Goal: Information Seeking & Learning: Learn about a topic

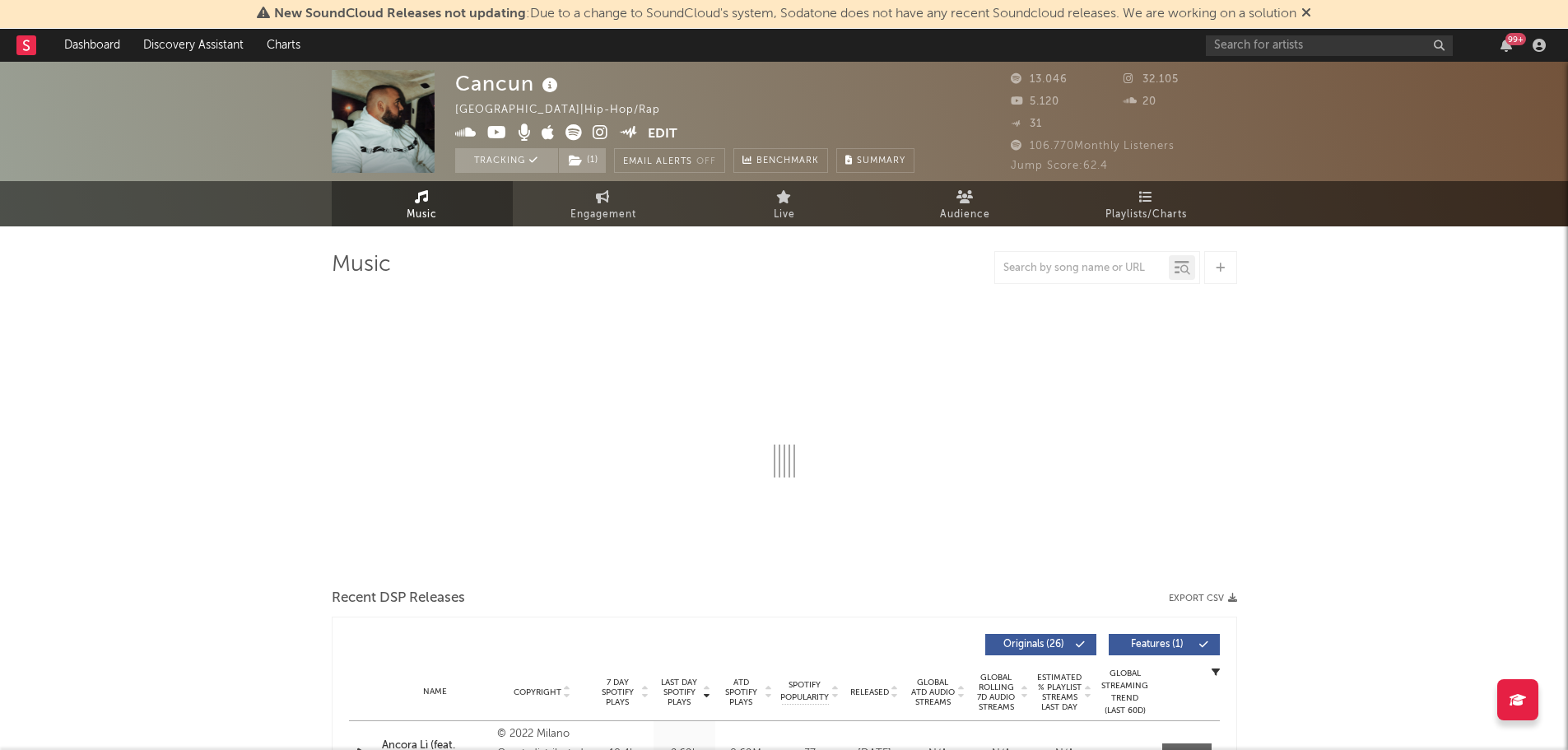
select select "6m"
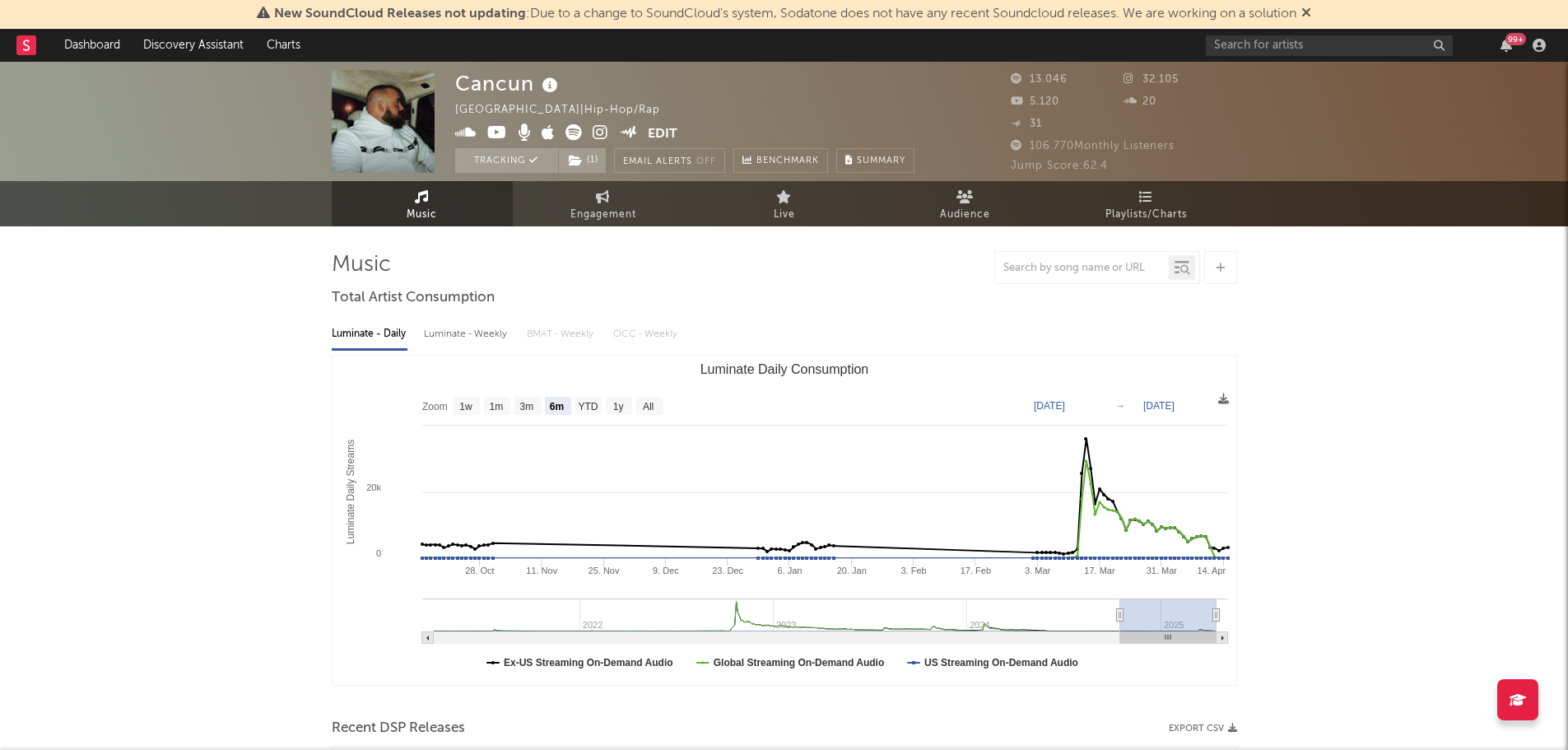
click at [1312, 10] on icon at bounding box center [1307, 12] width 10 height 13
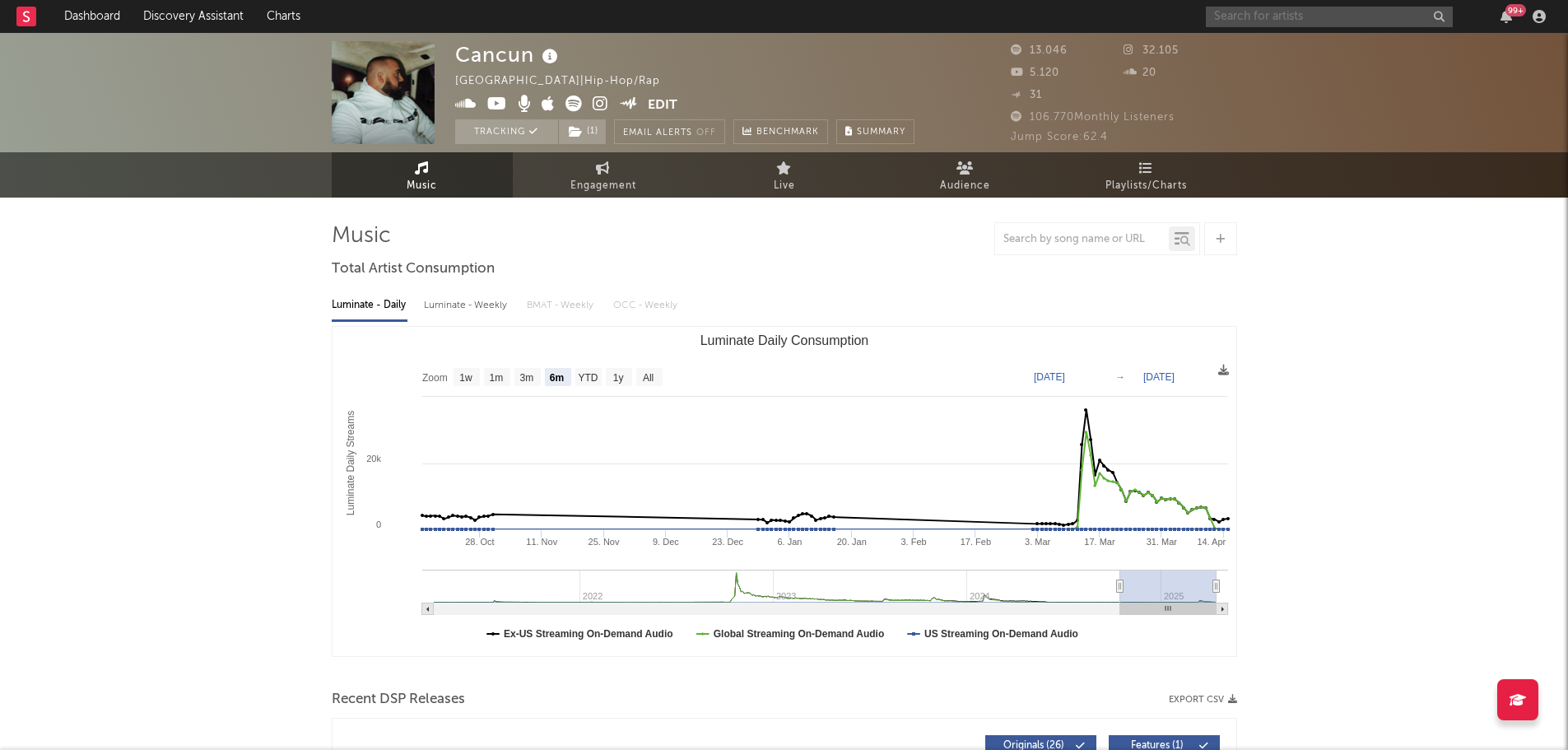
click at [1228, 12] on input "text" at bounding box center [1330, 17] width 246 height 21
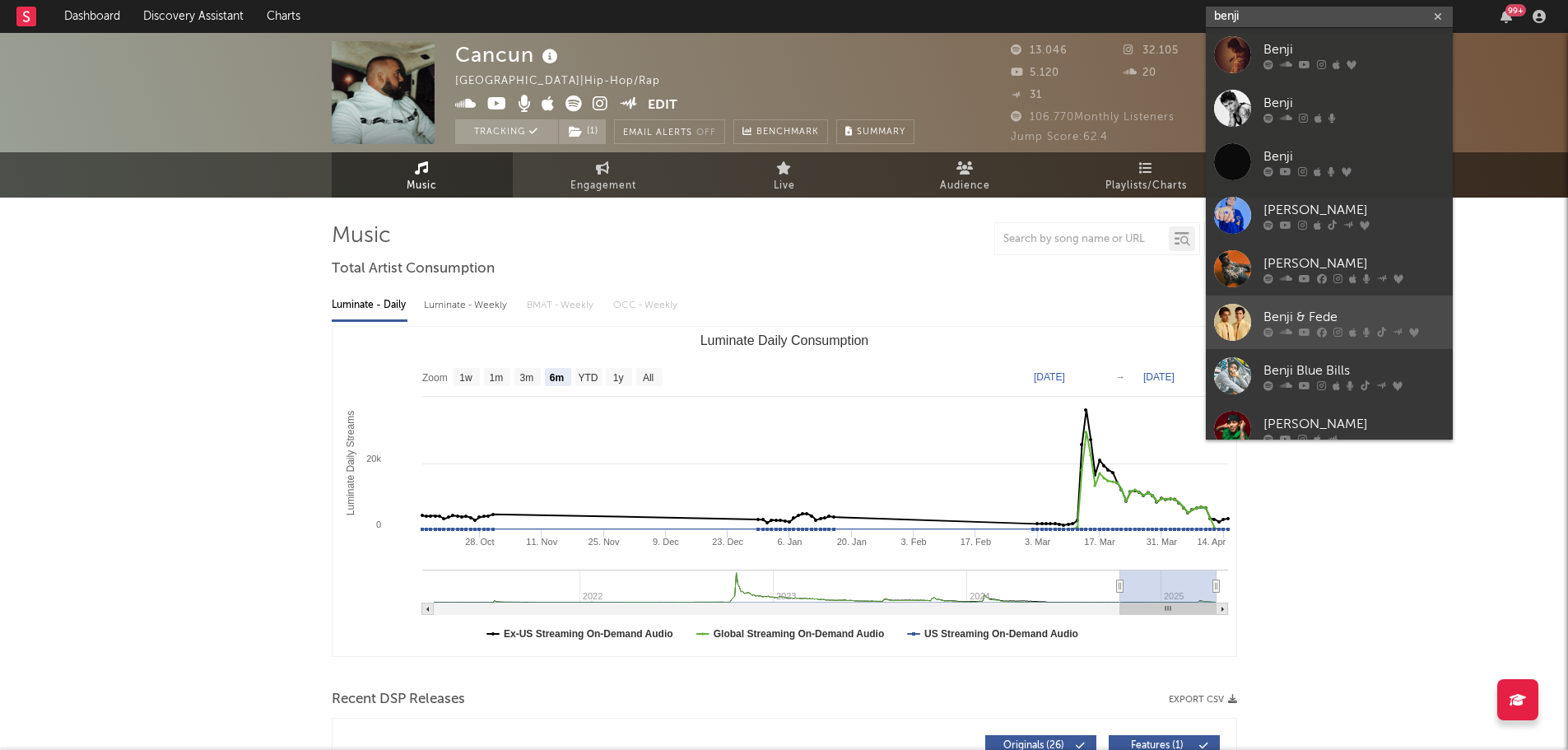
type input "benji"
click at [1300, 317] on div "Benji & Fede" at bounding box center [1353, 317] width 181 height 20
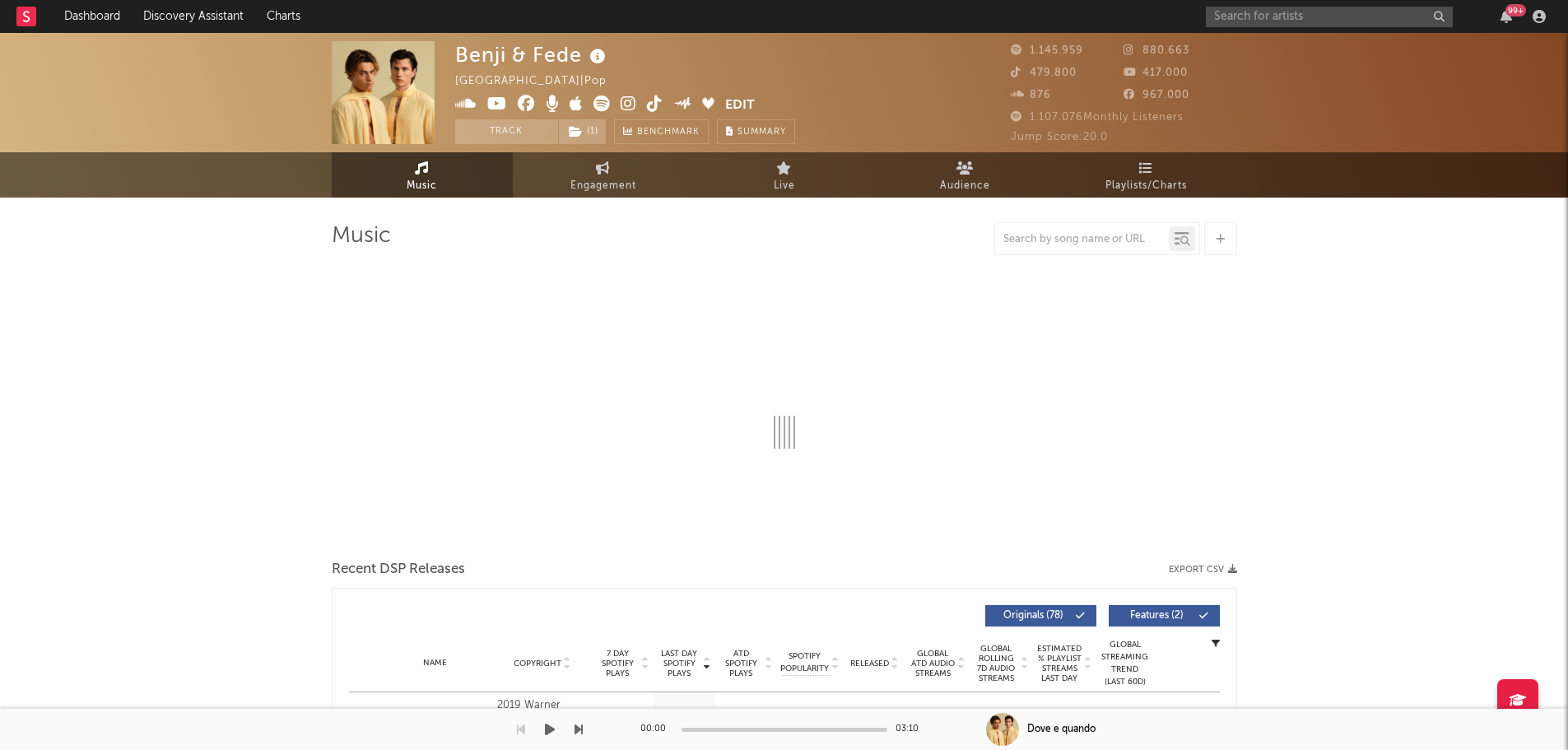
select select "6m"
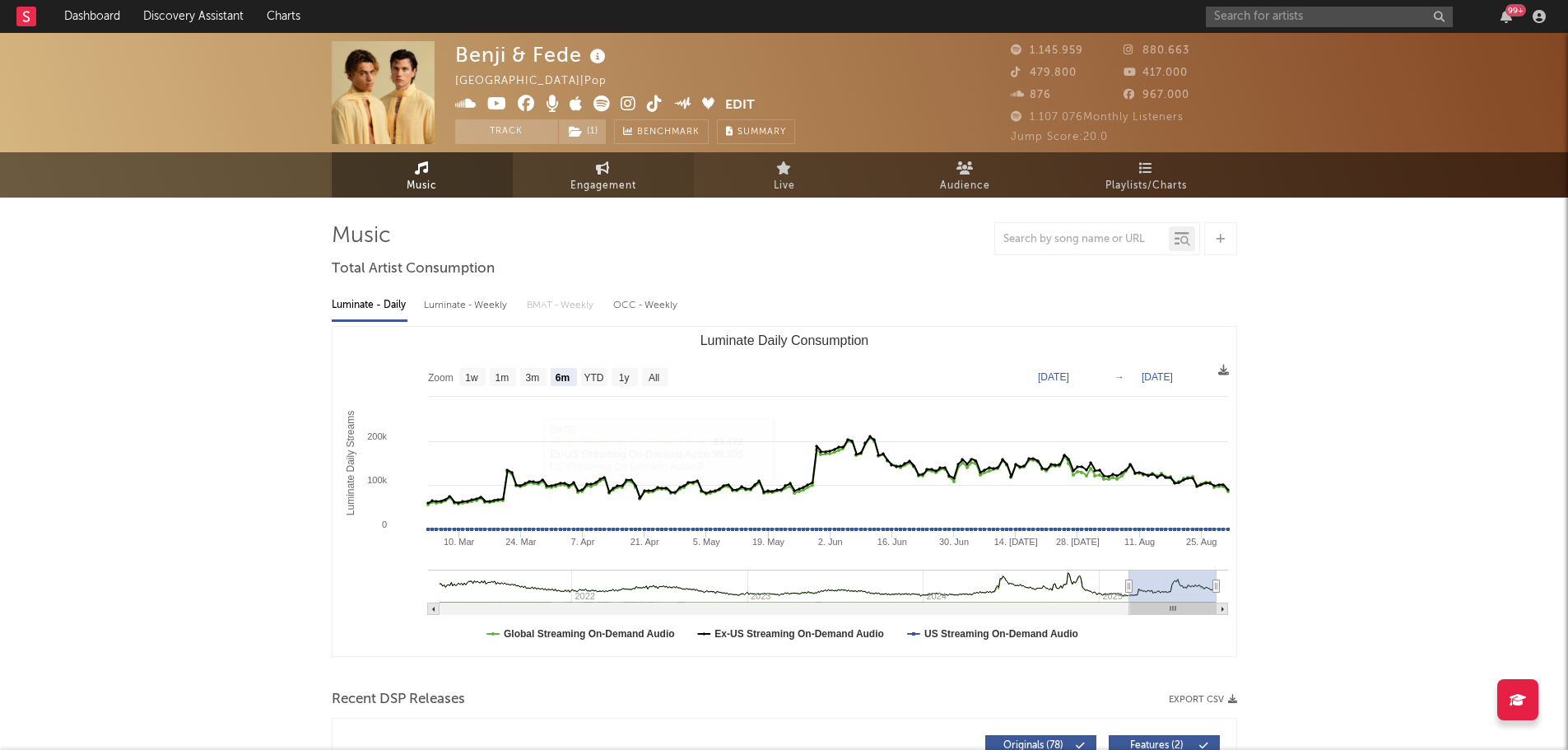
click at [608, 190] on span "Engagement" at bounding box center [603, 186] width 66 height 20
select select "1w"
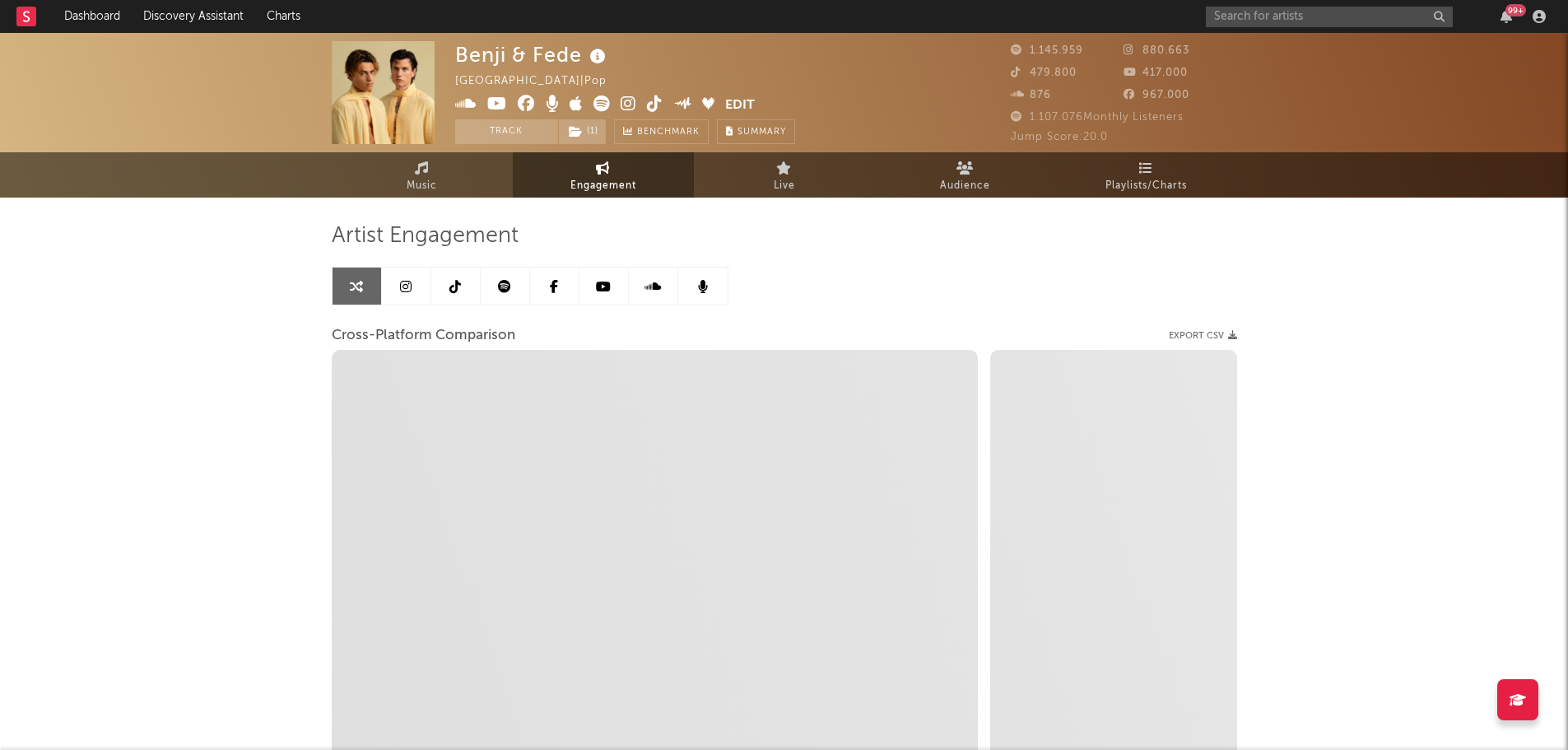
select select "1m"
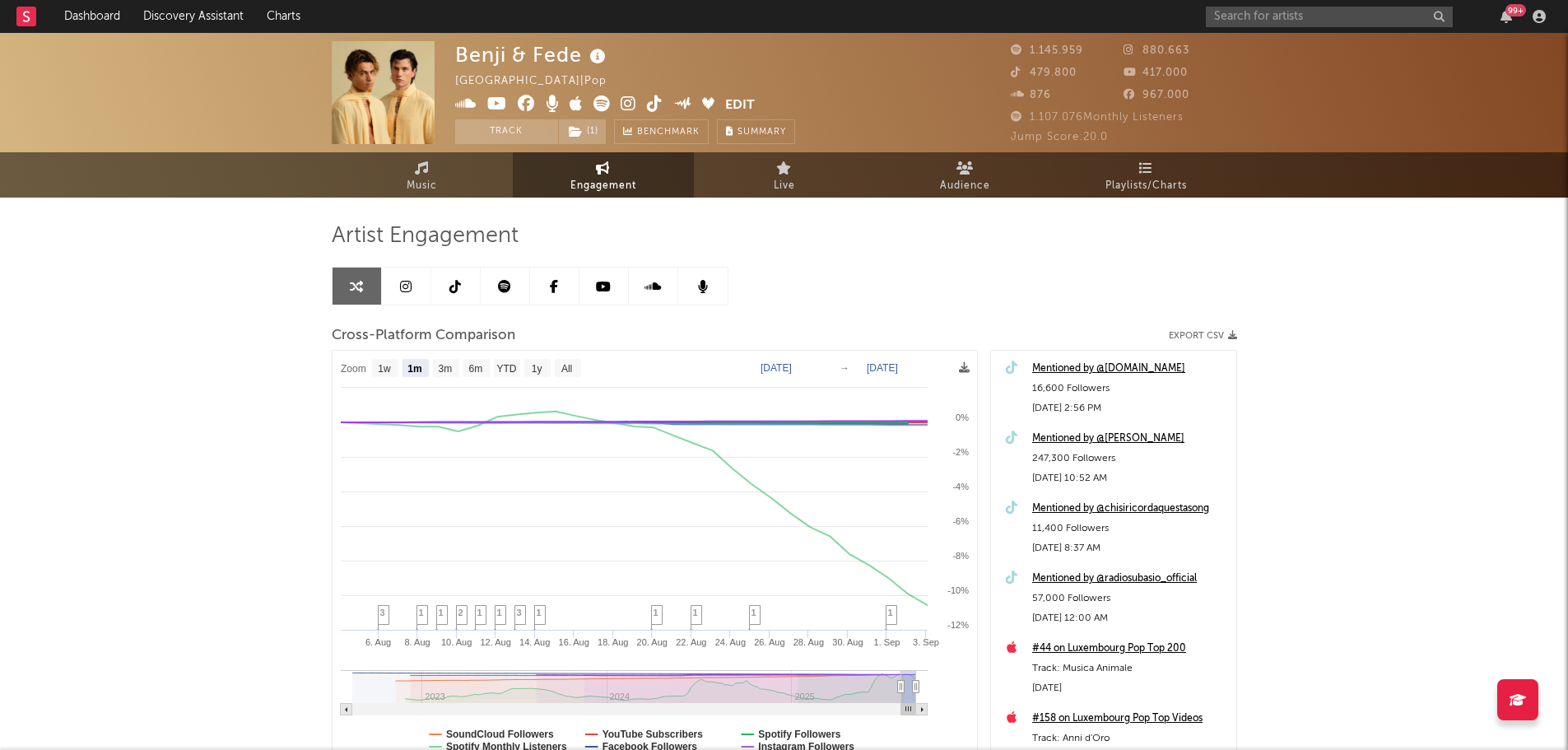
click at [509, 290] on icon at bounding box center [504, 286] width 13 height 13
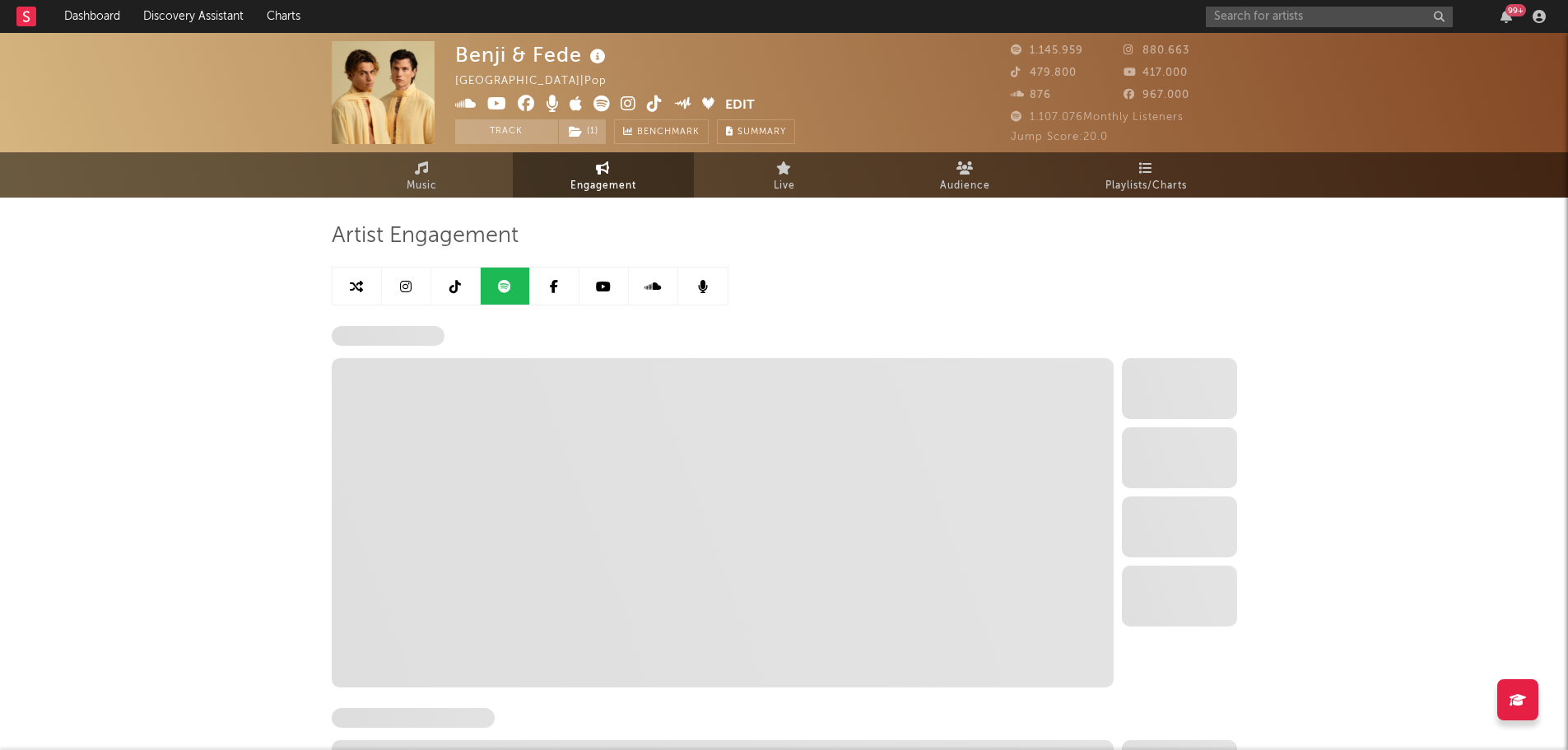
select select "6m"
select select "1w"
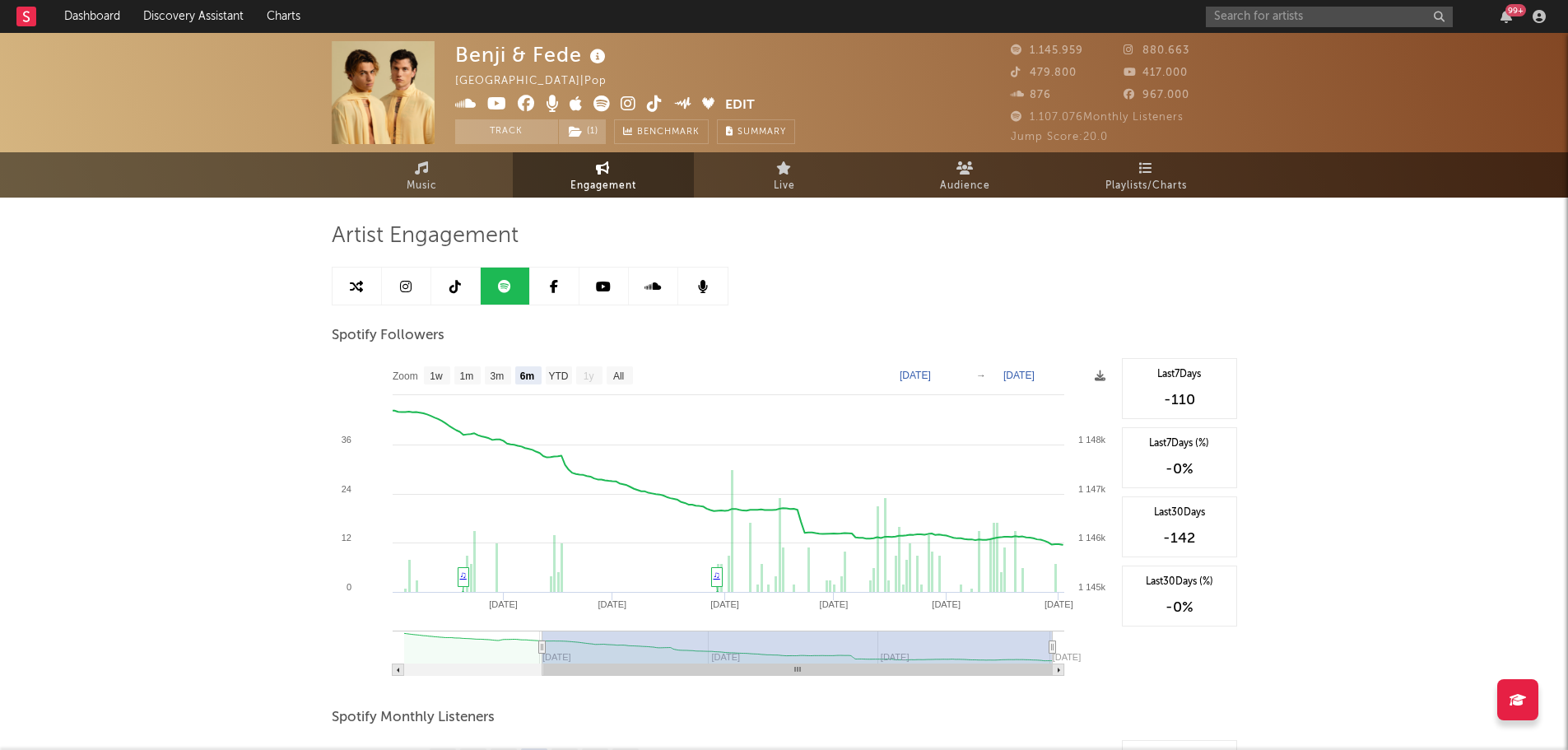
click at [445, 297] on link at bounding box center [456, 285] width 50 height 37
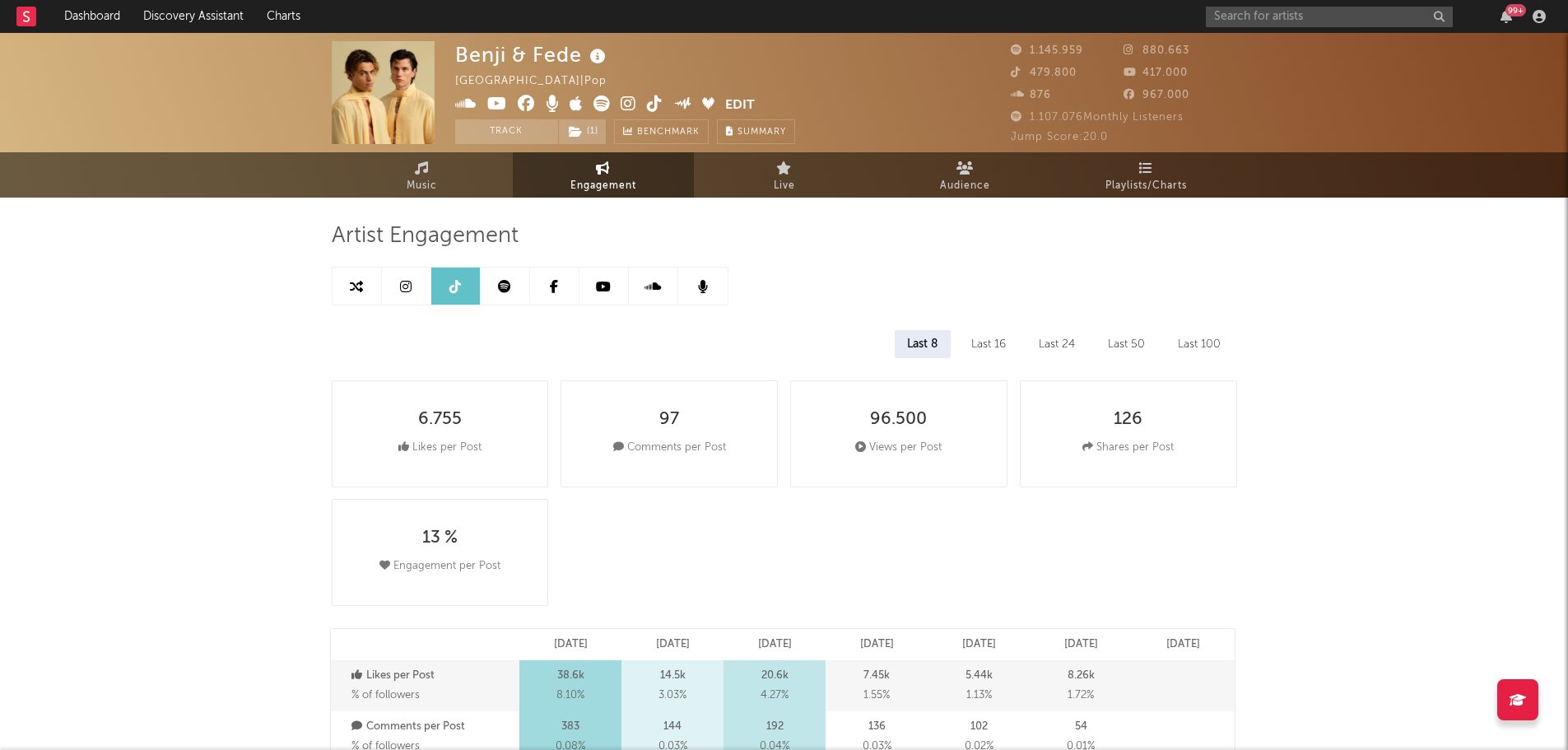
select select "6m"
click at [606, 286] on icon at bounding box center [603, 286] width 15 height 13
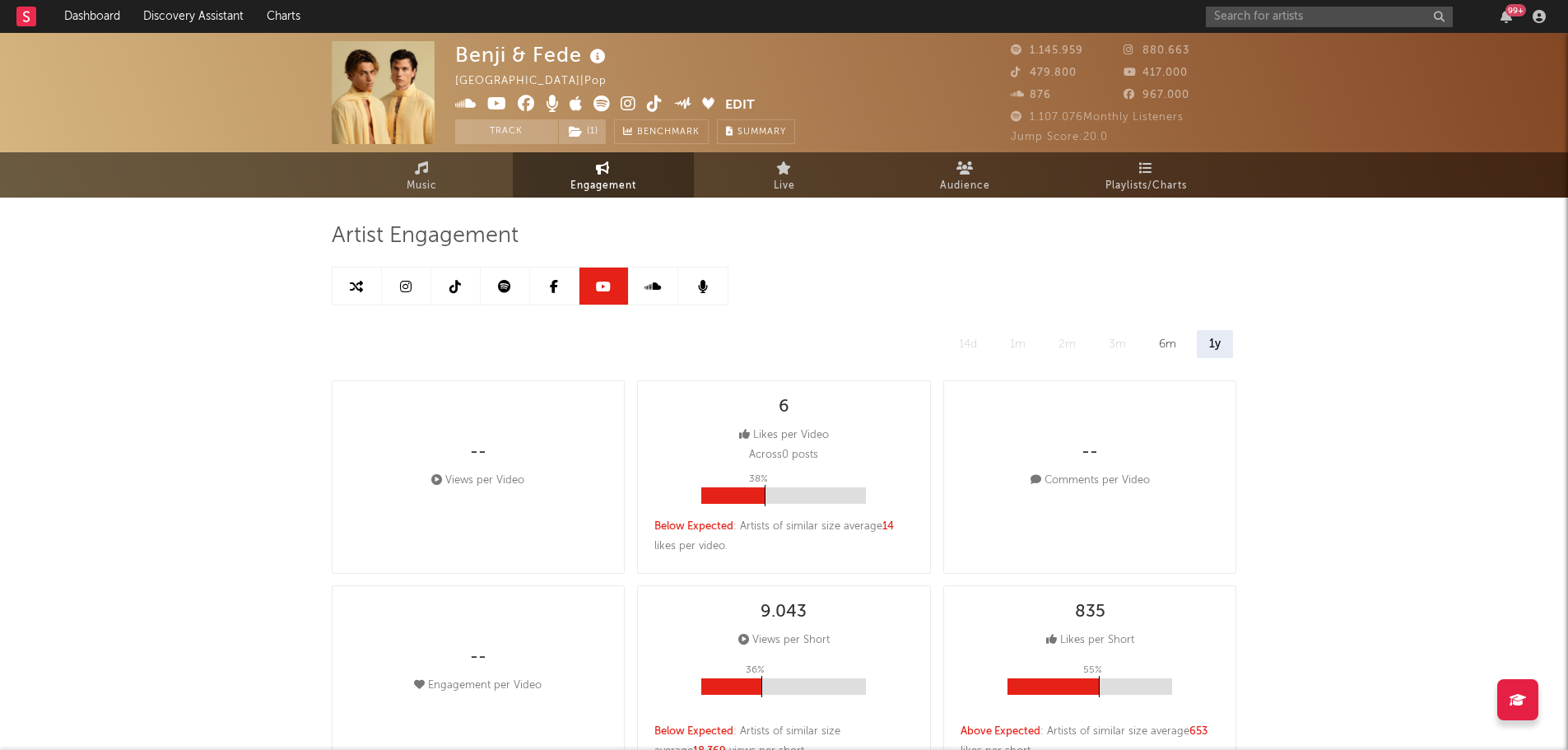
select select "6m"
click at [417, 279] on link at bounding box center [406, 285] width 50 height 37
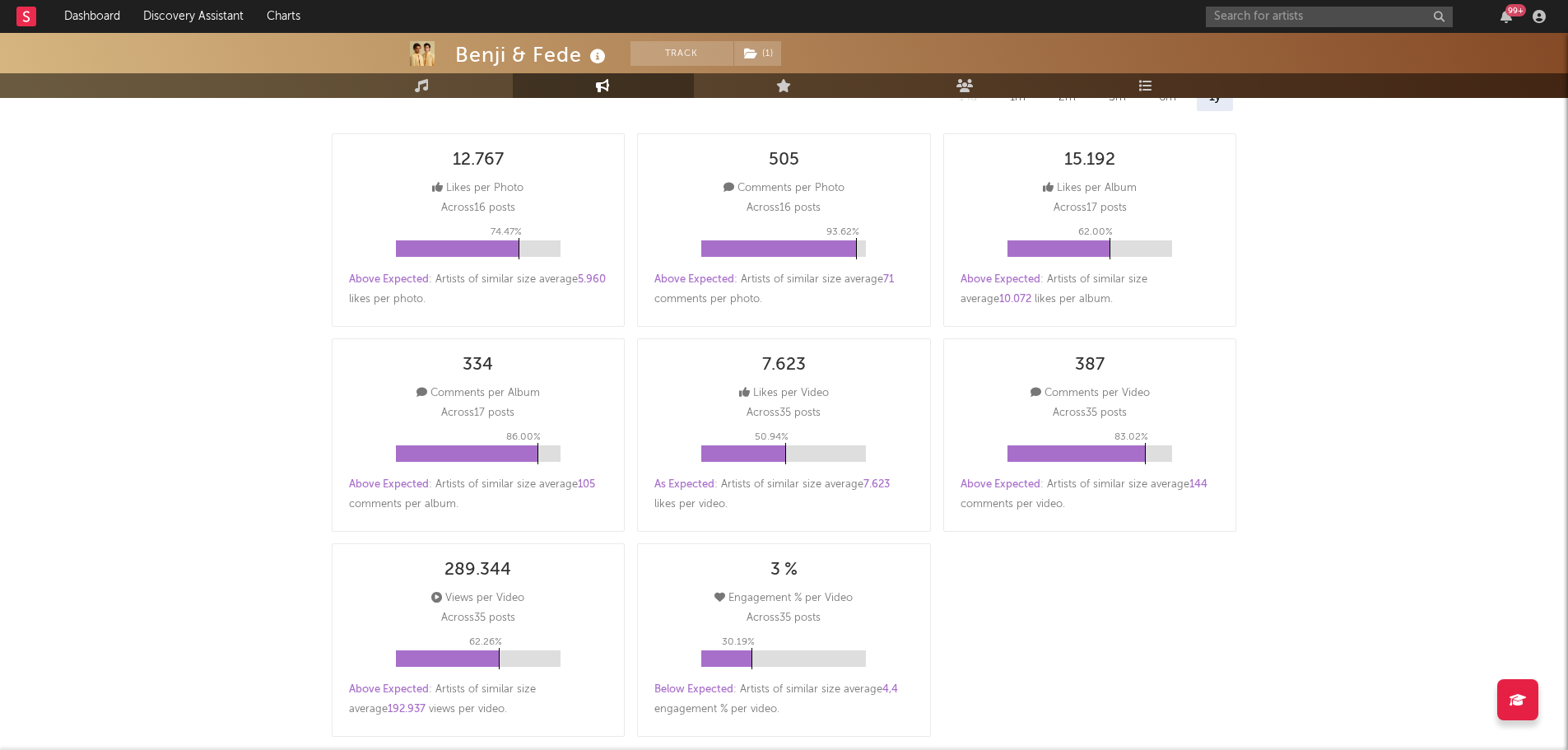
select select "6m"
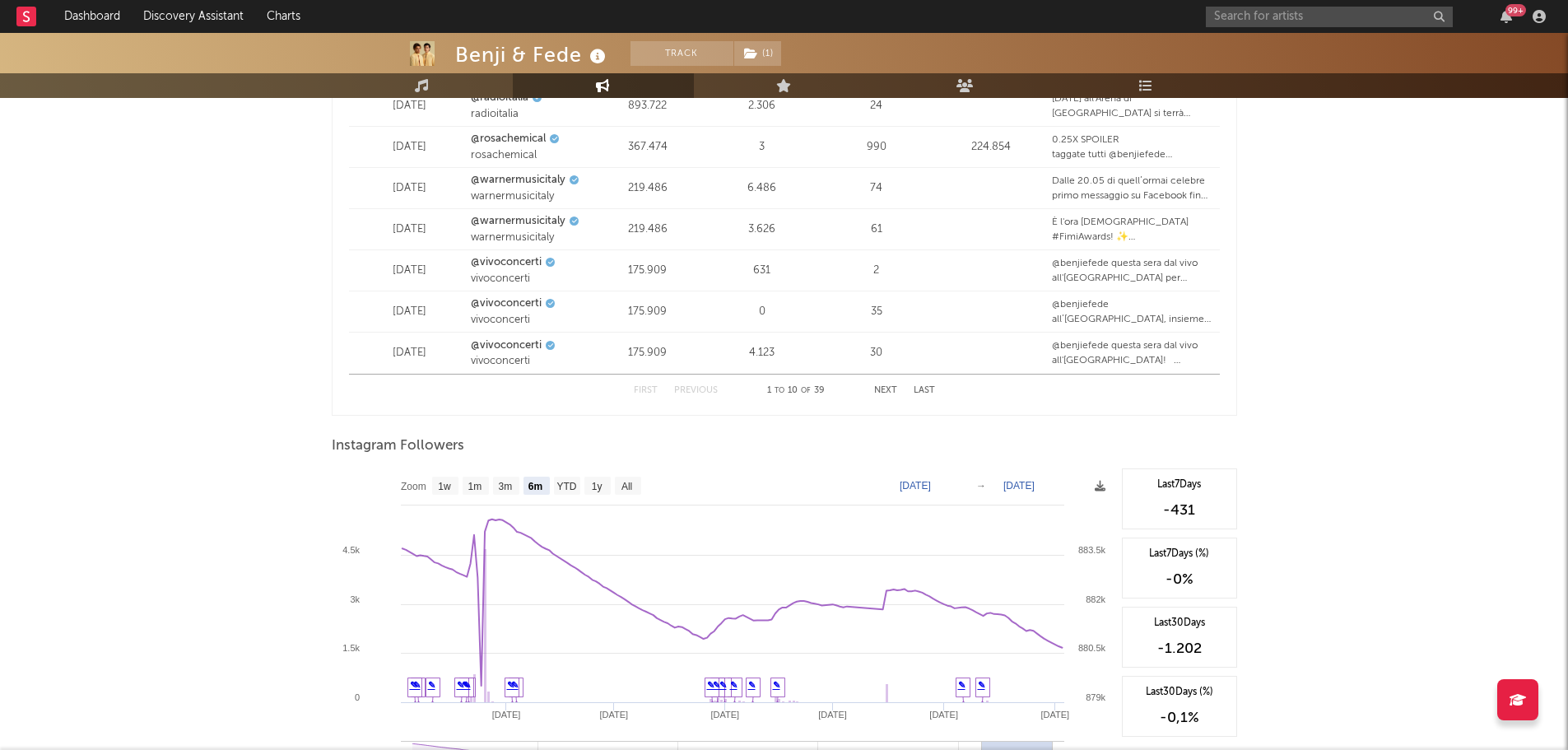
scroll to position [2375, 0]
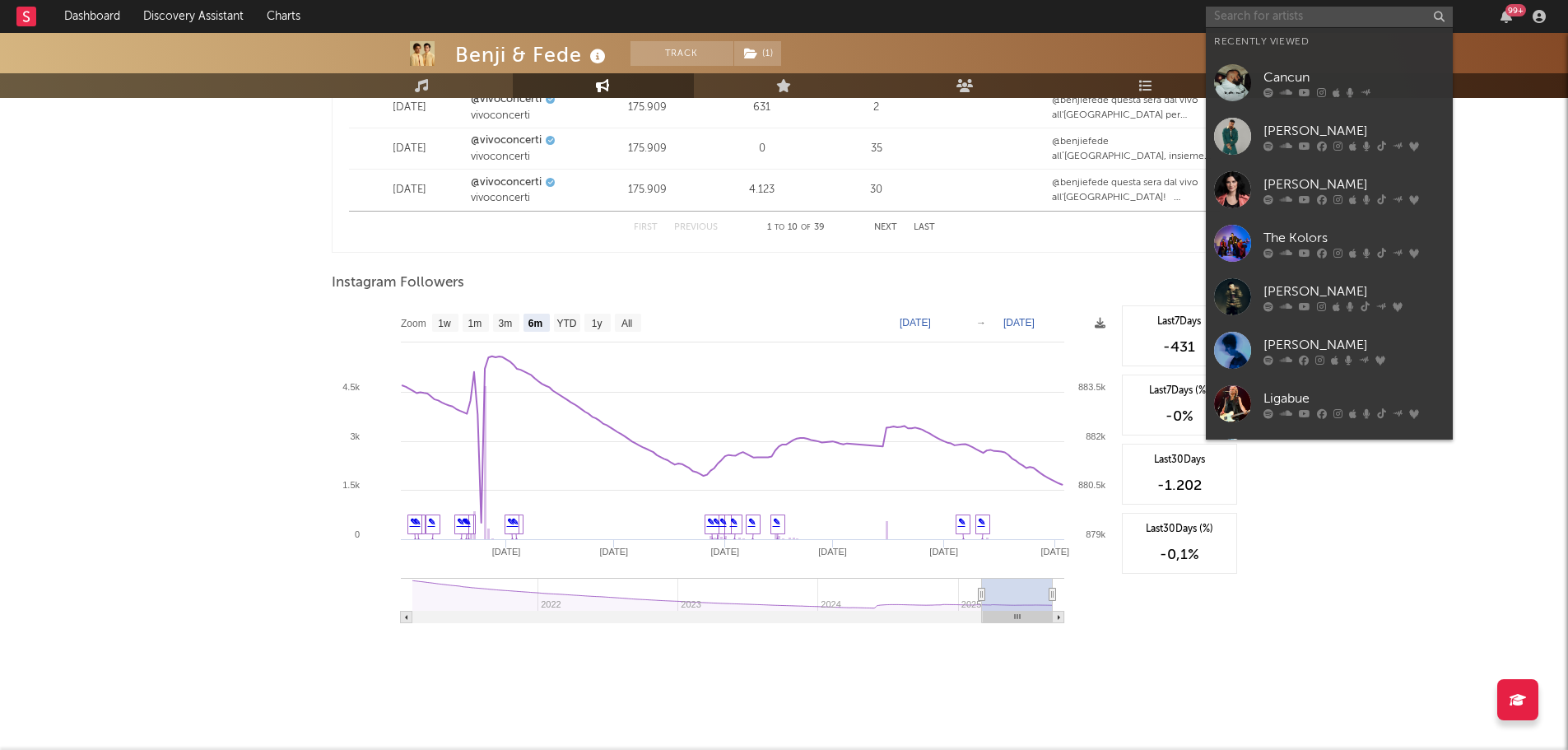
click at [1290, 20] on input "text" at bounding box center [1330, 17] width 246 height 21
click at [1284, 125] on div "[PERSON_NAME]" at bounding box center [1353, 131] width 181 height 20
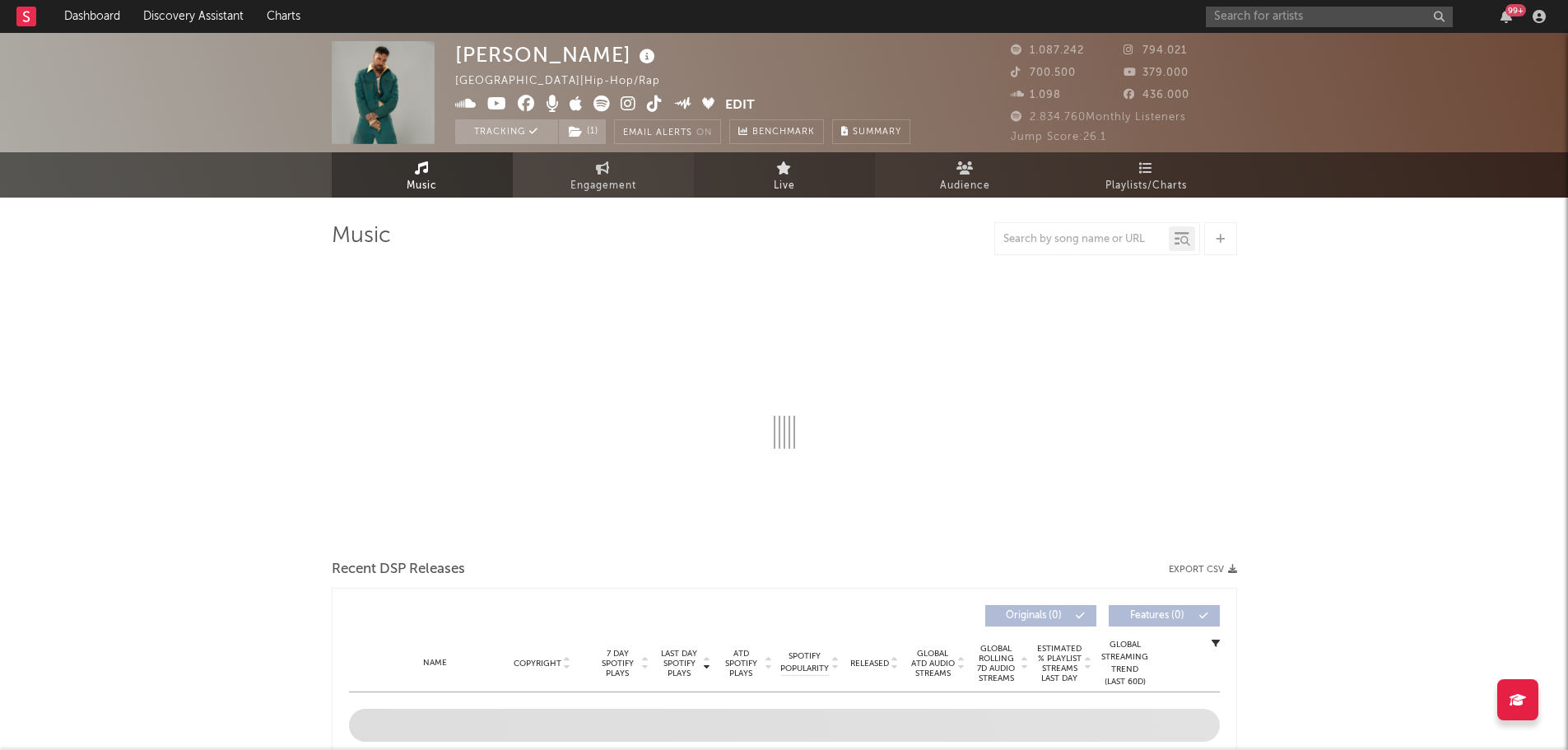
select select "6m"
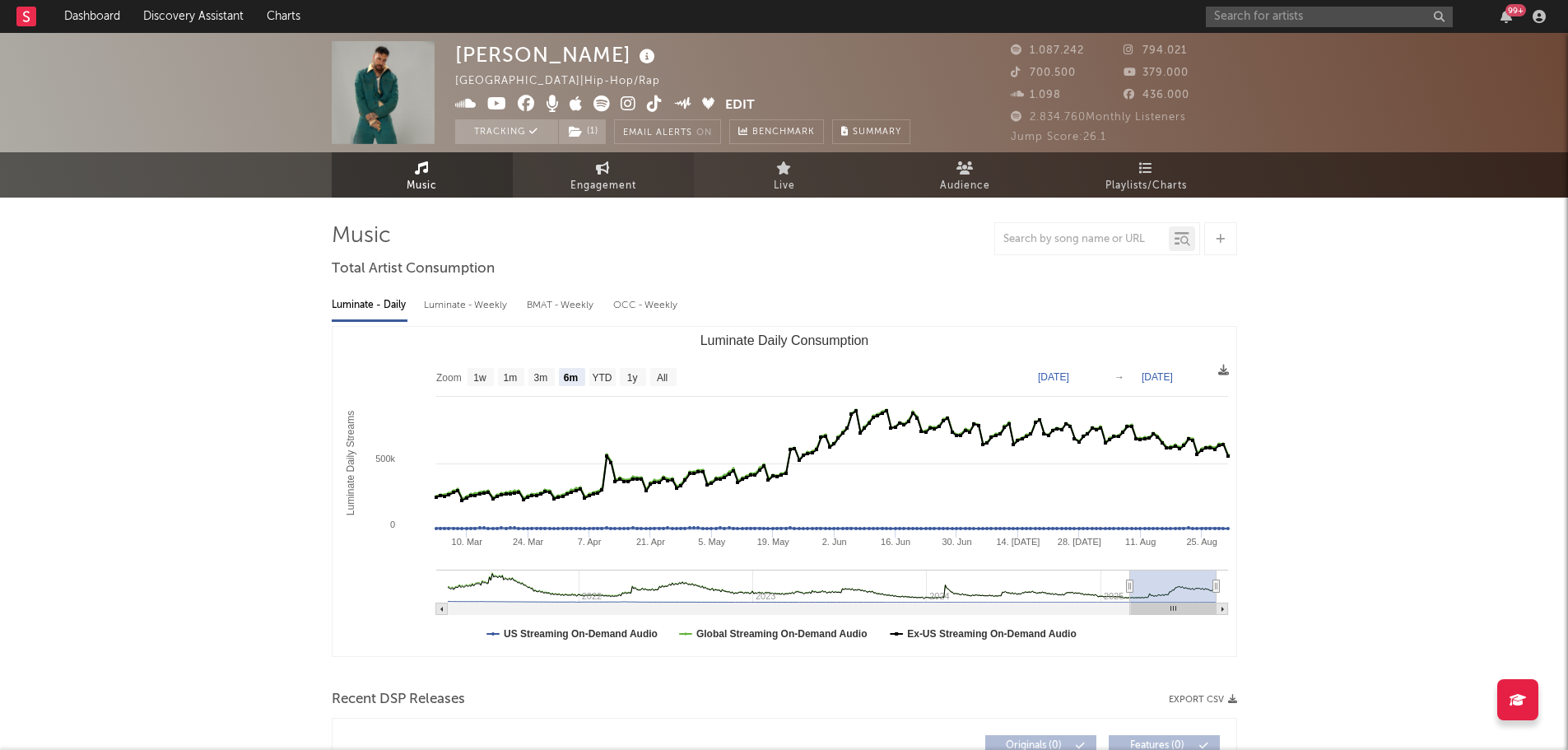
select select "6m"
click at [602, 181] on span "Engagement" at bounding box center [603, 186] width 66 height 20
select select "1w"
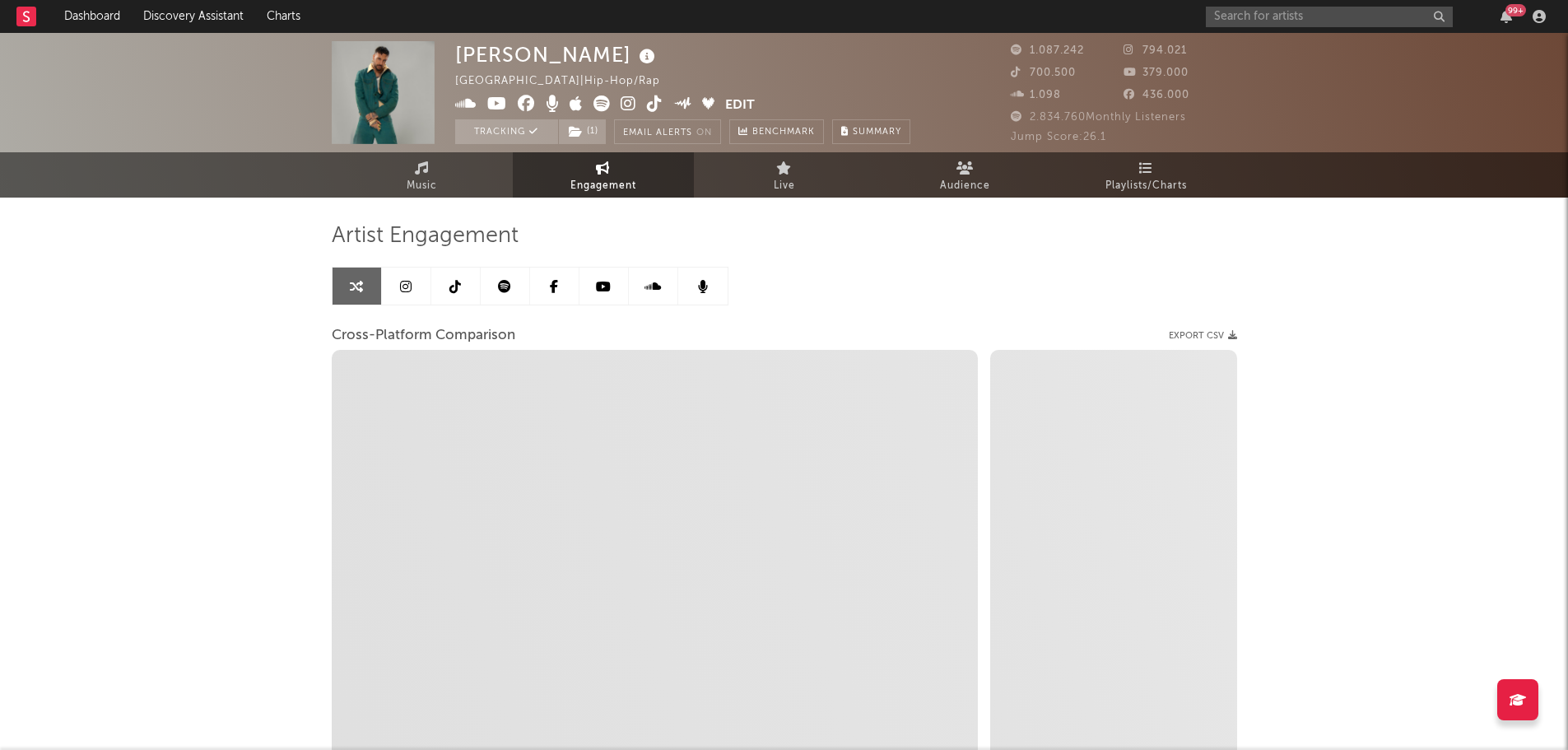
select select "1m"
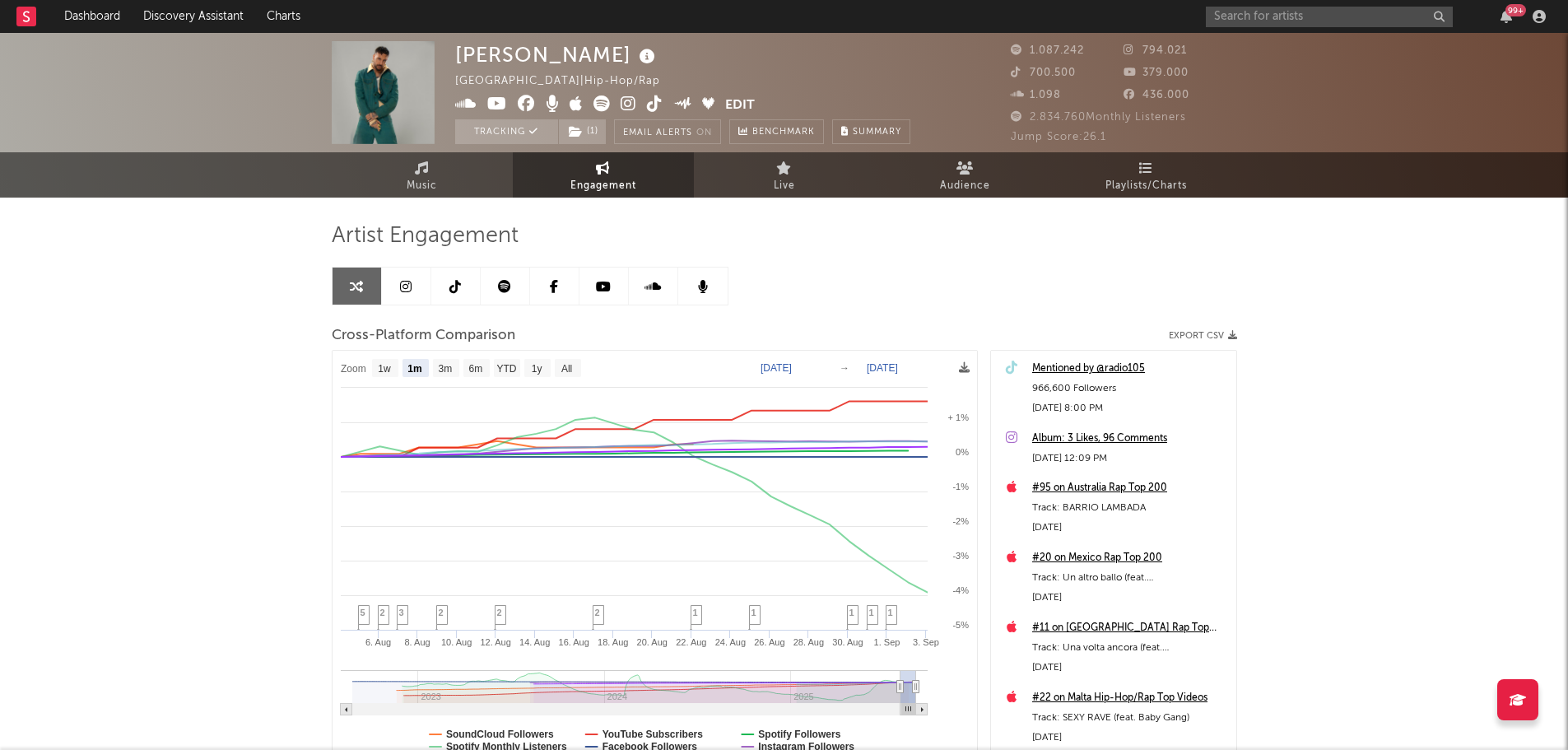
click at [408, 296] on link at bounding box center [406, 285] width 50 height 37
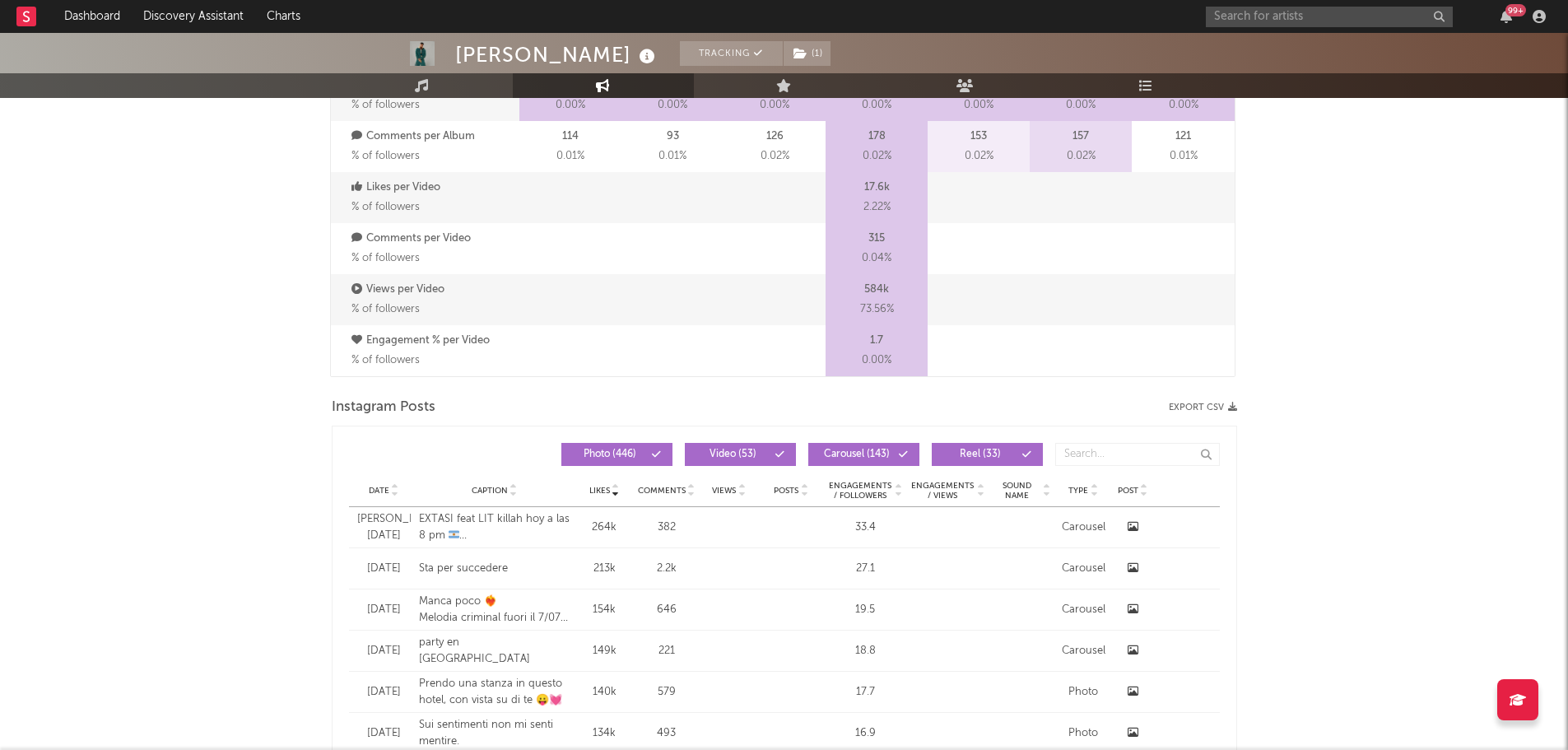
select select "6m"
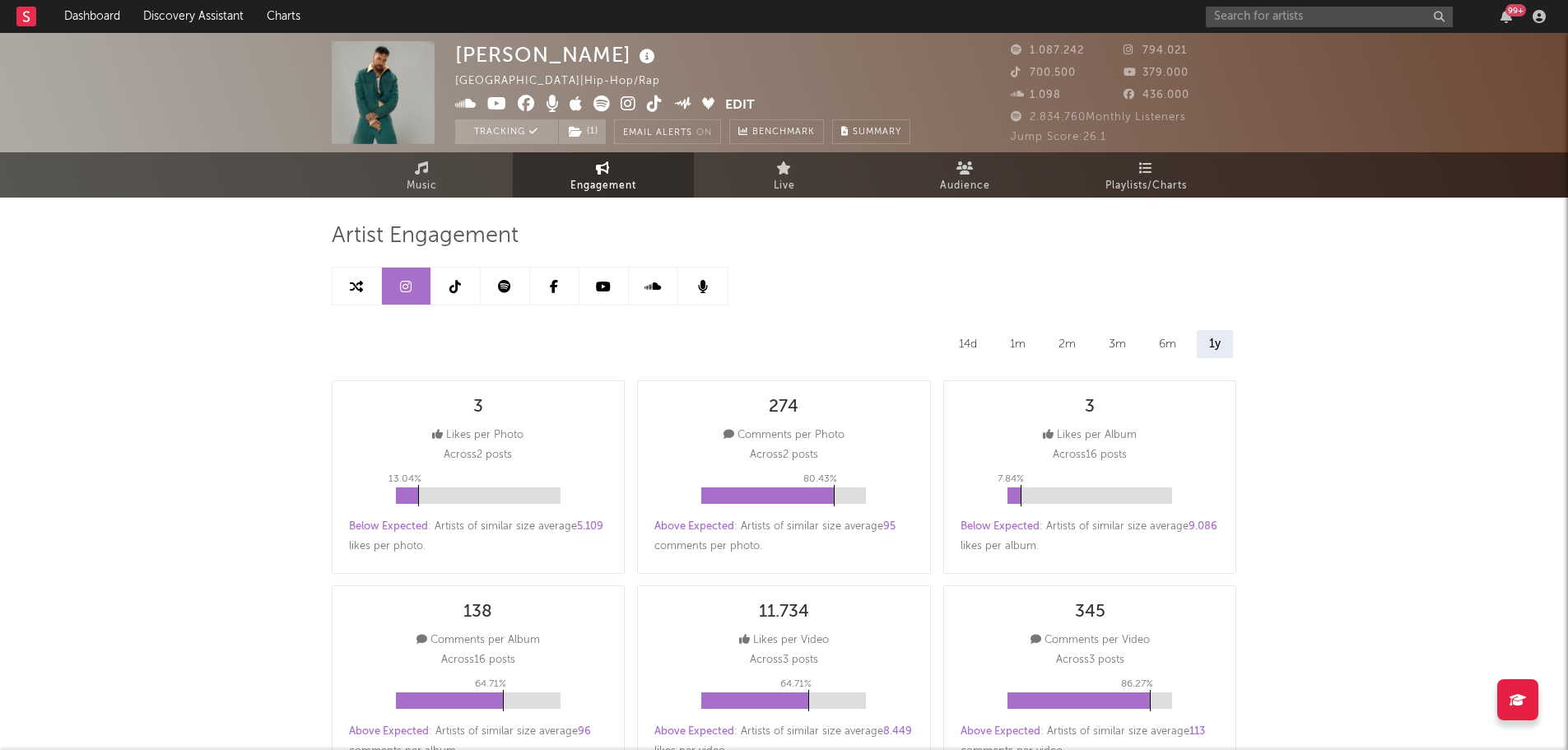
click at [453, 293] on link at bounding box center [456, 285] width 50 height 37
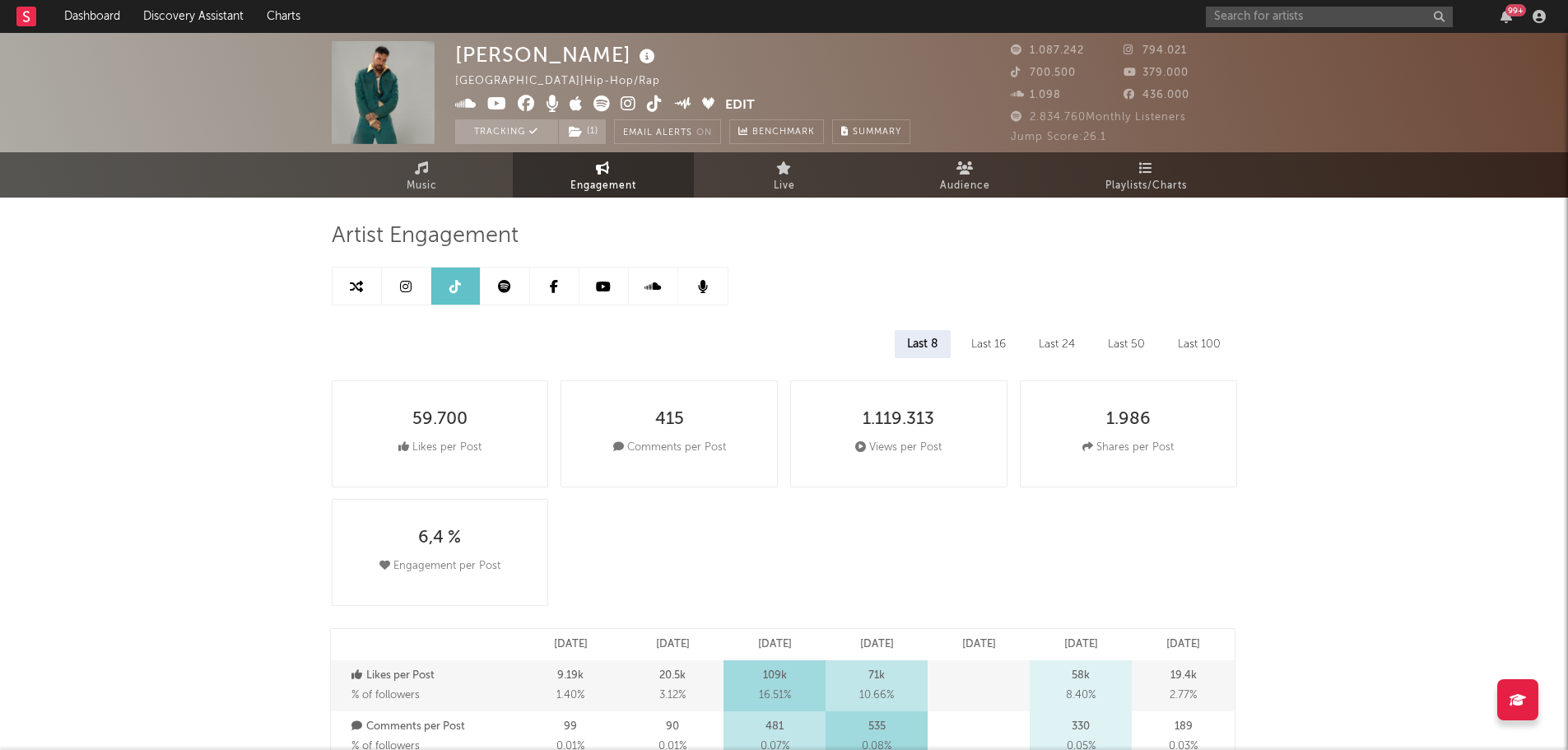
select select "6m"
click at [509, 297] on link at bounding box center [506, 285] width 50 height 37
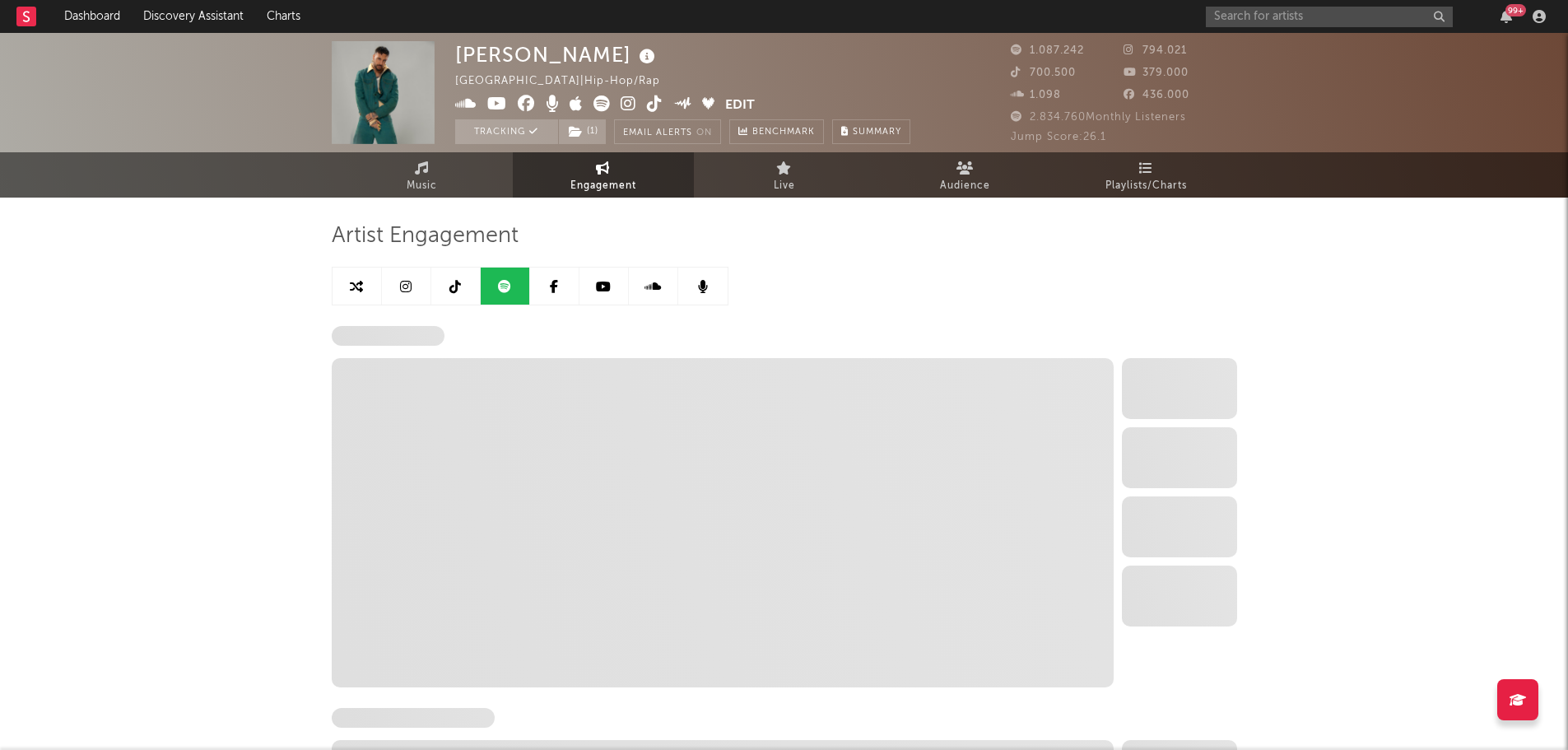
select select "6m"
select select "1w"
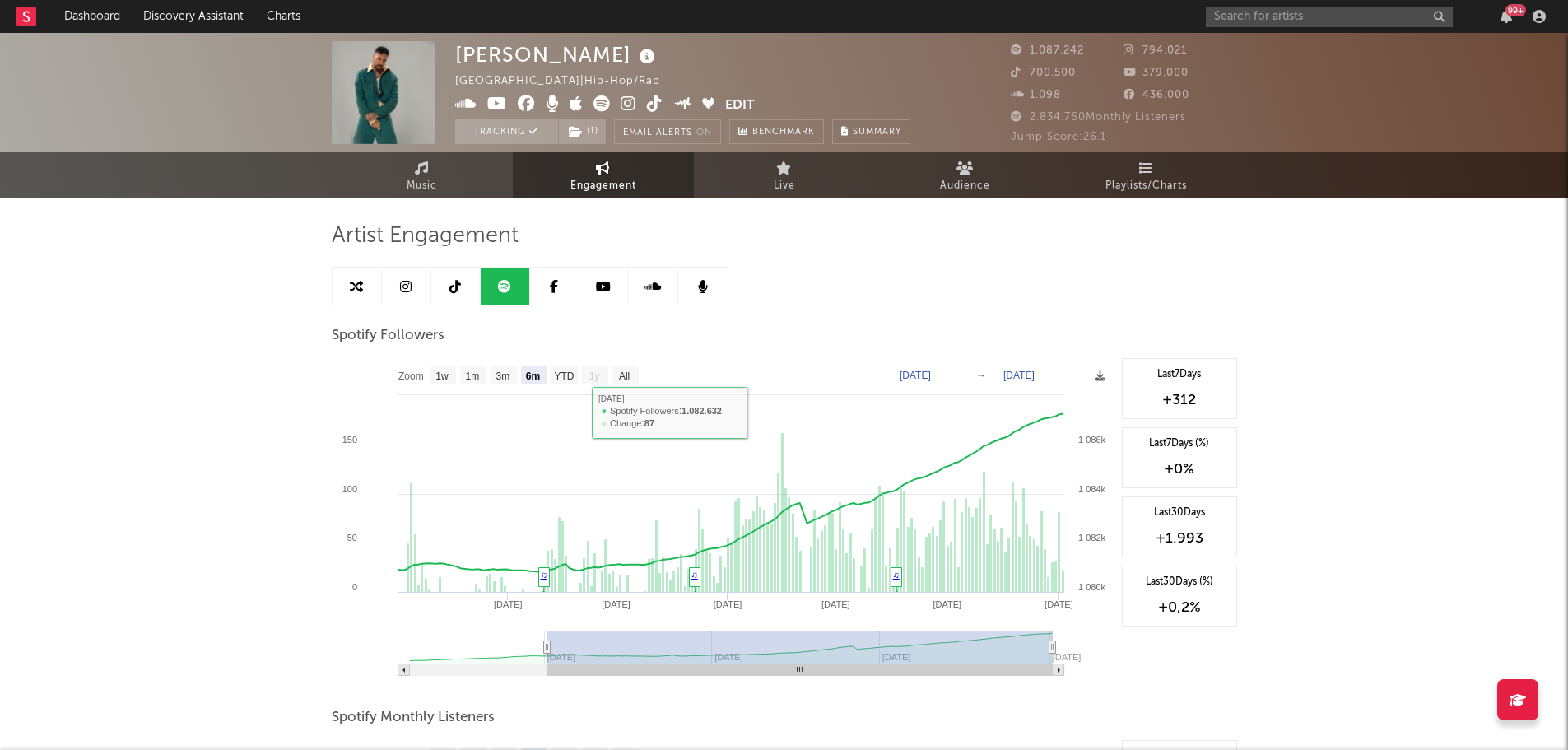
click at [590, 287] on link at bounding box center [604, 285] width 50 height 37
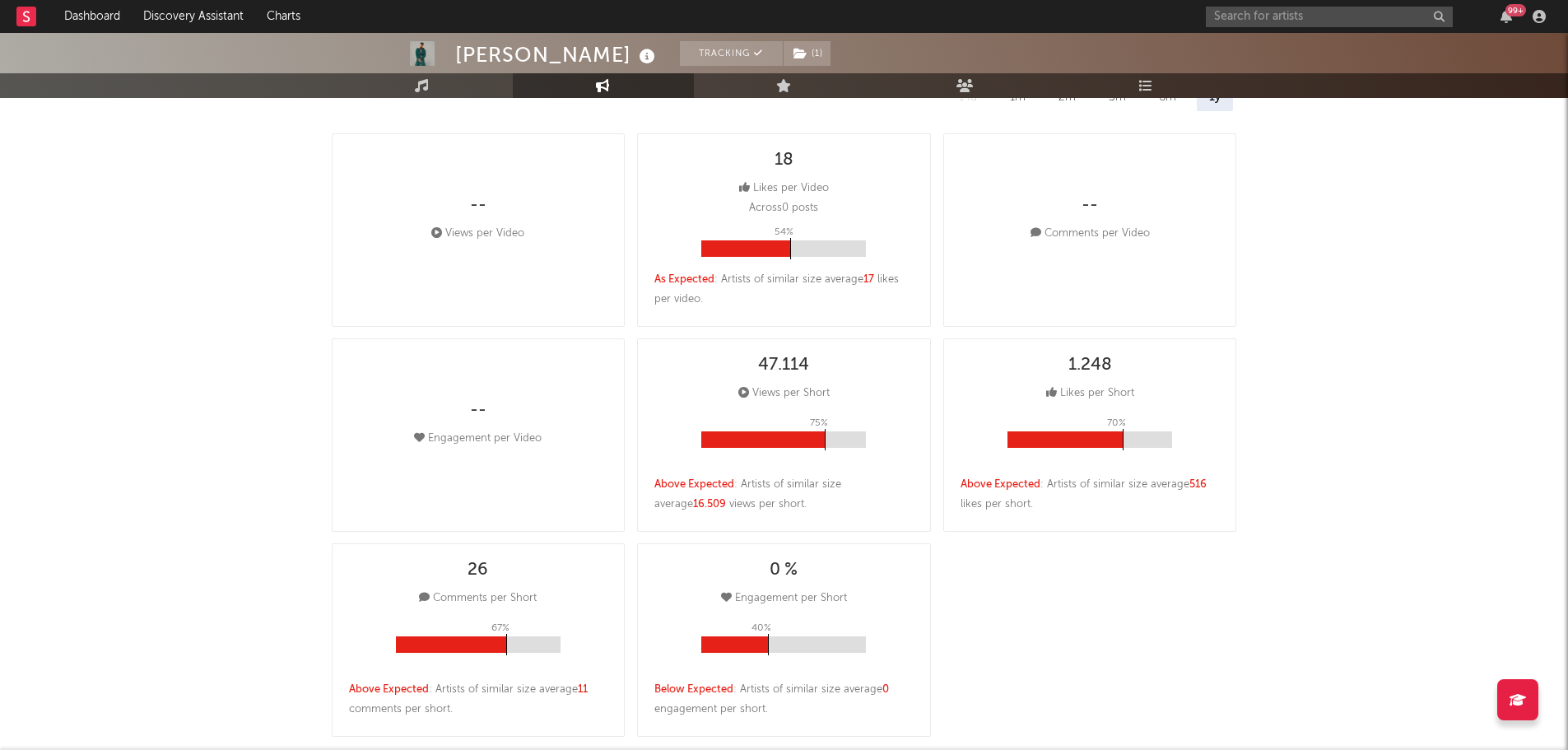
select select "6m"
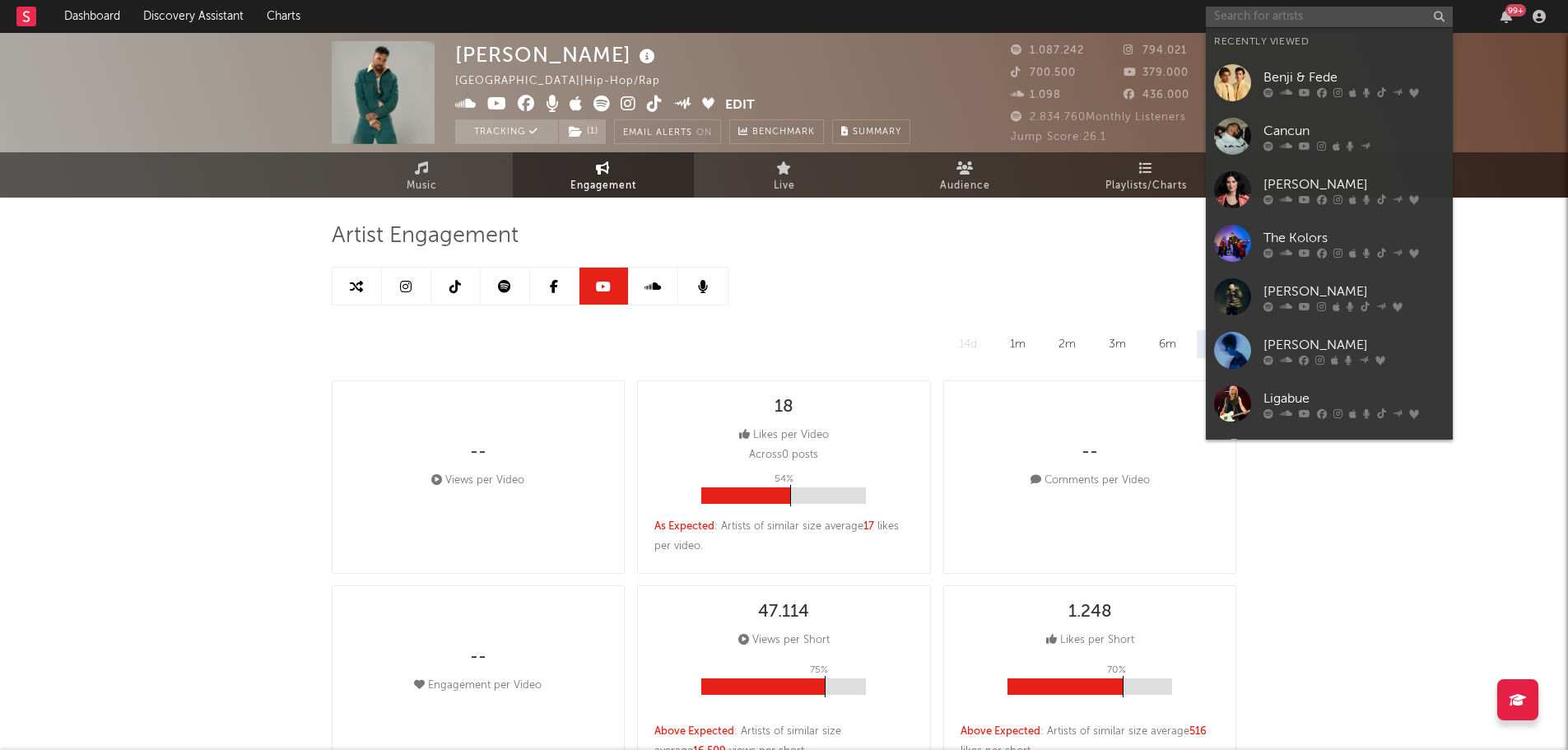
click at [1273, 19] on input "text" at bounding box center [1330, 17] width 246 height 21
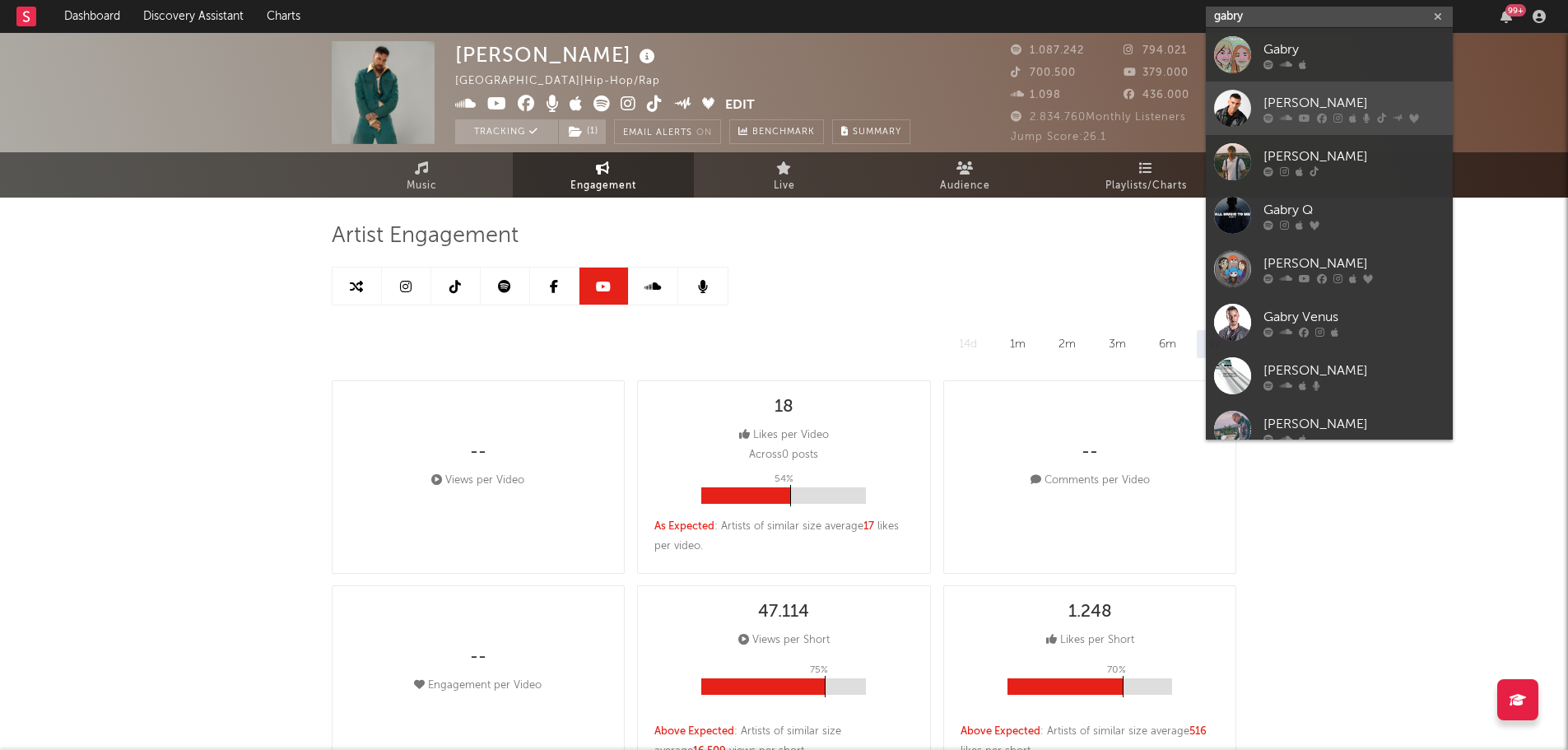
type input "gabry"
click at [1285, 92] on link "[PERSON_NAME]" at bounding box center [1330, 108] width 246 height 54
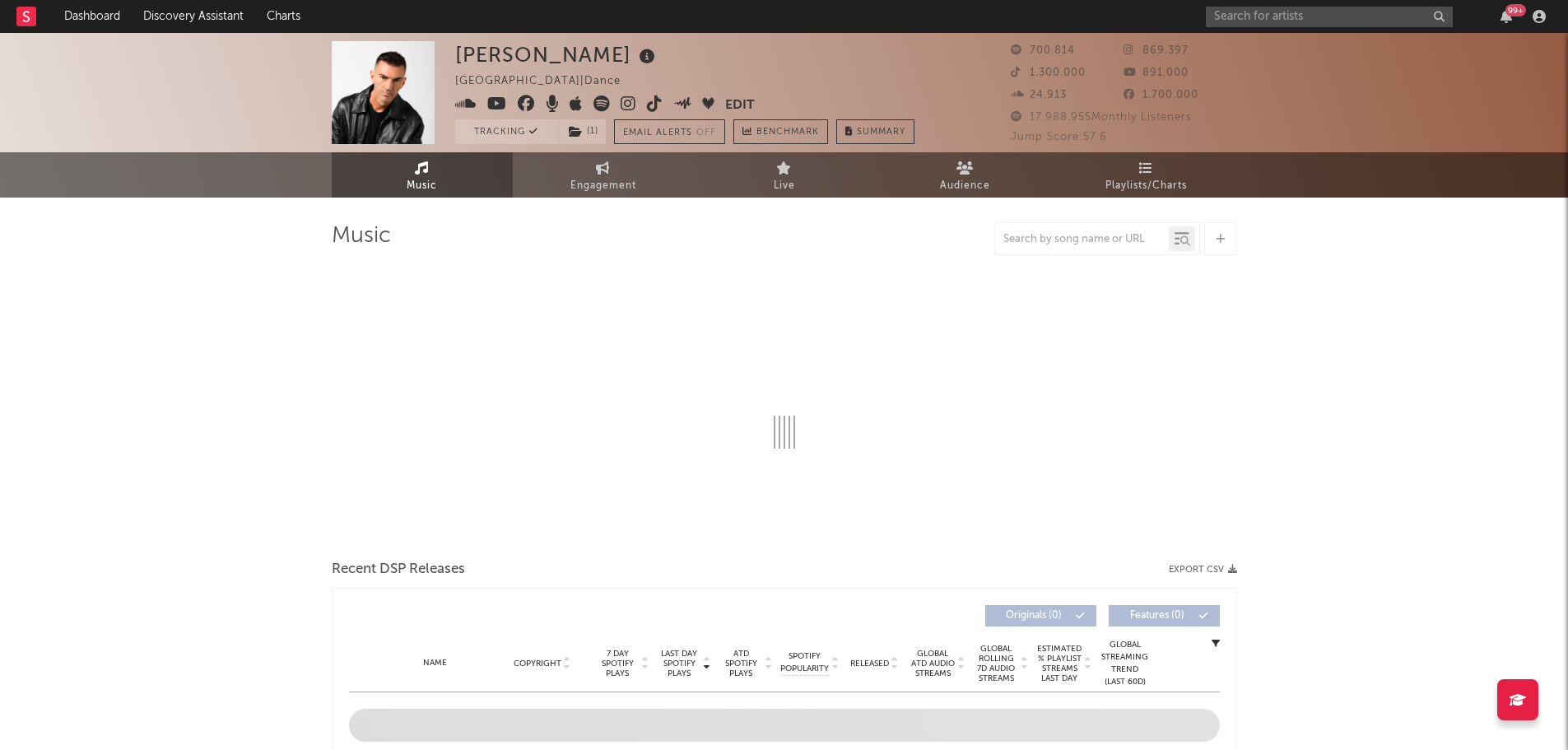
select select "6m"
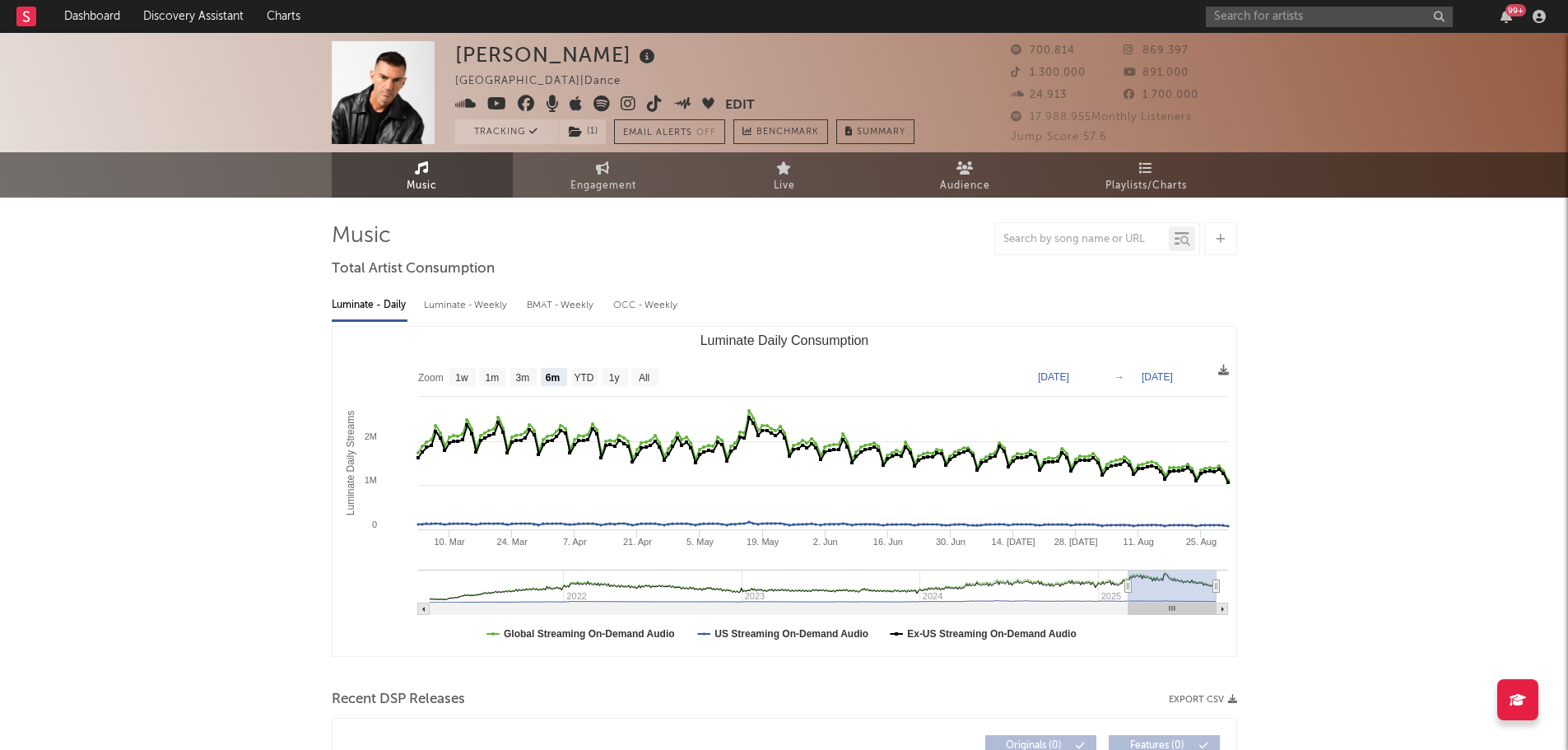
select select "6m"
click at [616, 192] on span "Engagement" at bounding box center [603, 186] width 66 height 20
select select "1w"
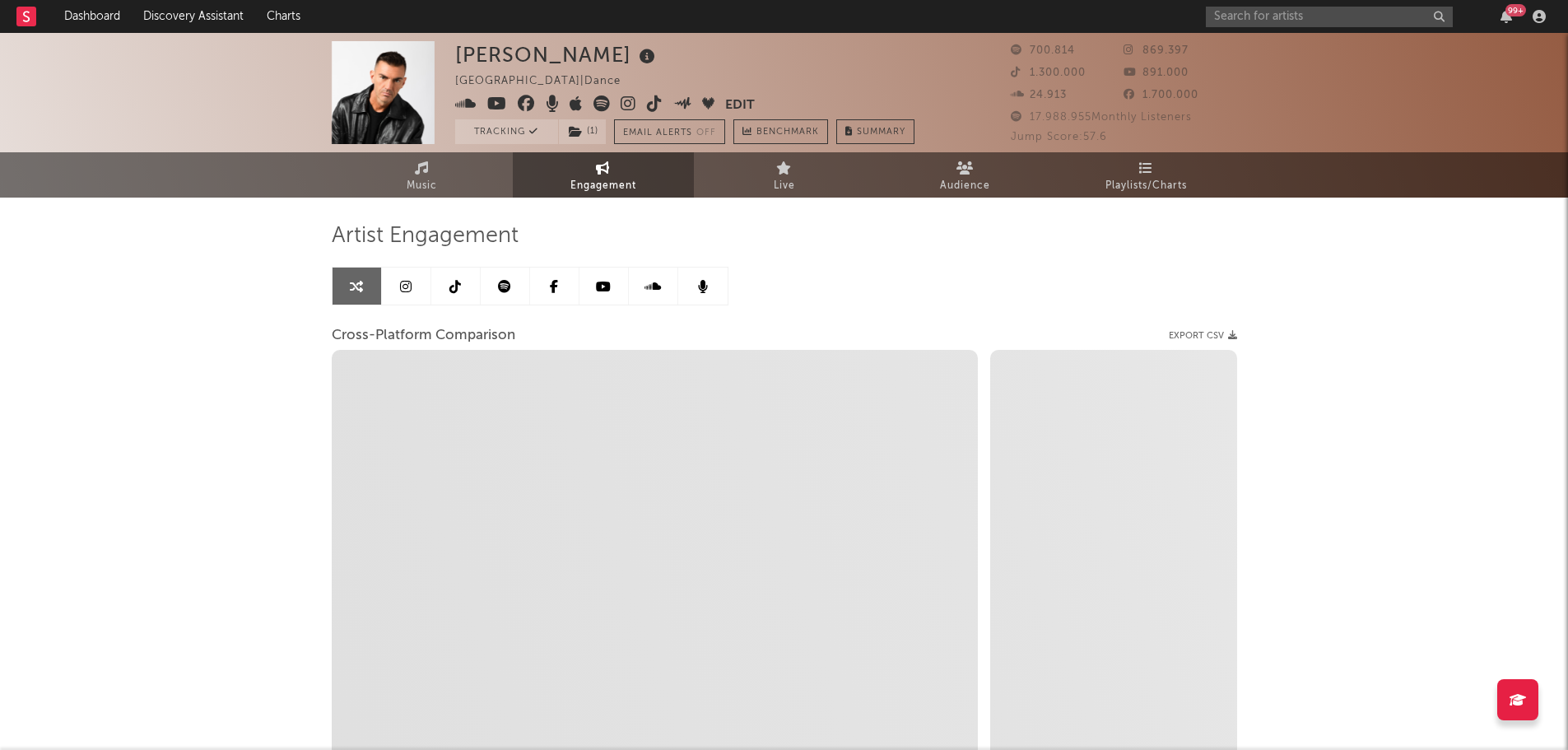
select select "1m"
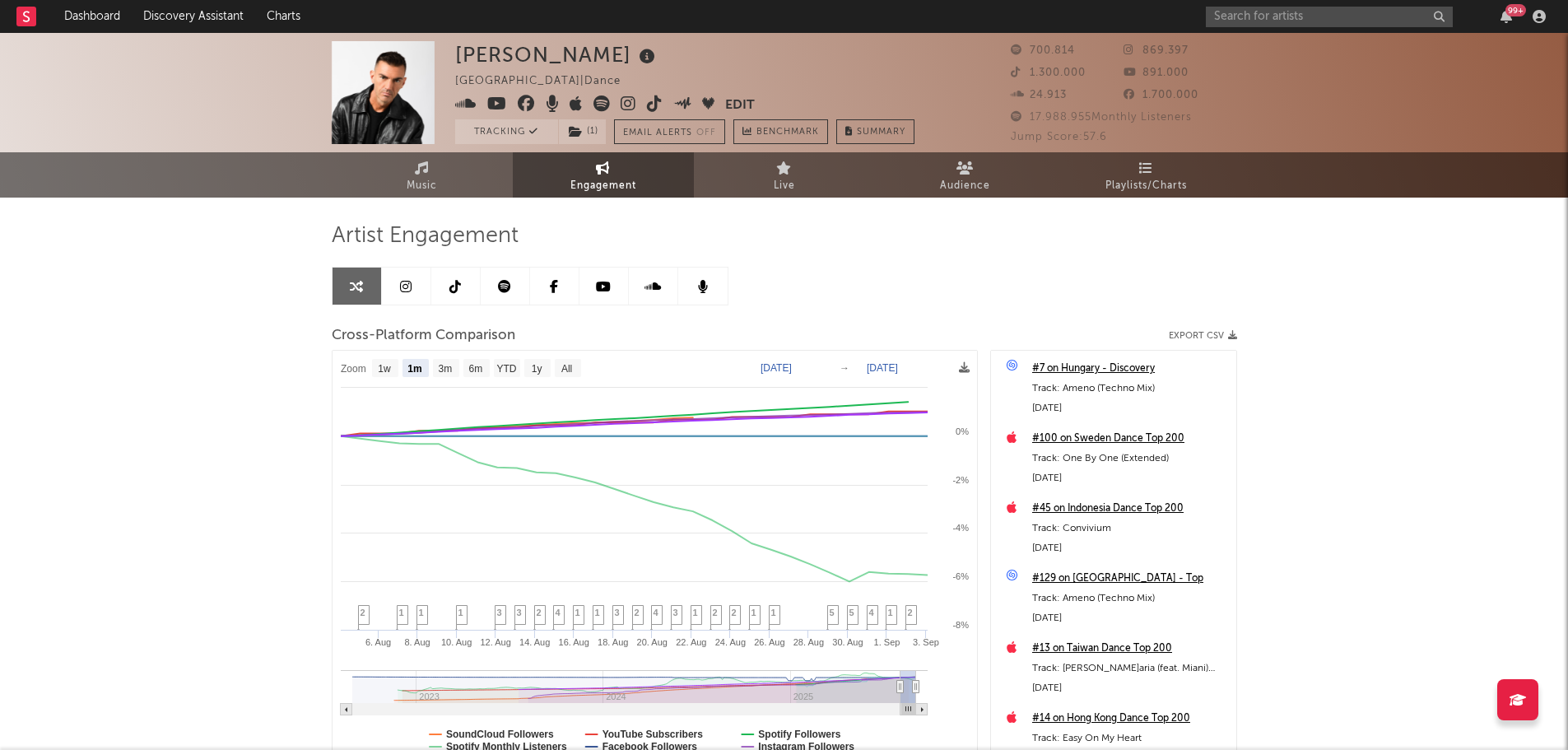
click at [407, 283] on icon at bounding box center [406, 286] width 12 height 13
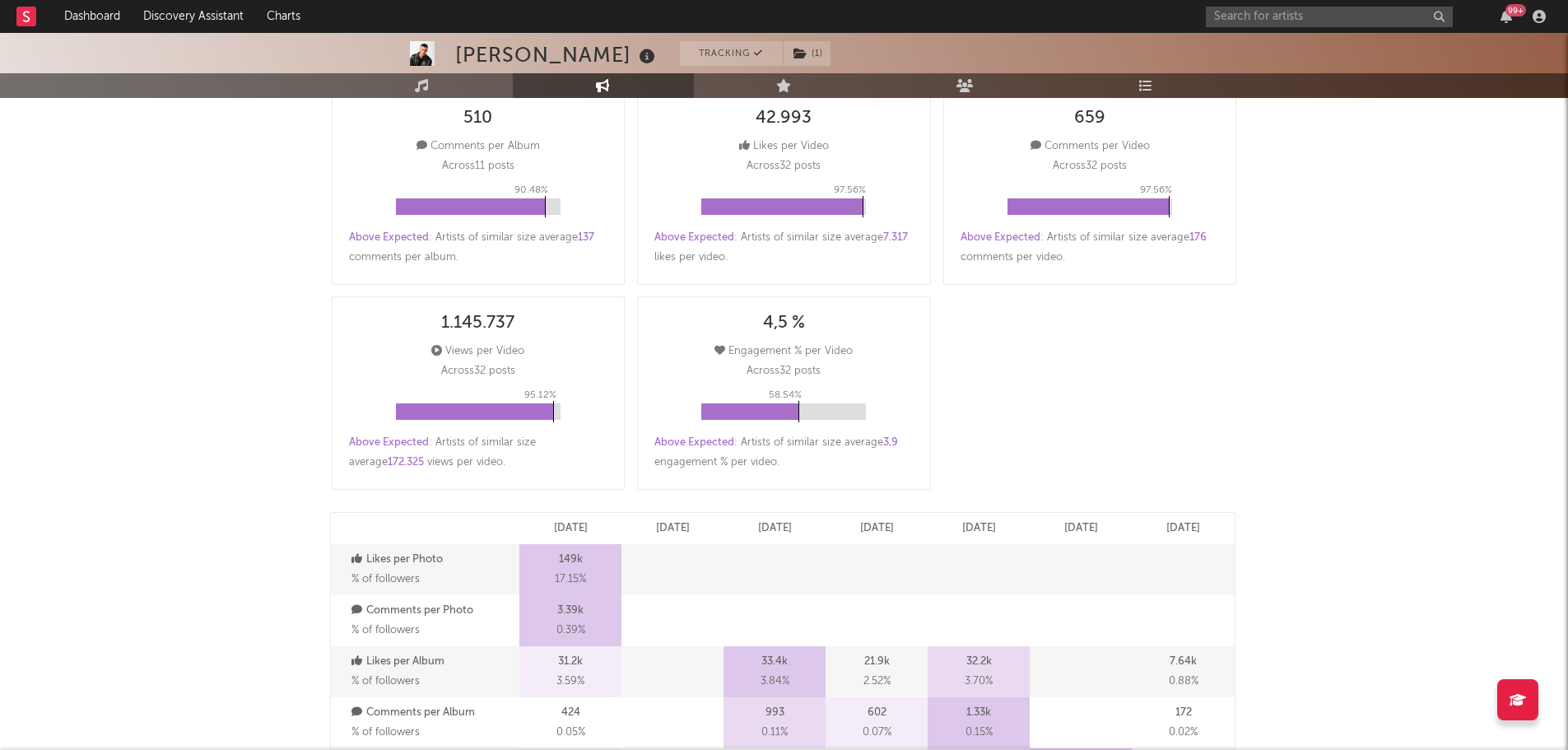
select select "6m"
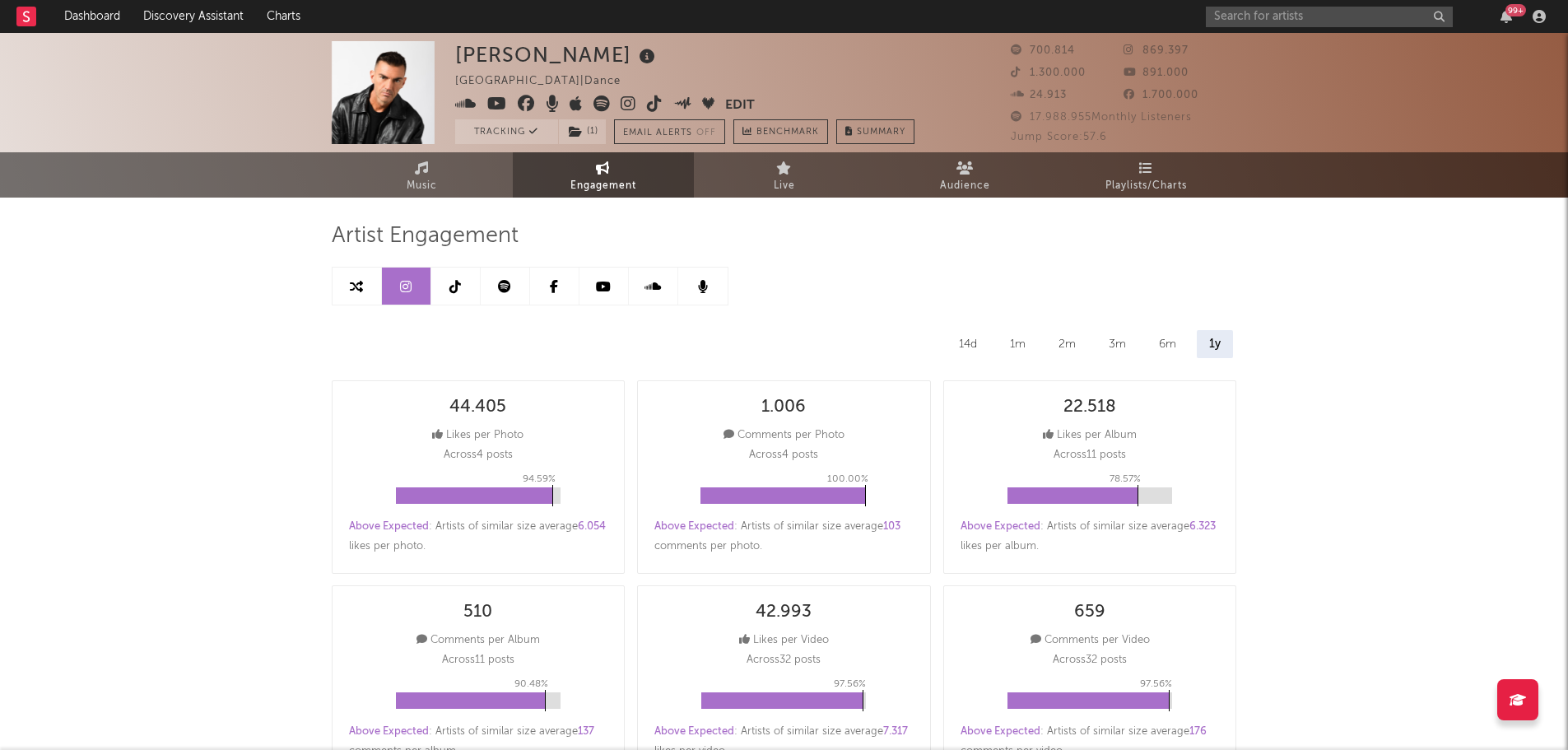
click at [464, 290] on link at bounding box center [456, 285] width 50 height 37
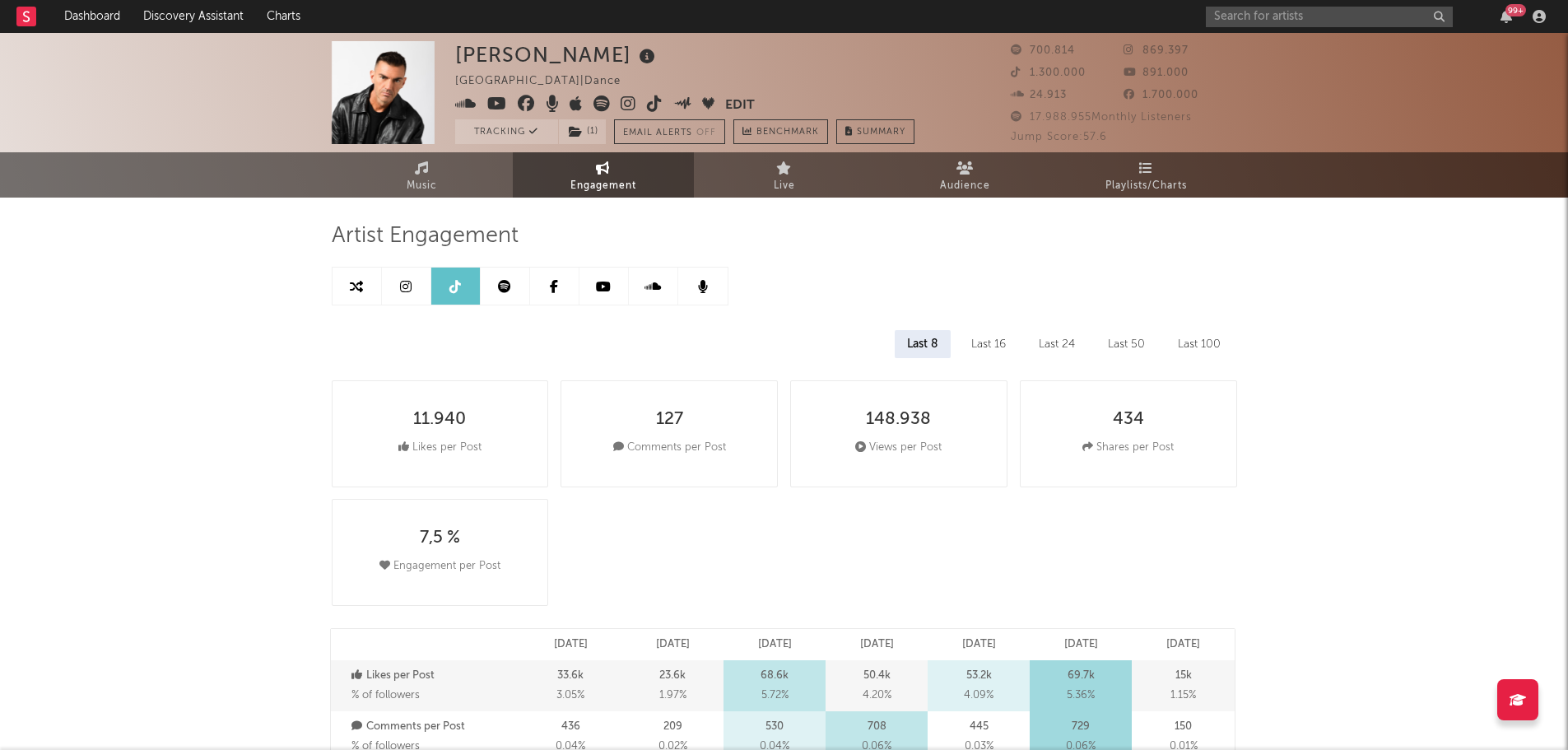
select select "6m"
click at [511, 290] on icon at bounding box center [504, 286] width 13 height 13
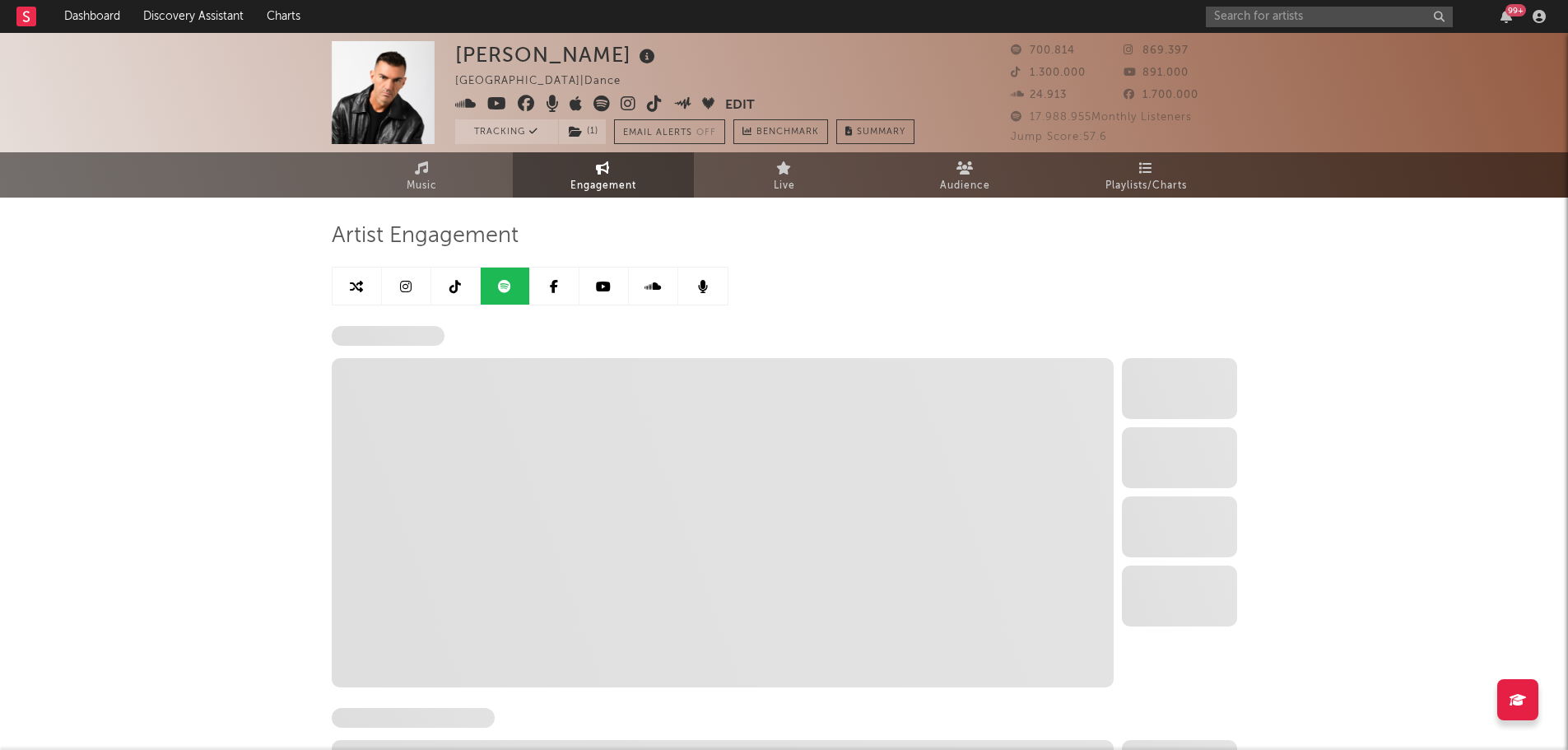
select select "6m"
select select "1w"
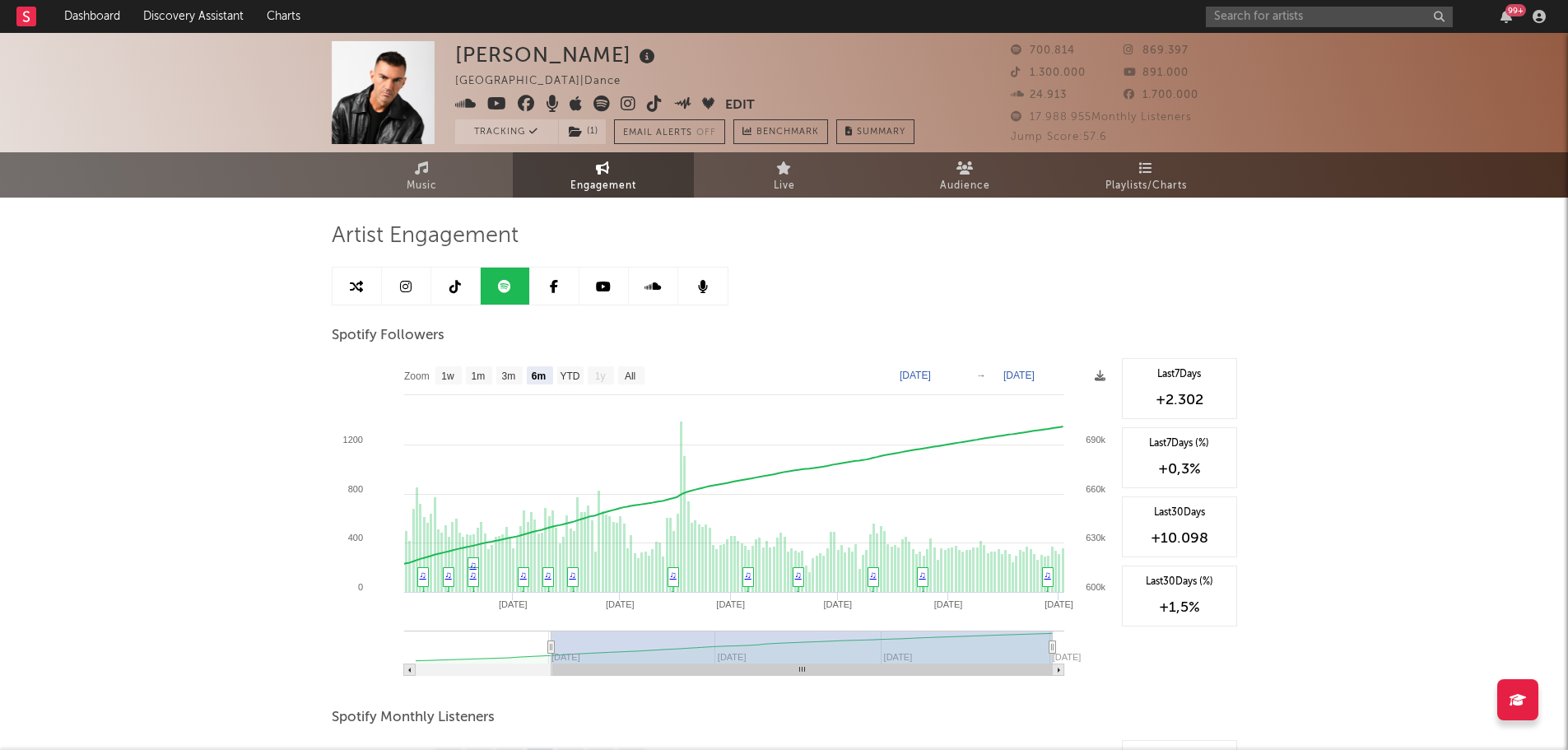
click at [605, 287] on icon at bounding box center [603, 286] width 15 height 13
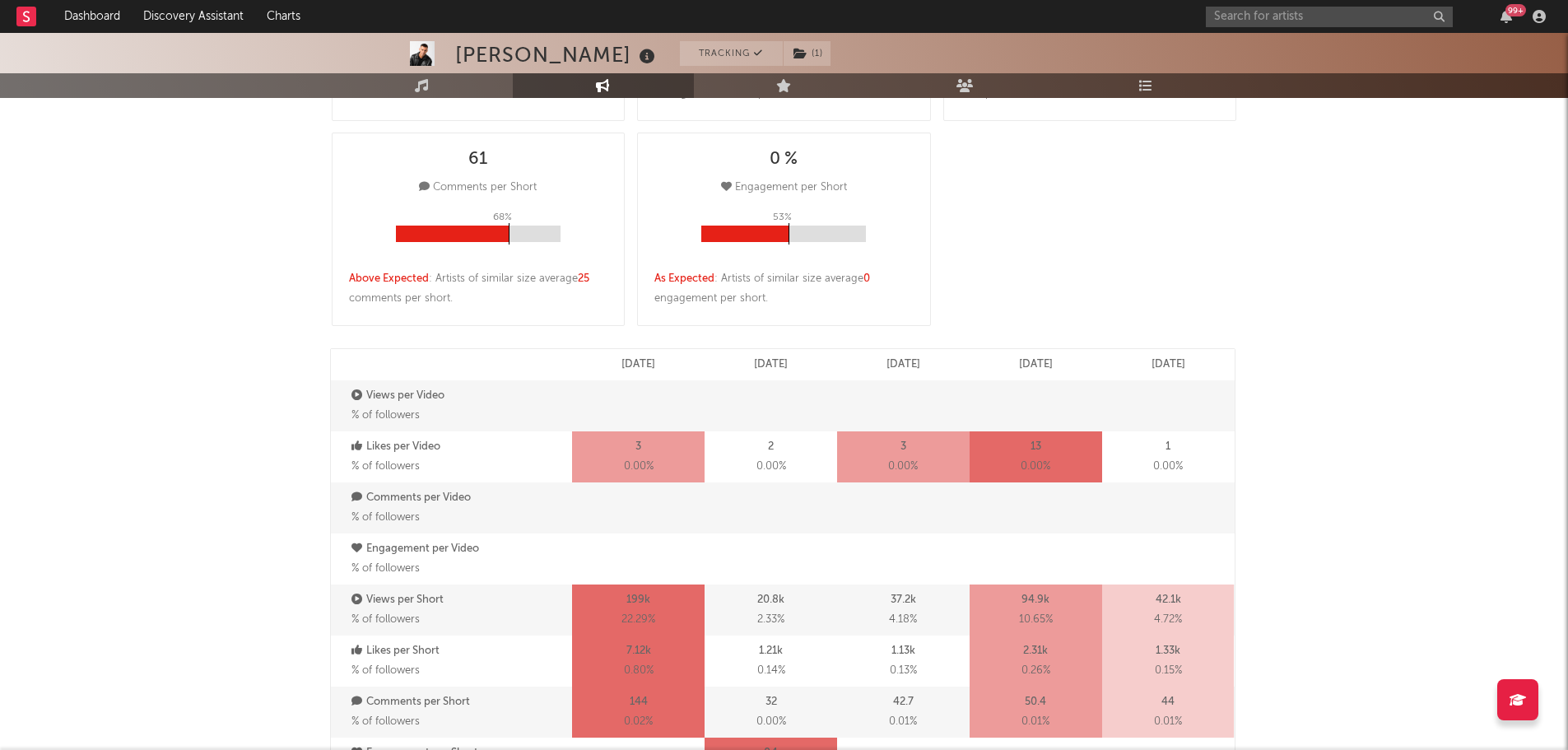
select select "6m"
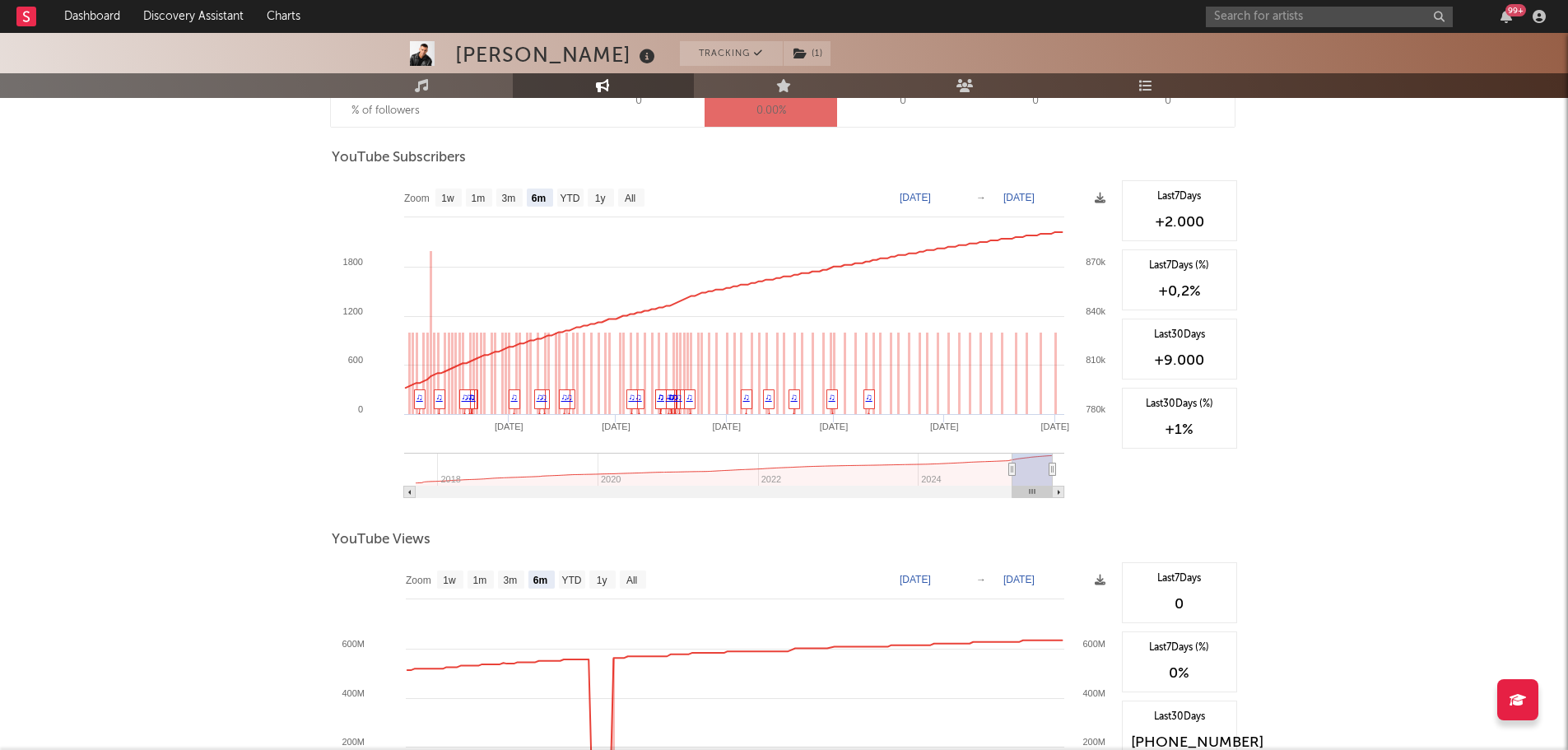
scroll to position [1316, 0]
click at [1224, 13] on input "text" at bounding box center [1330, 17] width 246 height 21
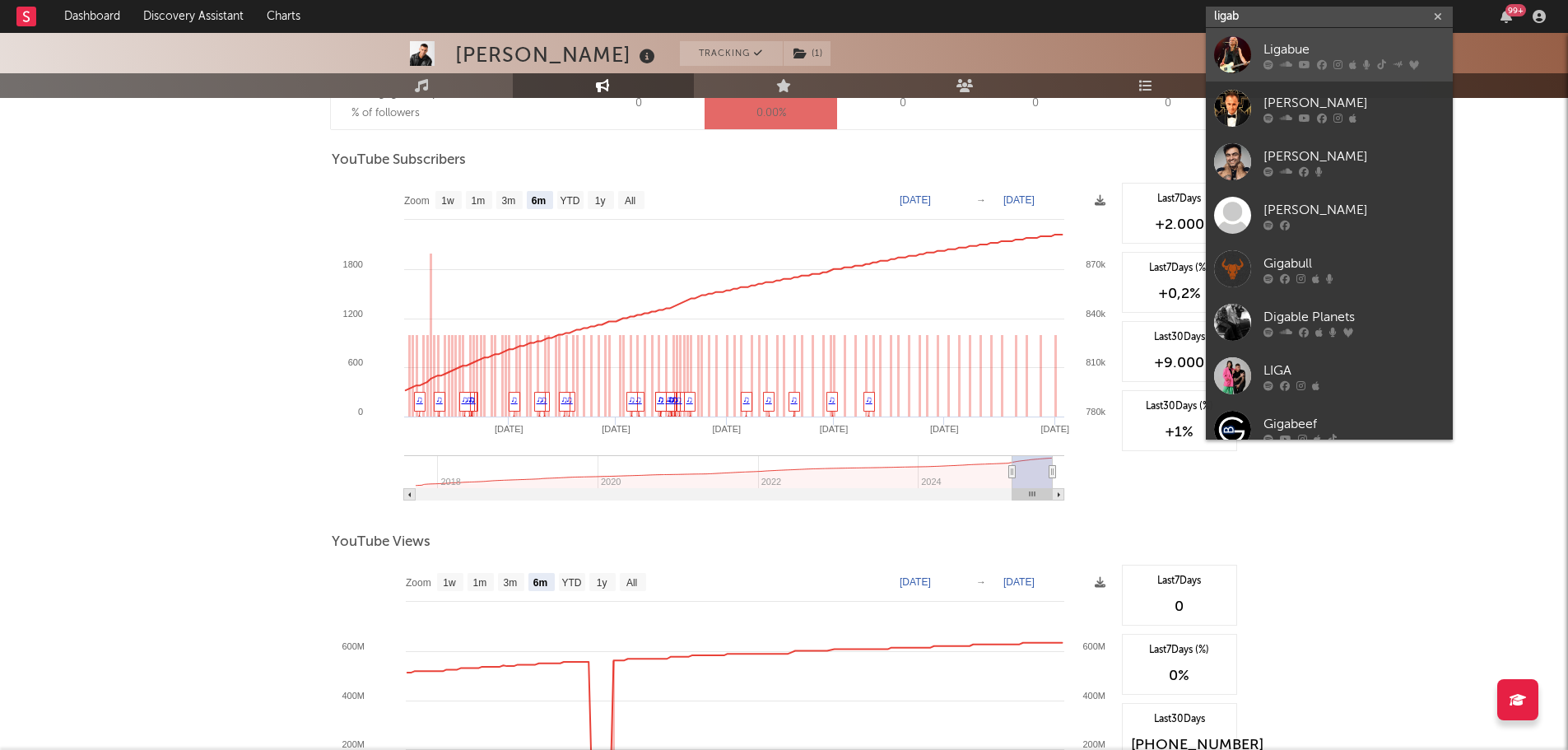
type input "ligab"
click at [1320, 63] on icon at bounding box center [1322, 65] width 10 height 10
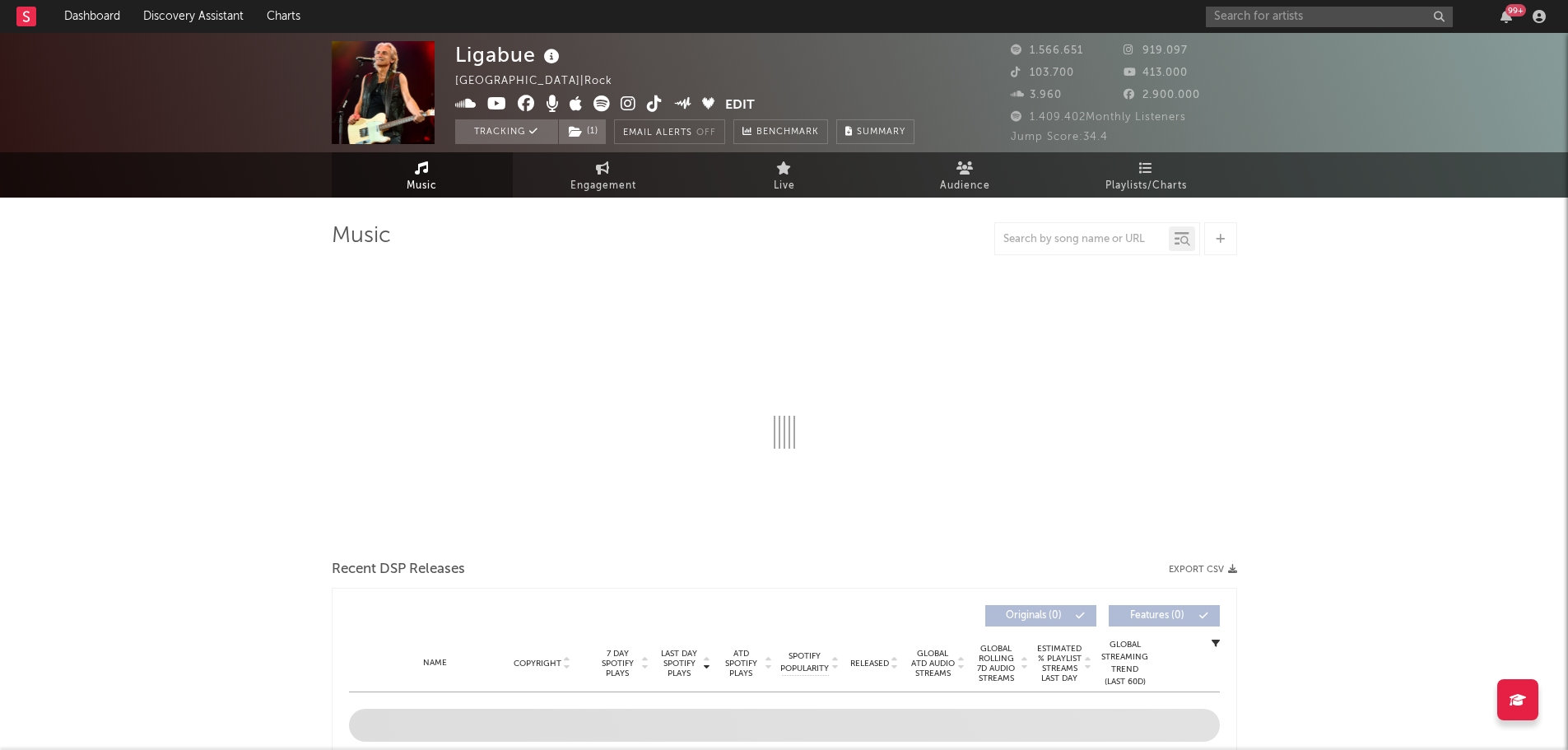
select select "6m"
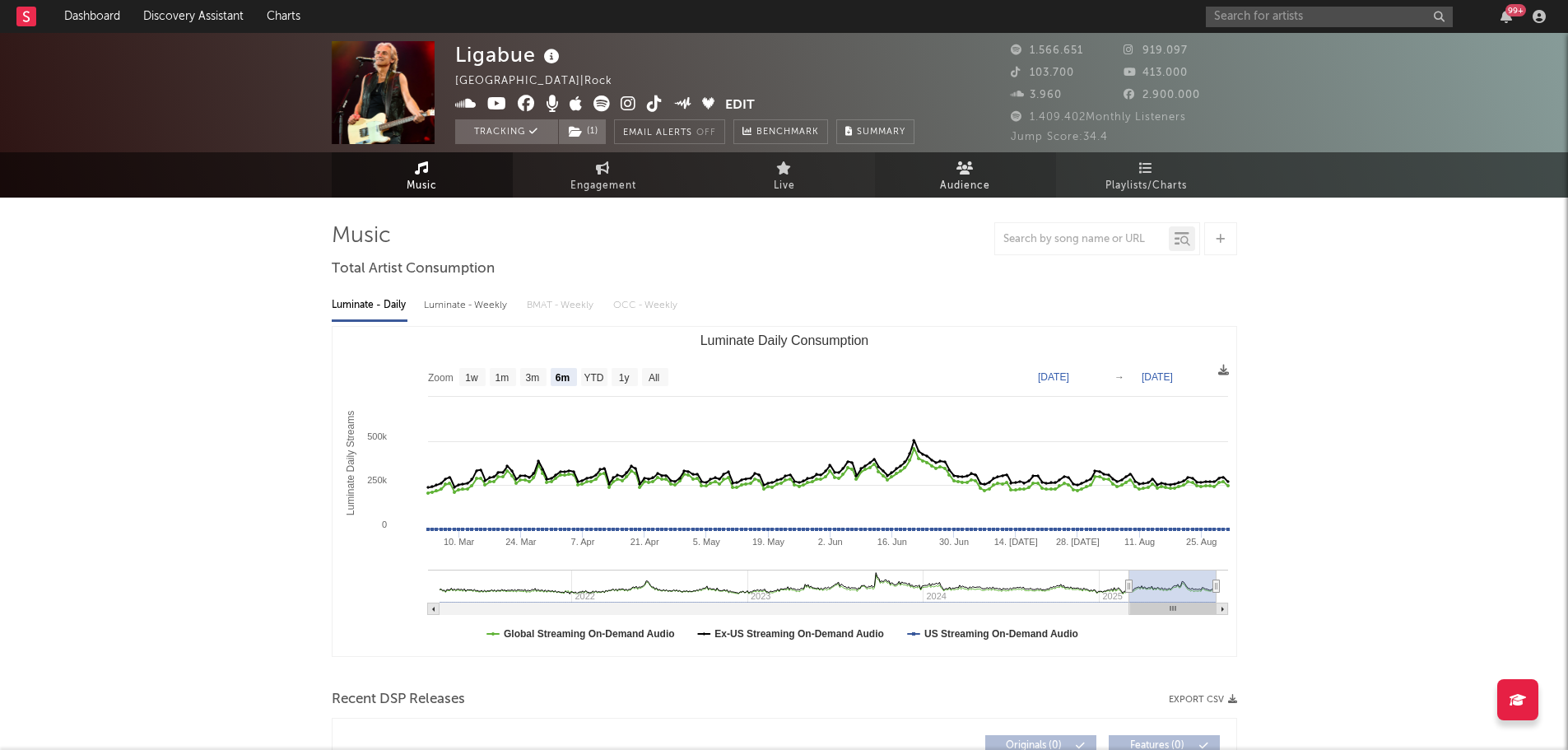
click at [976, 183] on span "Audience" at bounding box center [965, 186] width 51 height 20
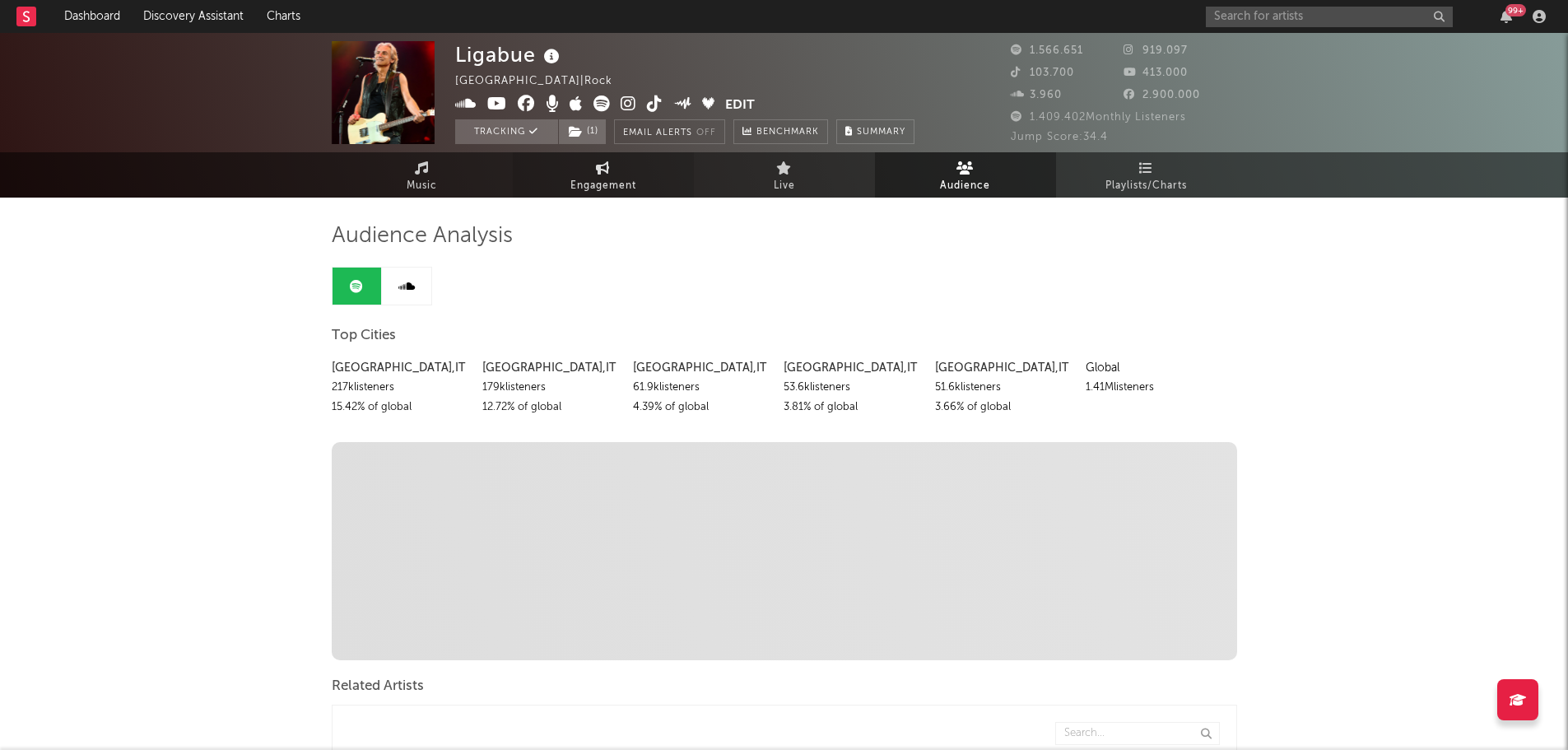
click at [631, 167] on link "Engagement" at bounding box center [603, 175] width 181 height 46
select select "1w"
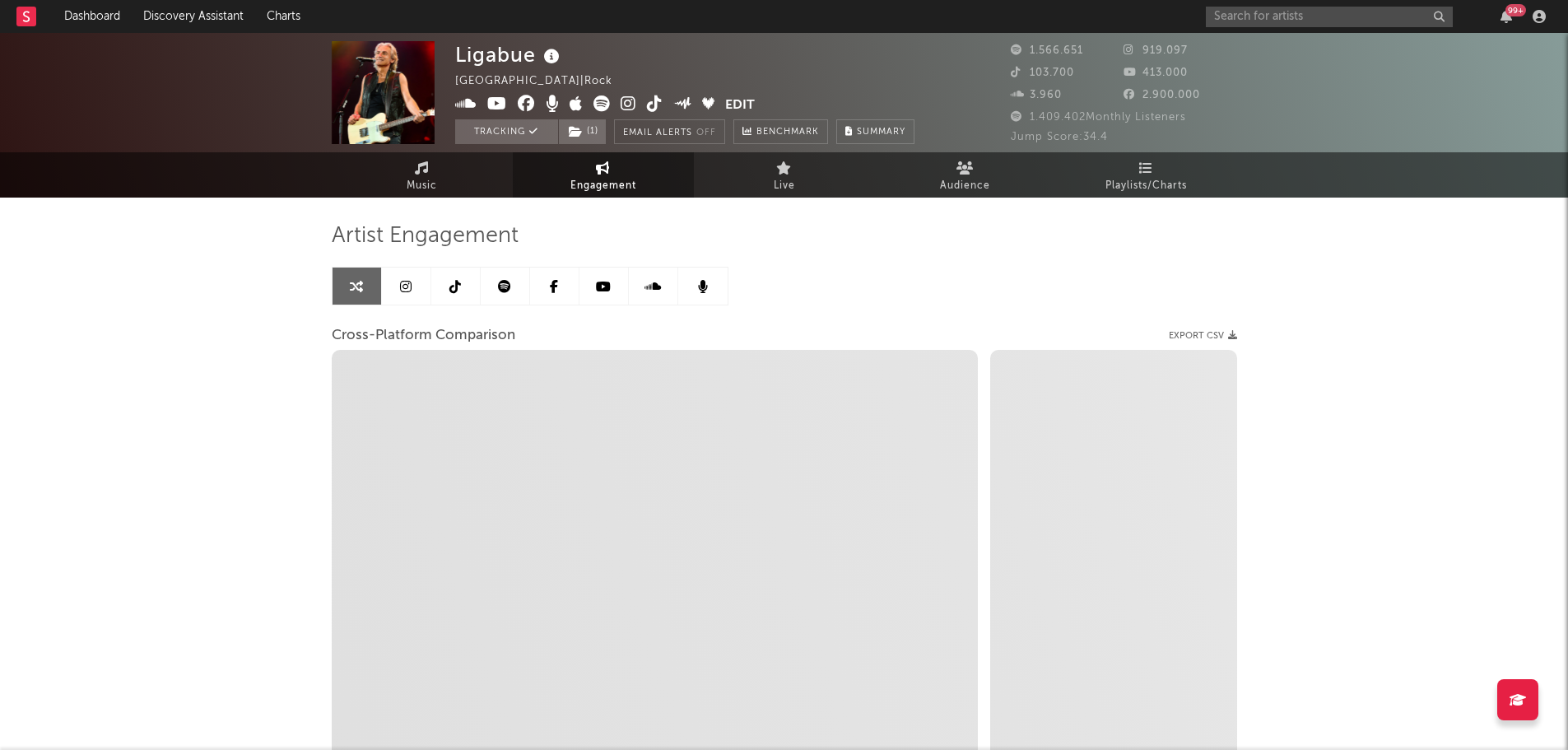
select select "1m"
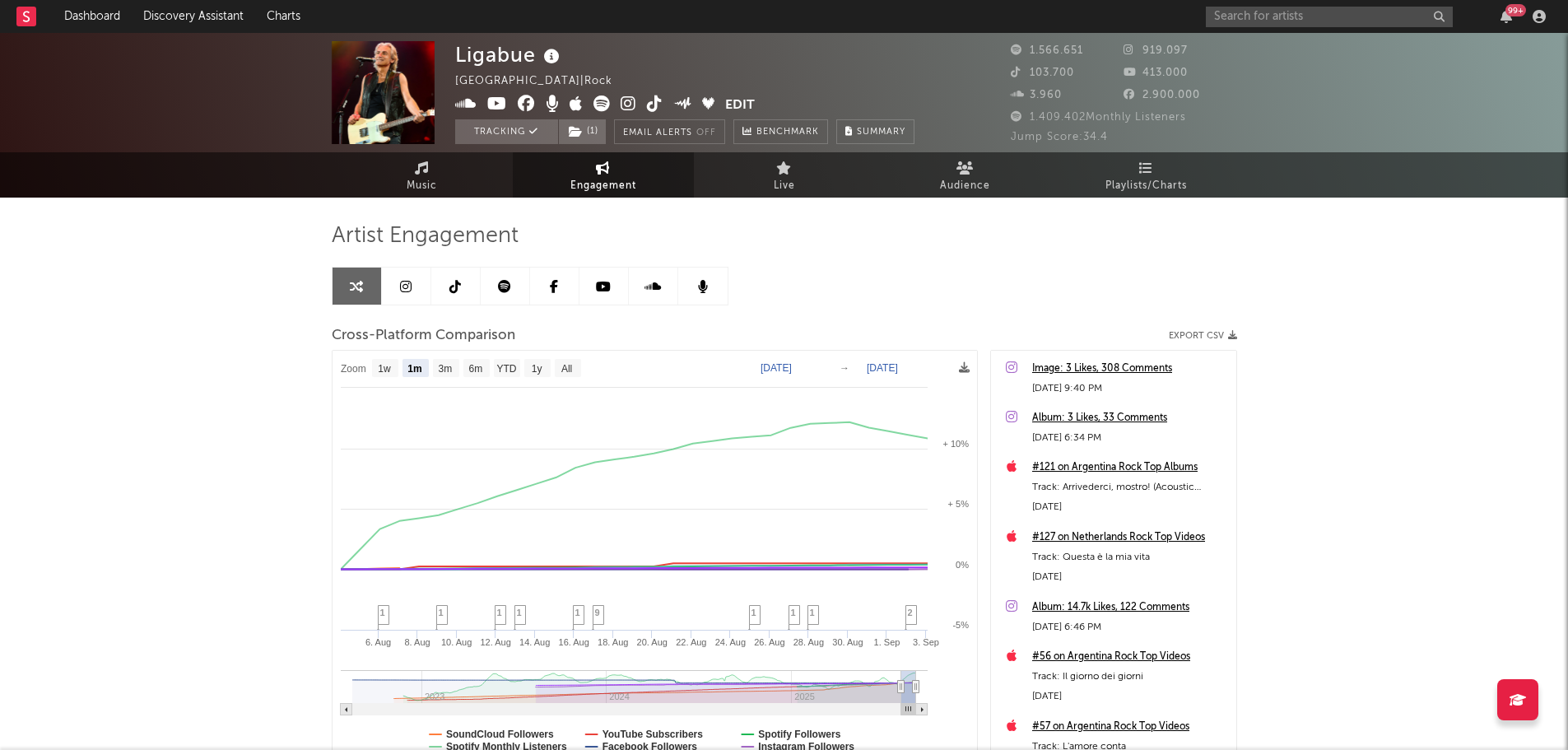
click at [405, 288] on icon at bounding box center [406, 286] width 12 height 13
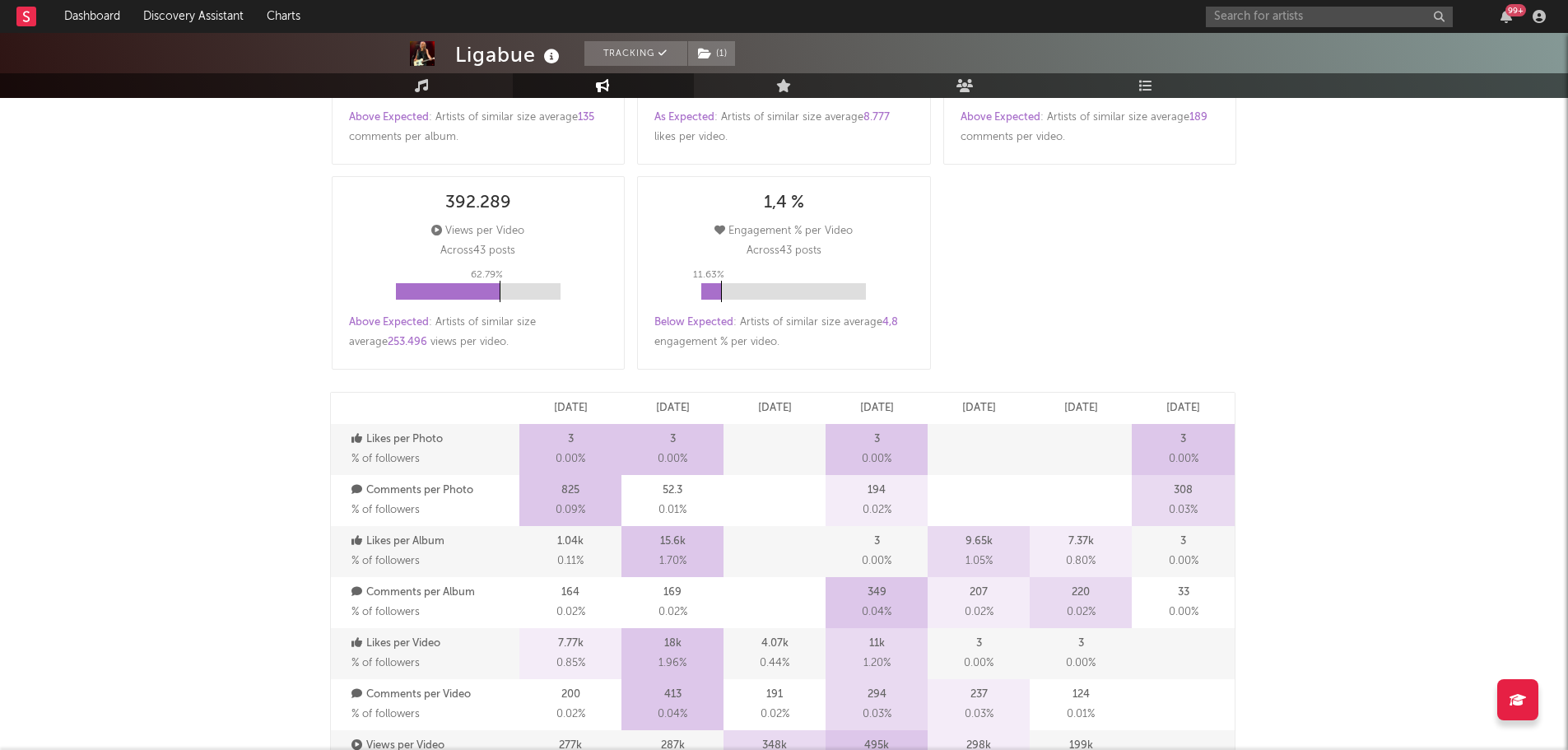
select select "6m"
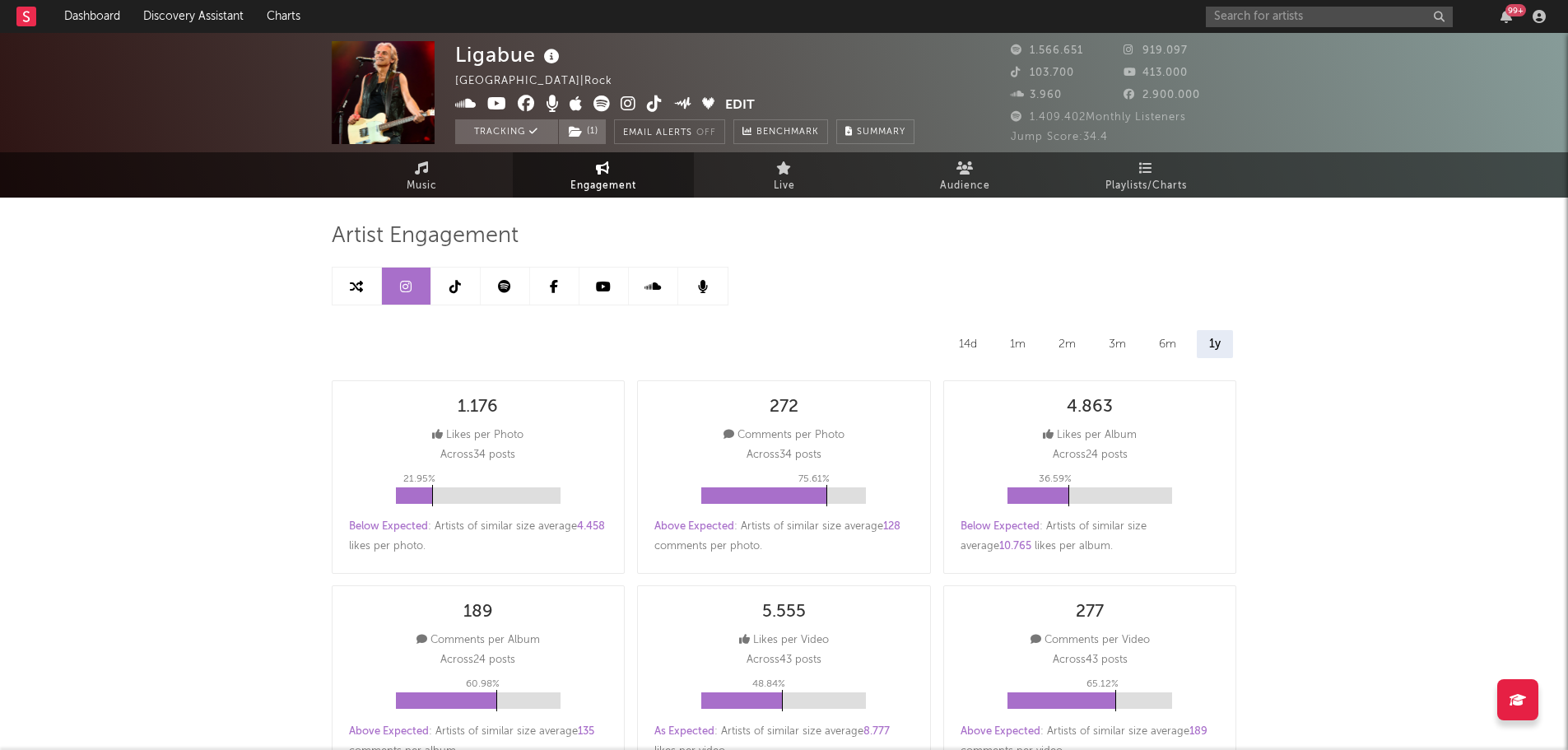
click at [458, 280] on icon at bounding box center [455, 286] width 12 height 13
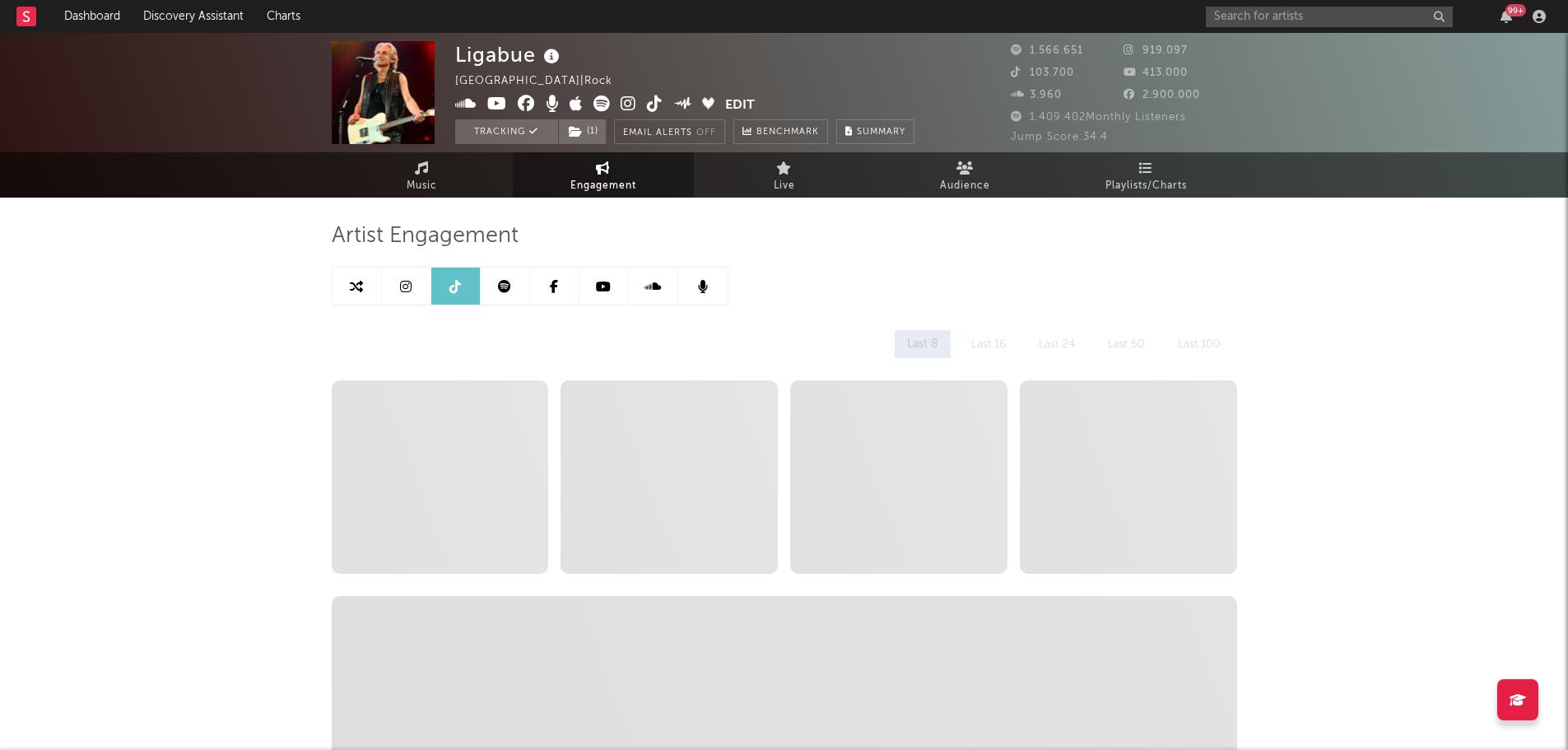
select select "6m"
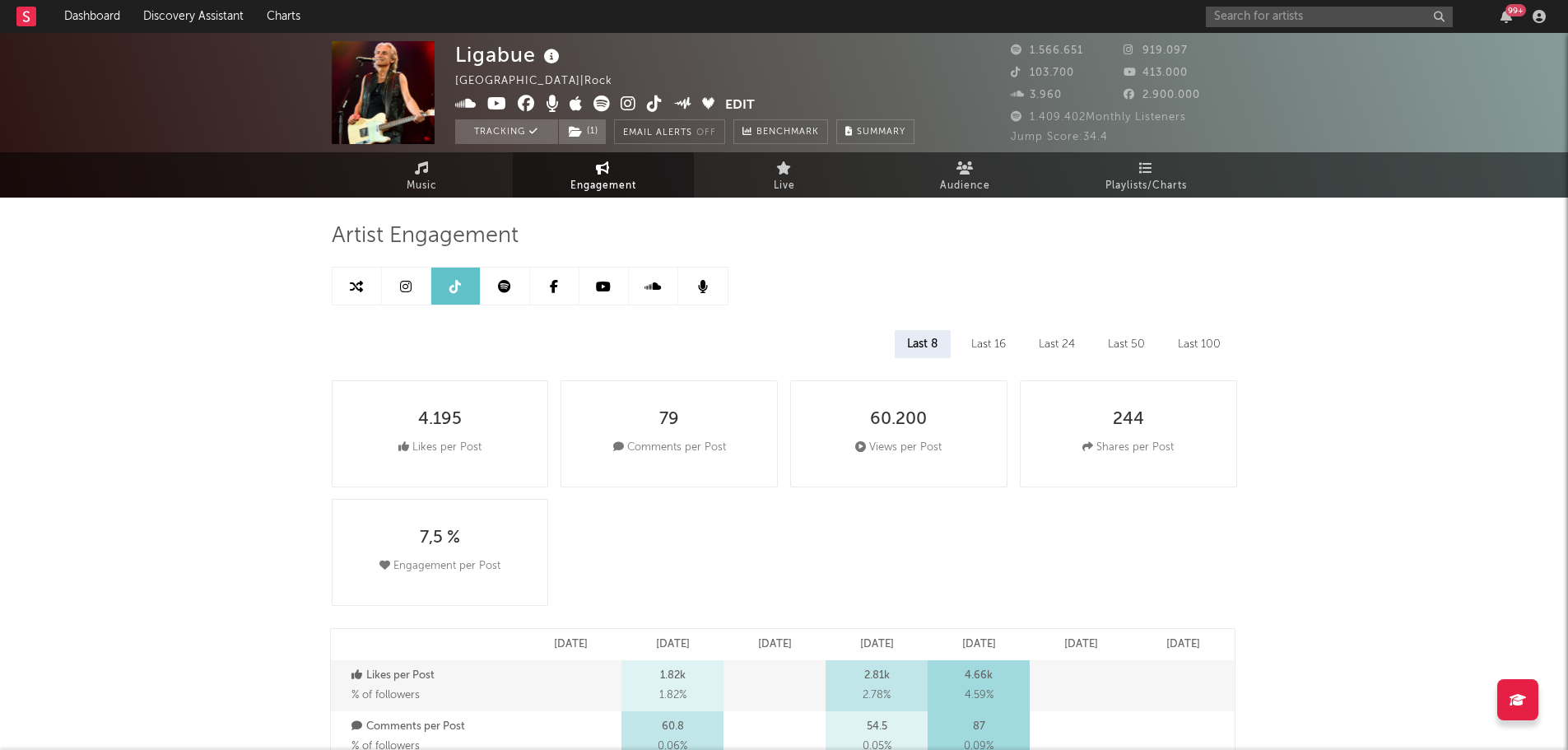
click at [512, 280] on link at bounding box center [506, 285] width 50 height 37
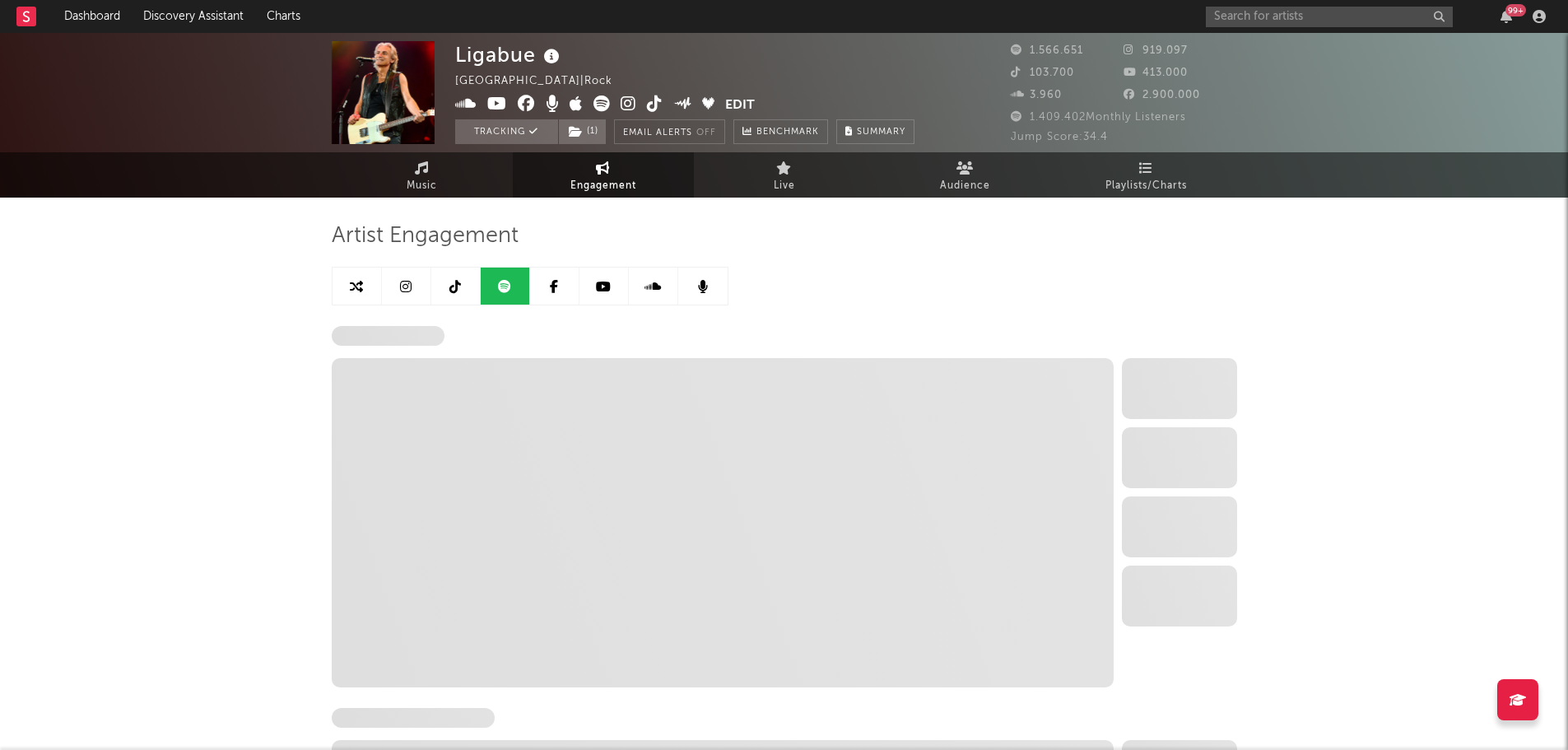
select select "6m"
select select "1w"
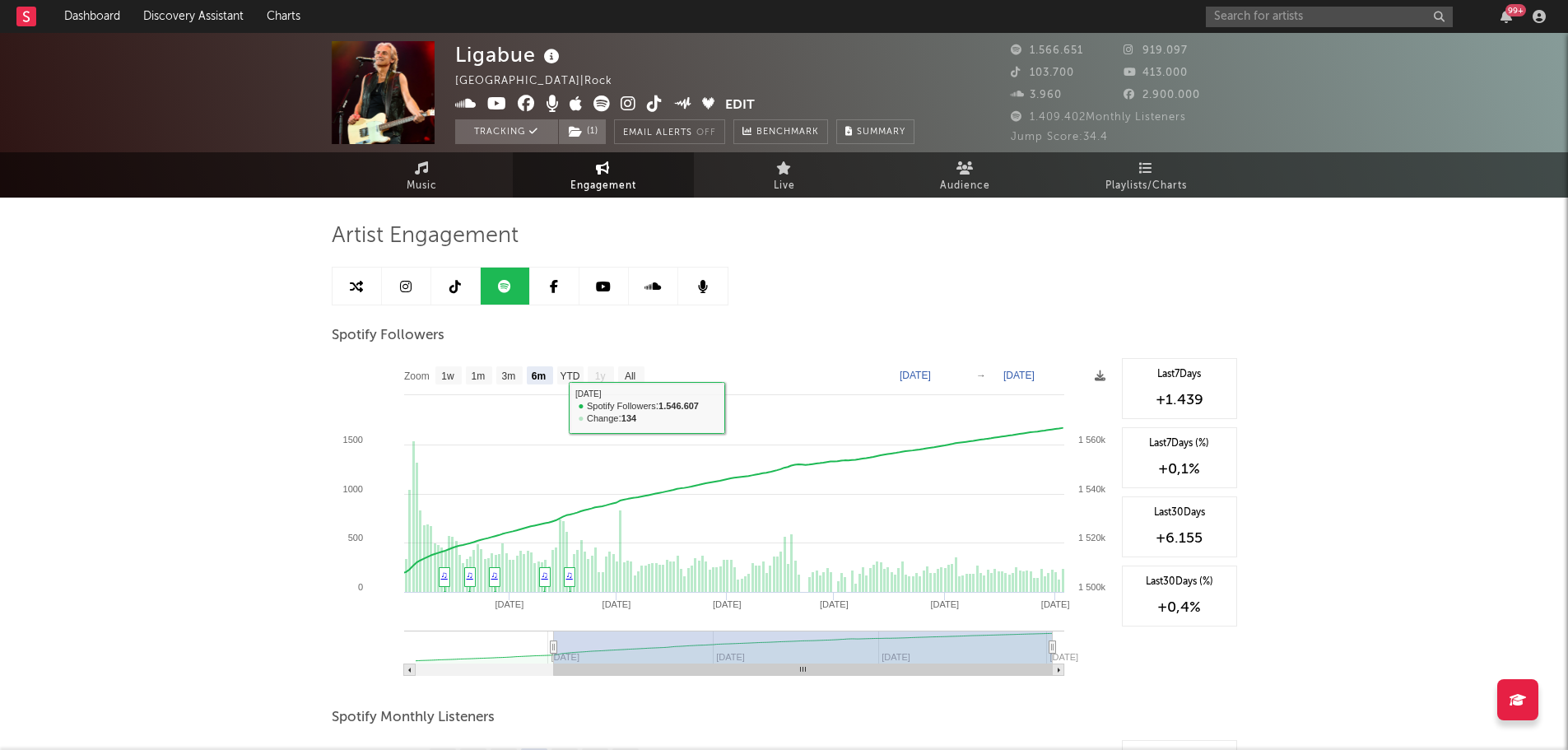
click at [611, 291] on link at bounding box center [604, 285] width 50 height 37
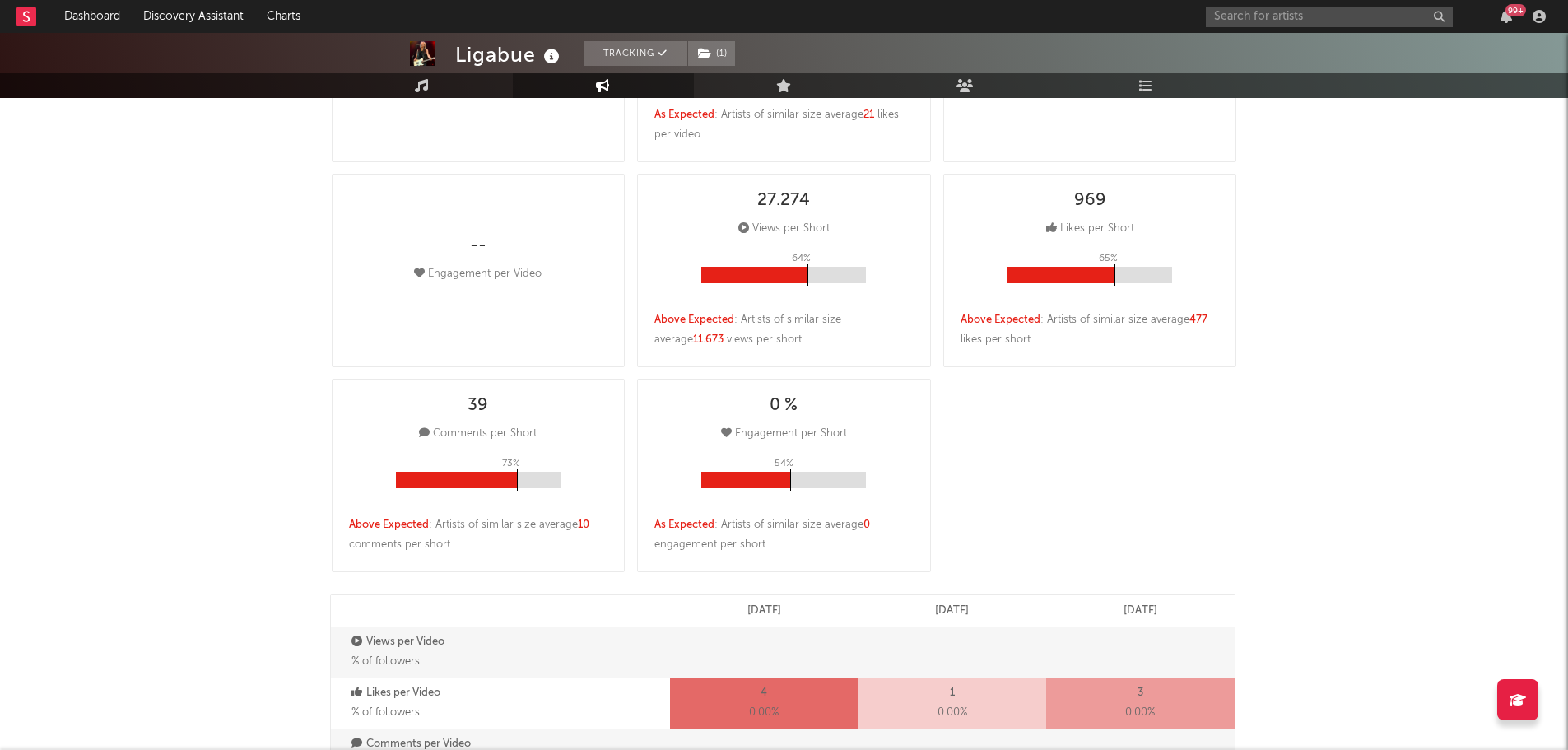
select select "6m"
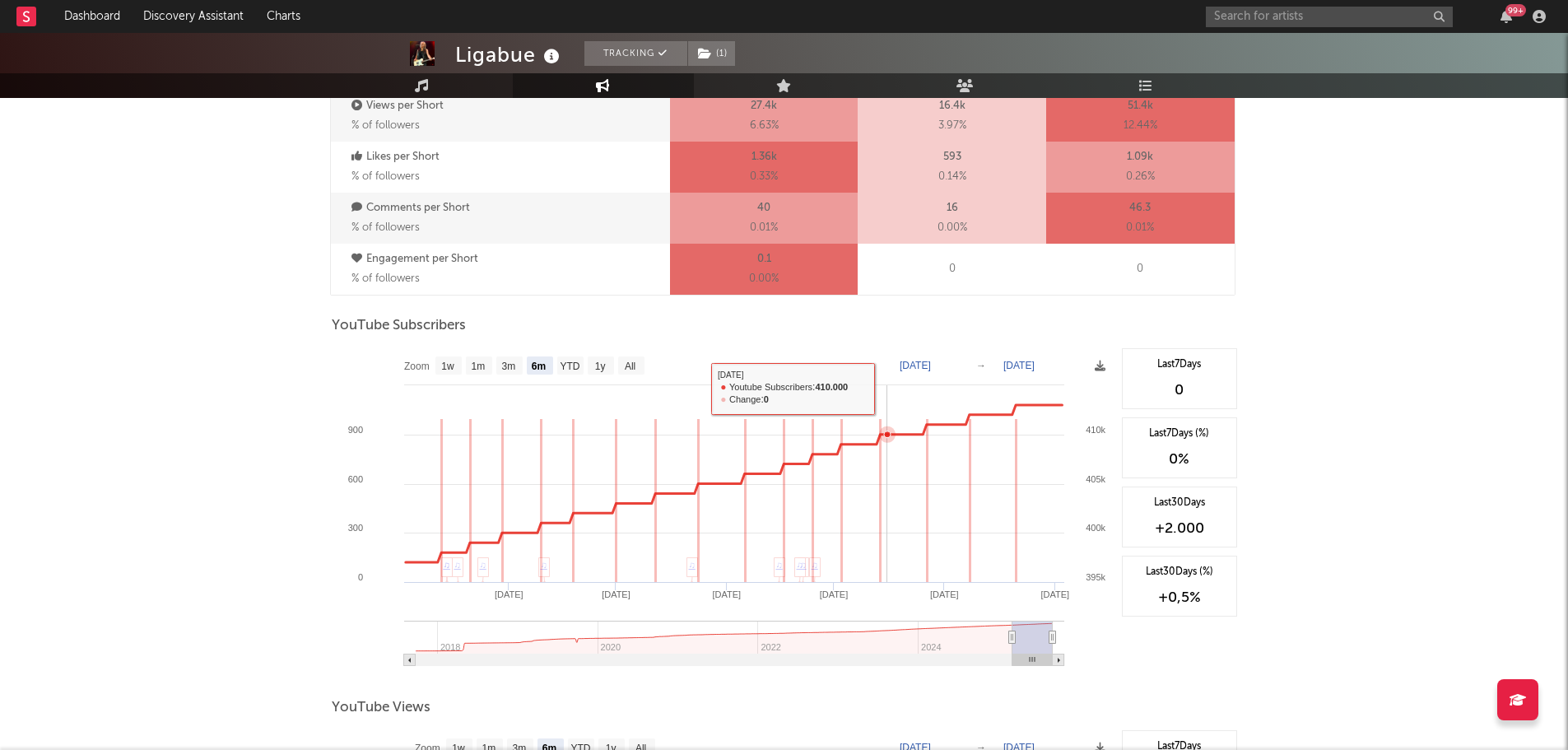
scroll to position [1152, 0]
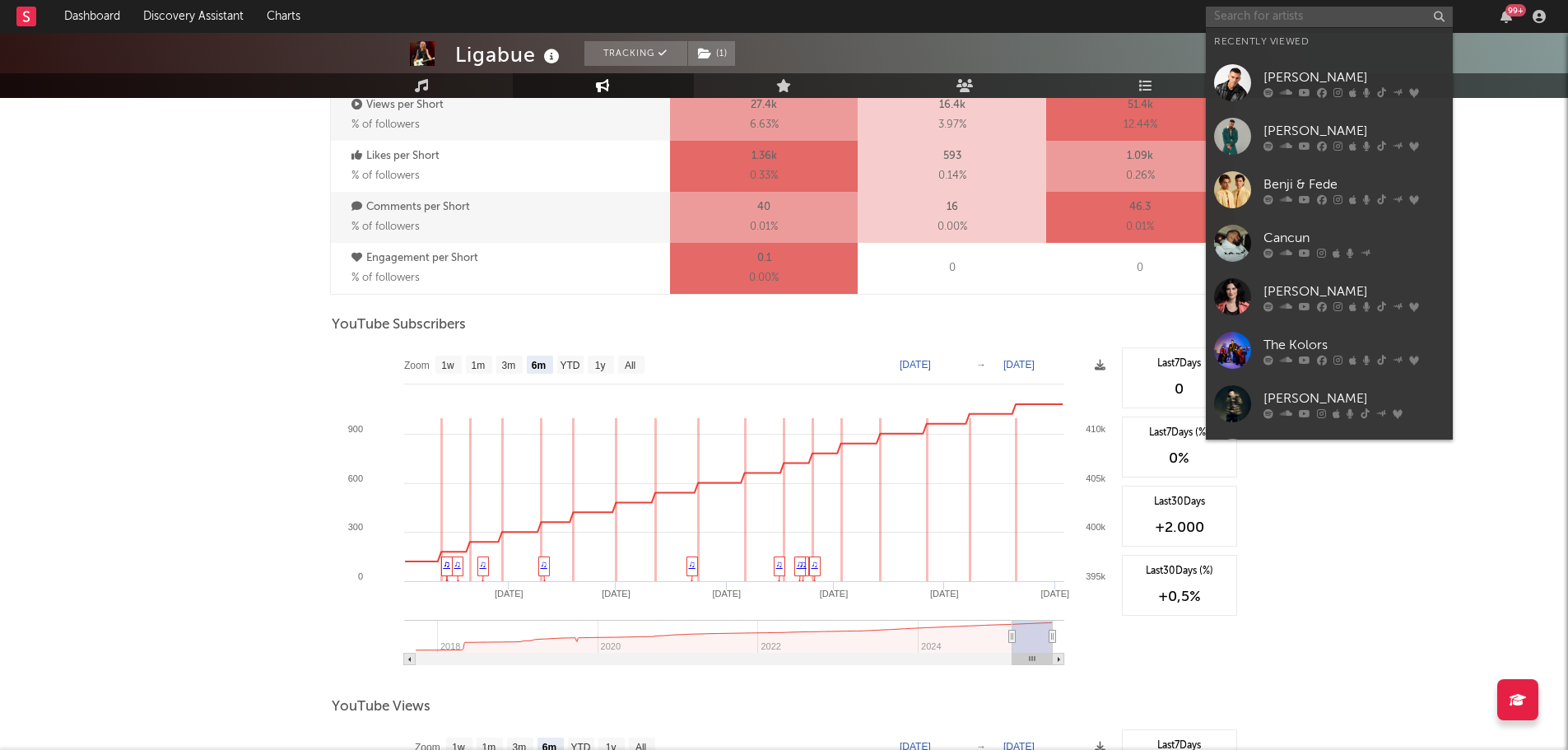
click at [1295, 22] on input "text" at bounding box center [1330, 17] width 246 height 21
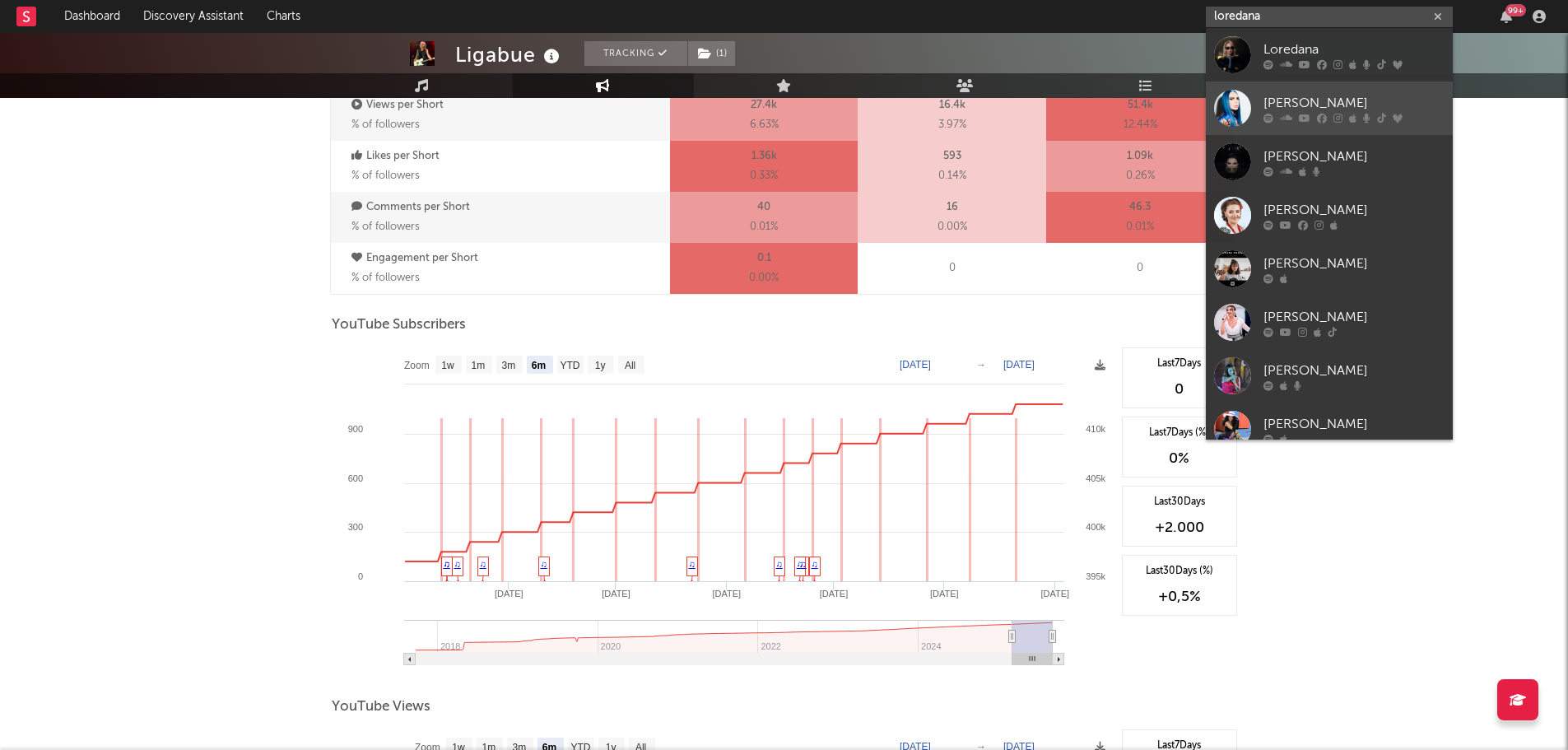
type input "loredana"
click at [1306, 101] on div "[PERSON_NAME]" at bounding box center [1353, 103] width 181 height 20
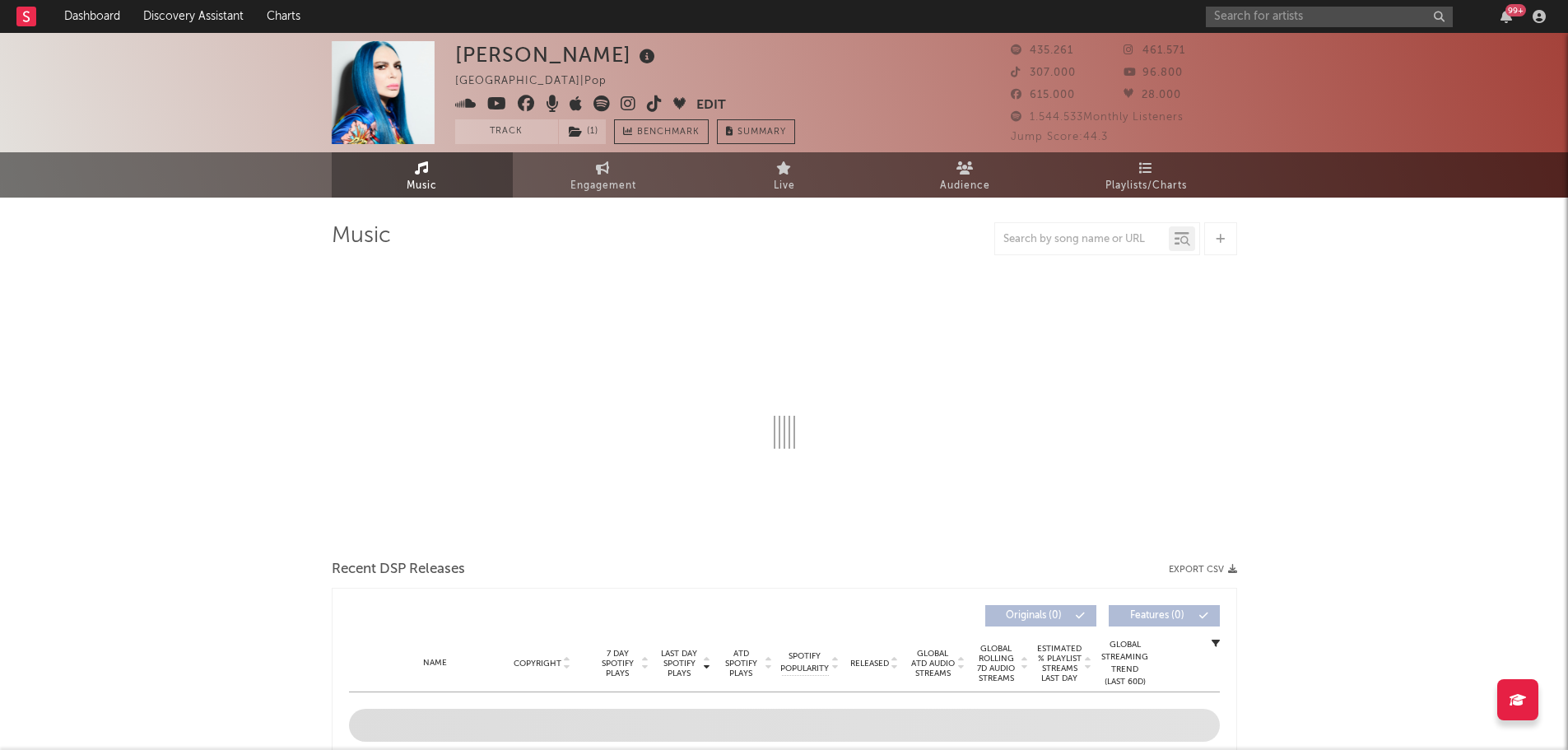
select select "6m"
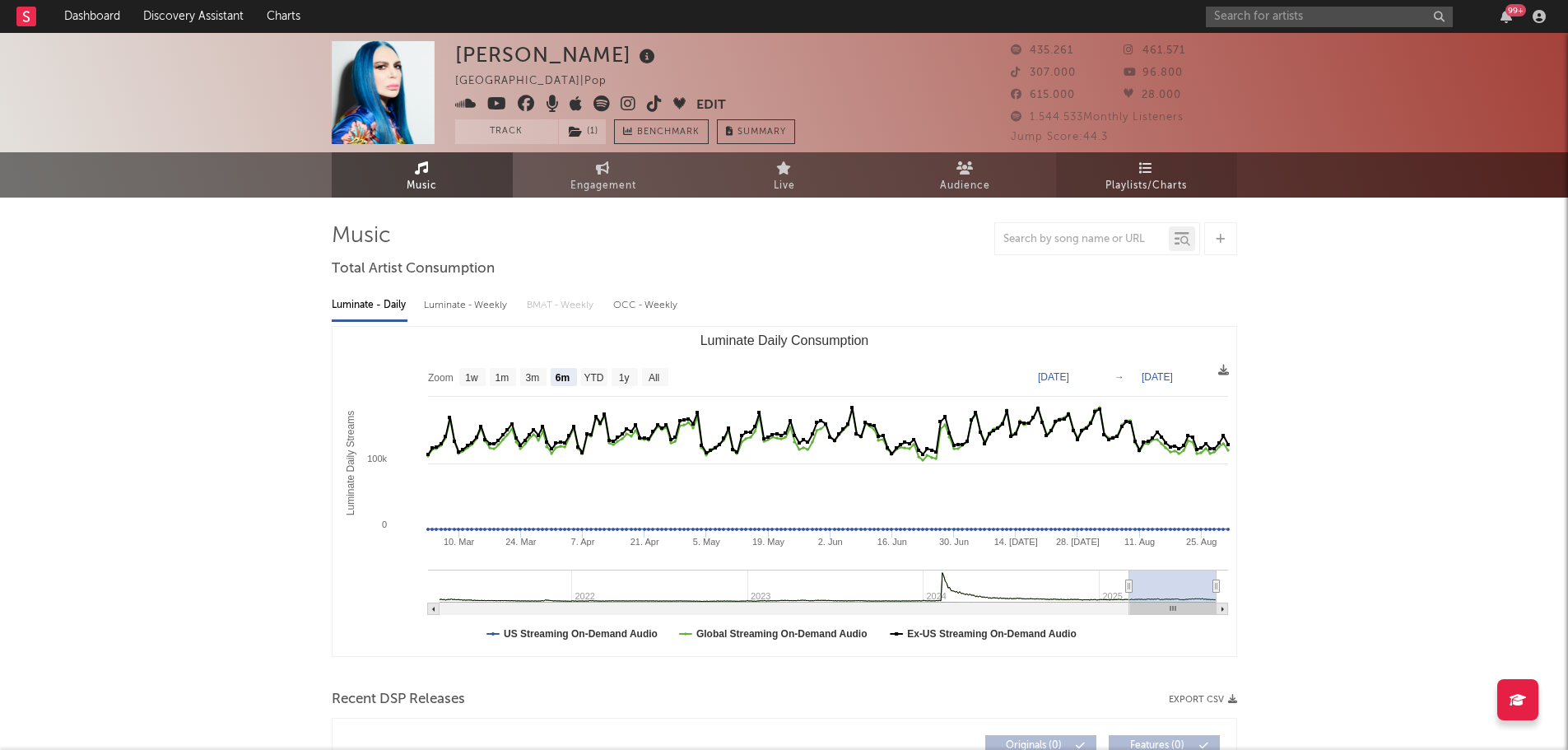
select select "6m"
click at [599, 176] on span "Engagement" at bounding box center [603, 186] width 66 height 20
select select "1w"
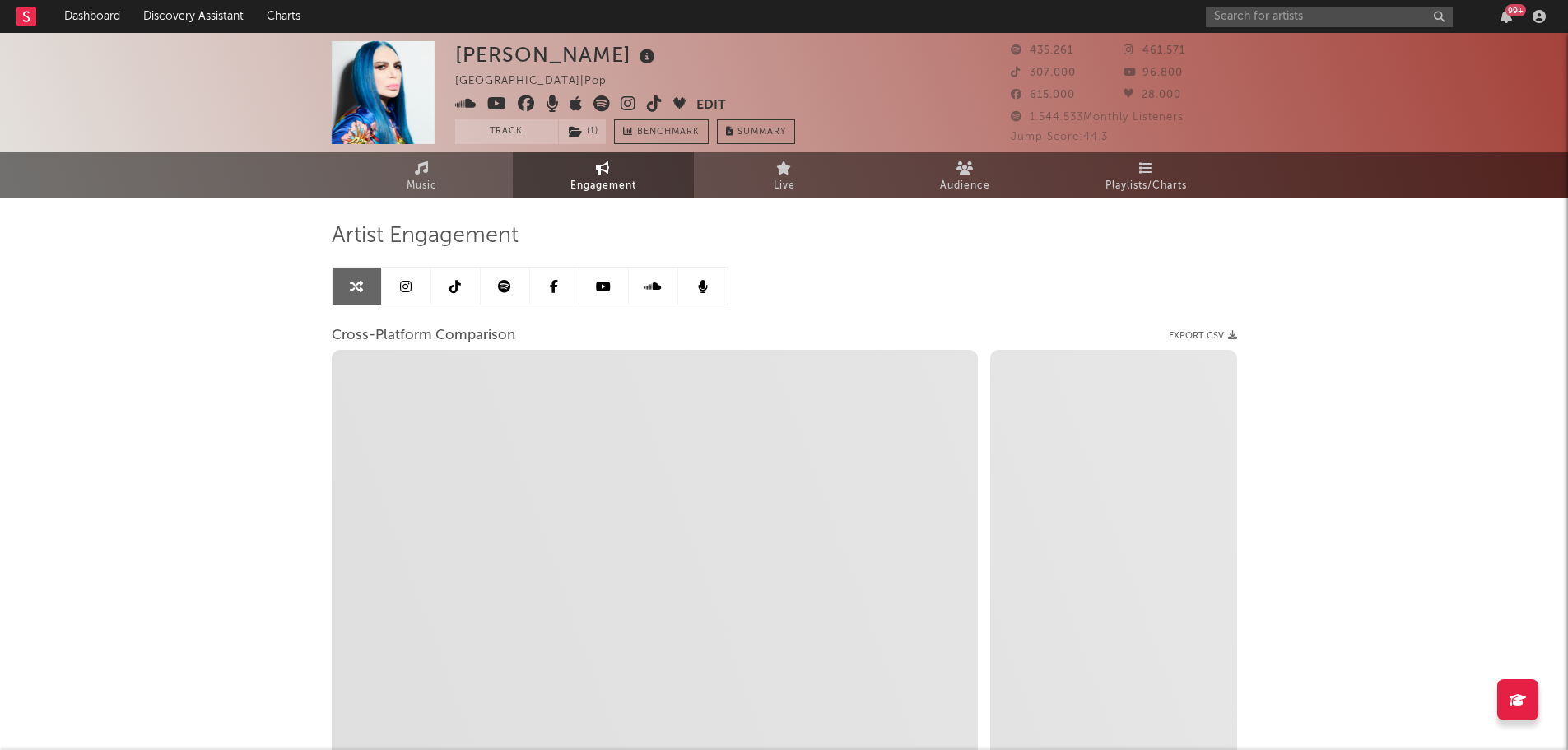
select select "1m"
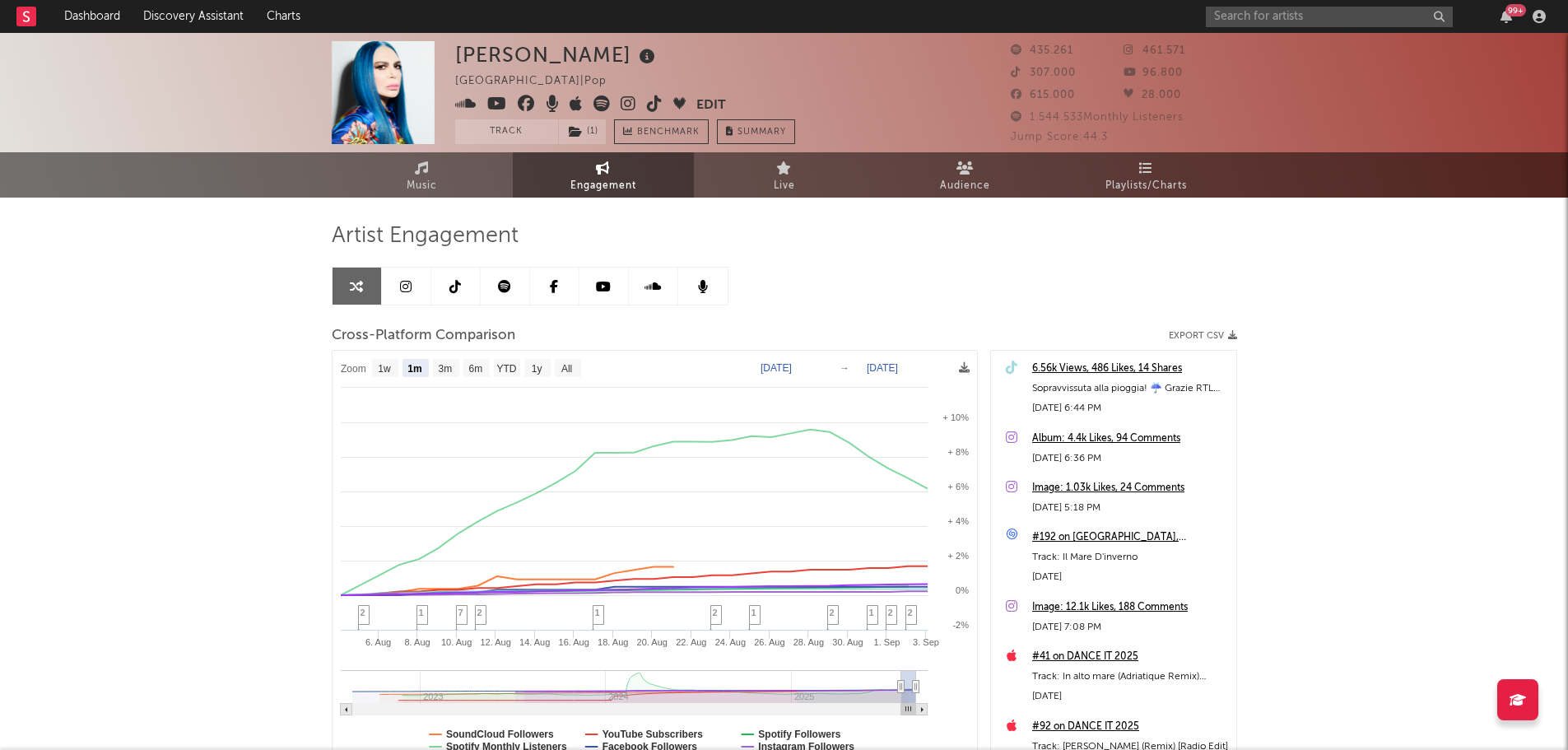
click at [413, 279] on link at bounding box center [406, 285] width 50 height 37
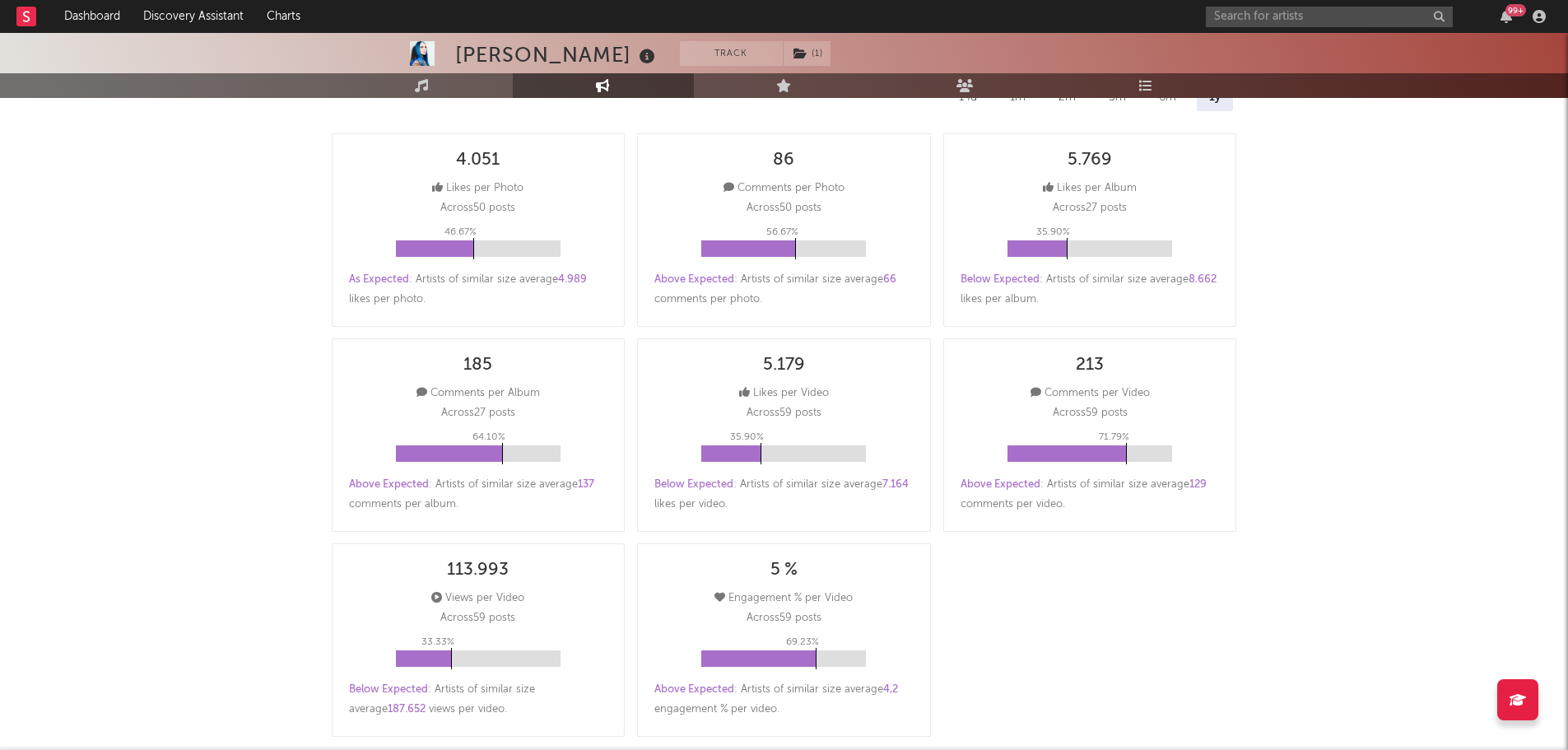
select select "6m"
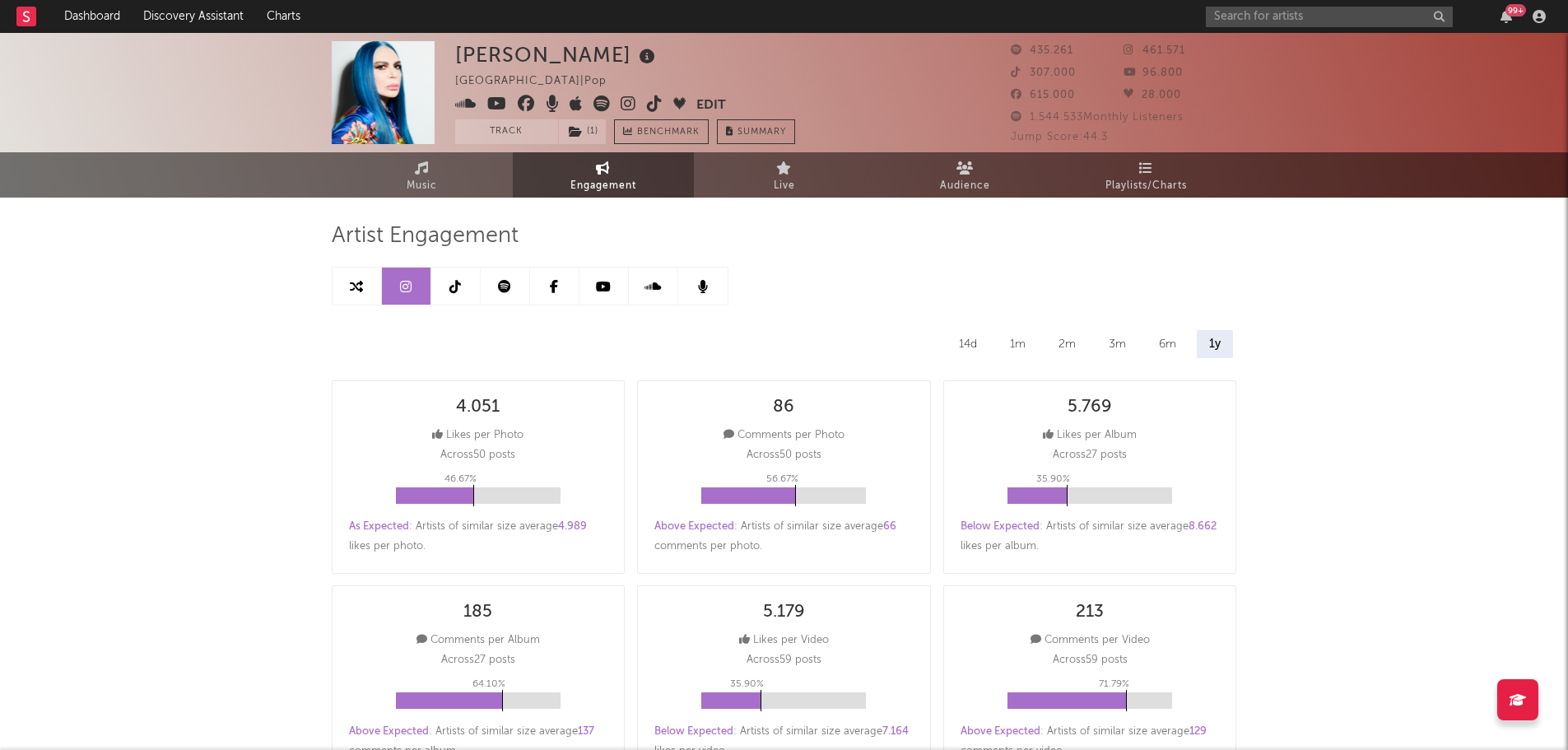
click at [441, 295] on link at bounding box center [456, 285] width 50 height 37
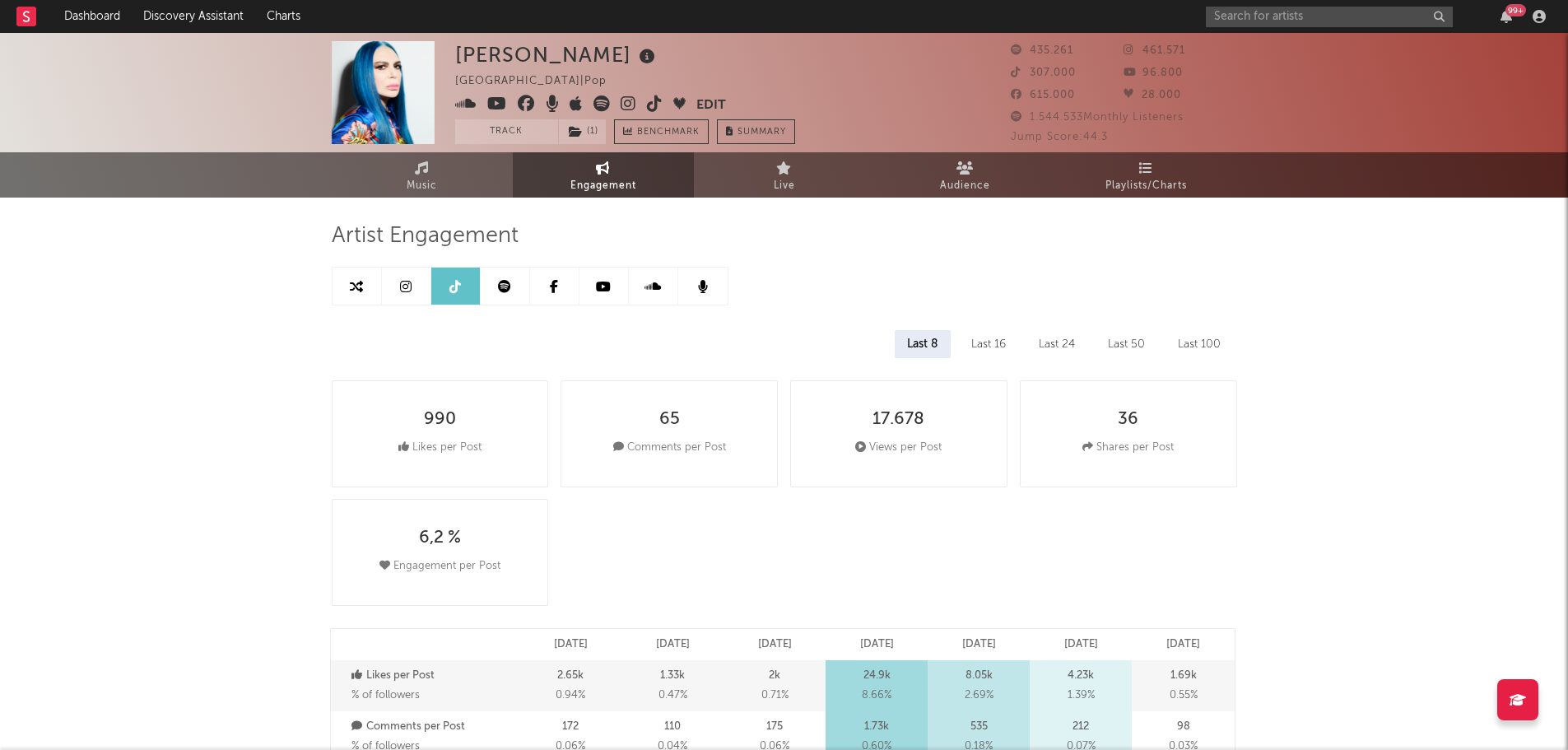
select select "6m"
click at [506, 271] on link at bounding box center [506, 285] width 50 height 37
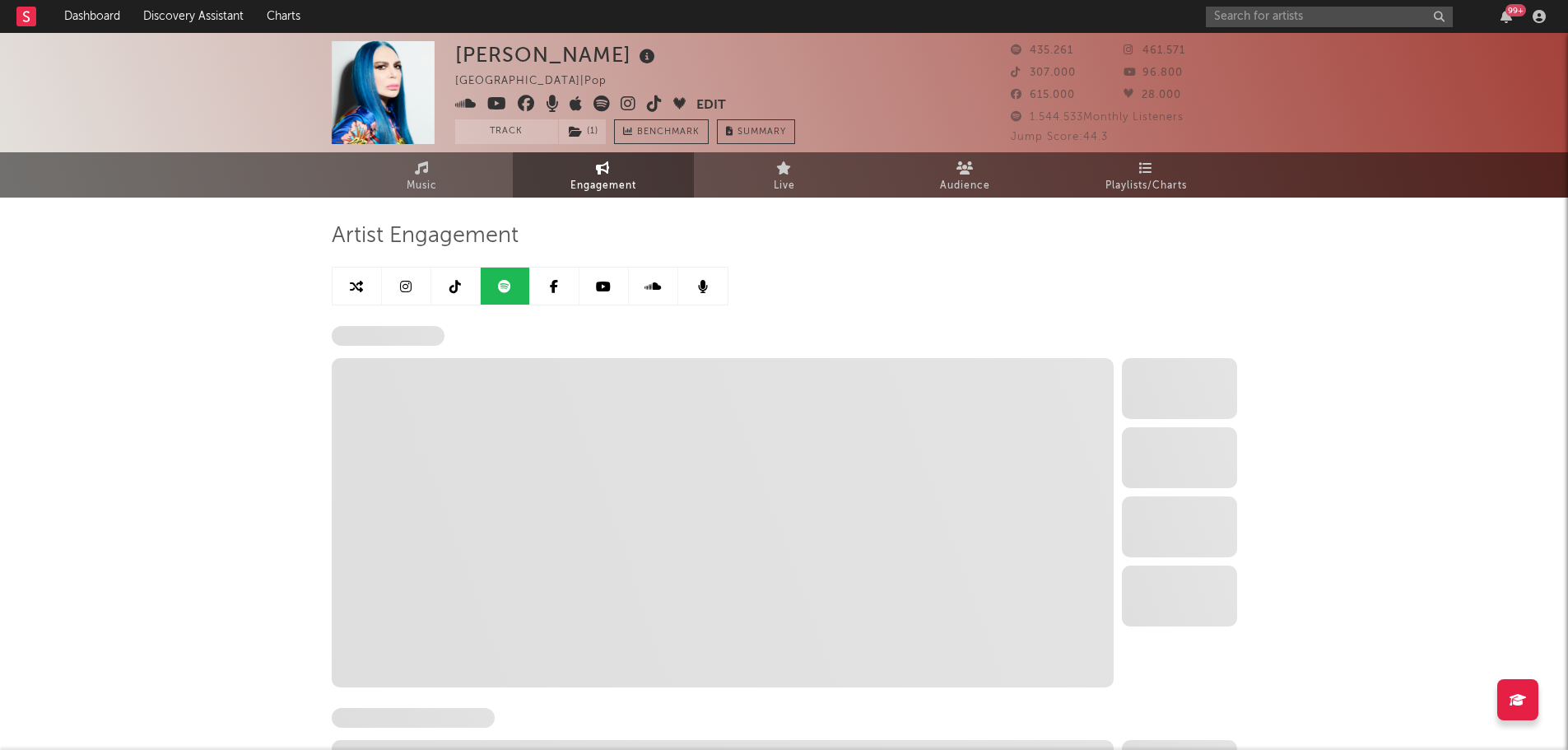
select select "6m"
select select "1w"
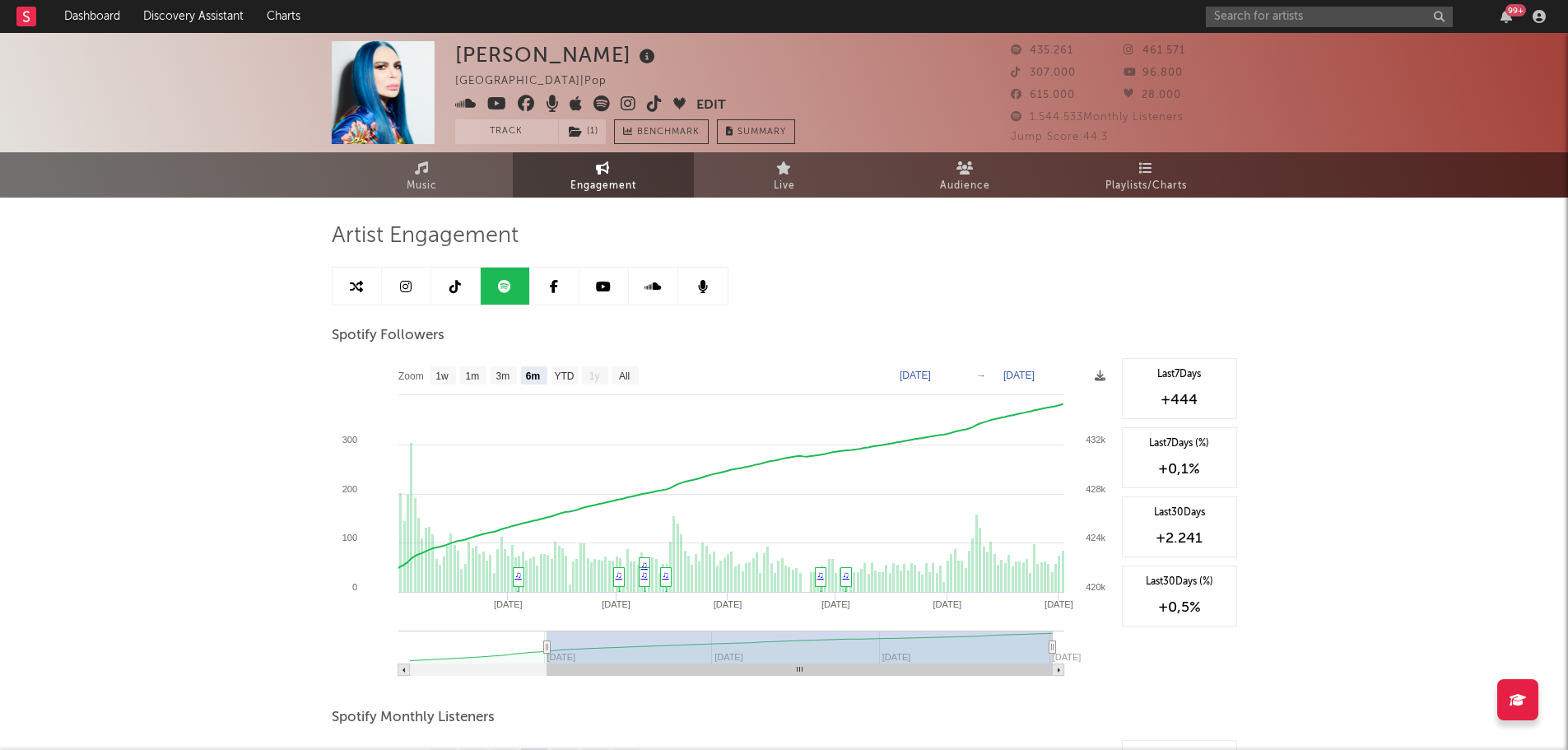
click at [608, 289] on icon at bounding box center [603, 286] width 15 height 13
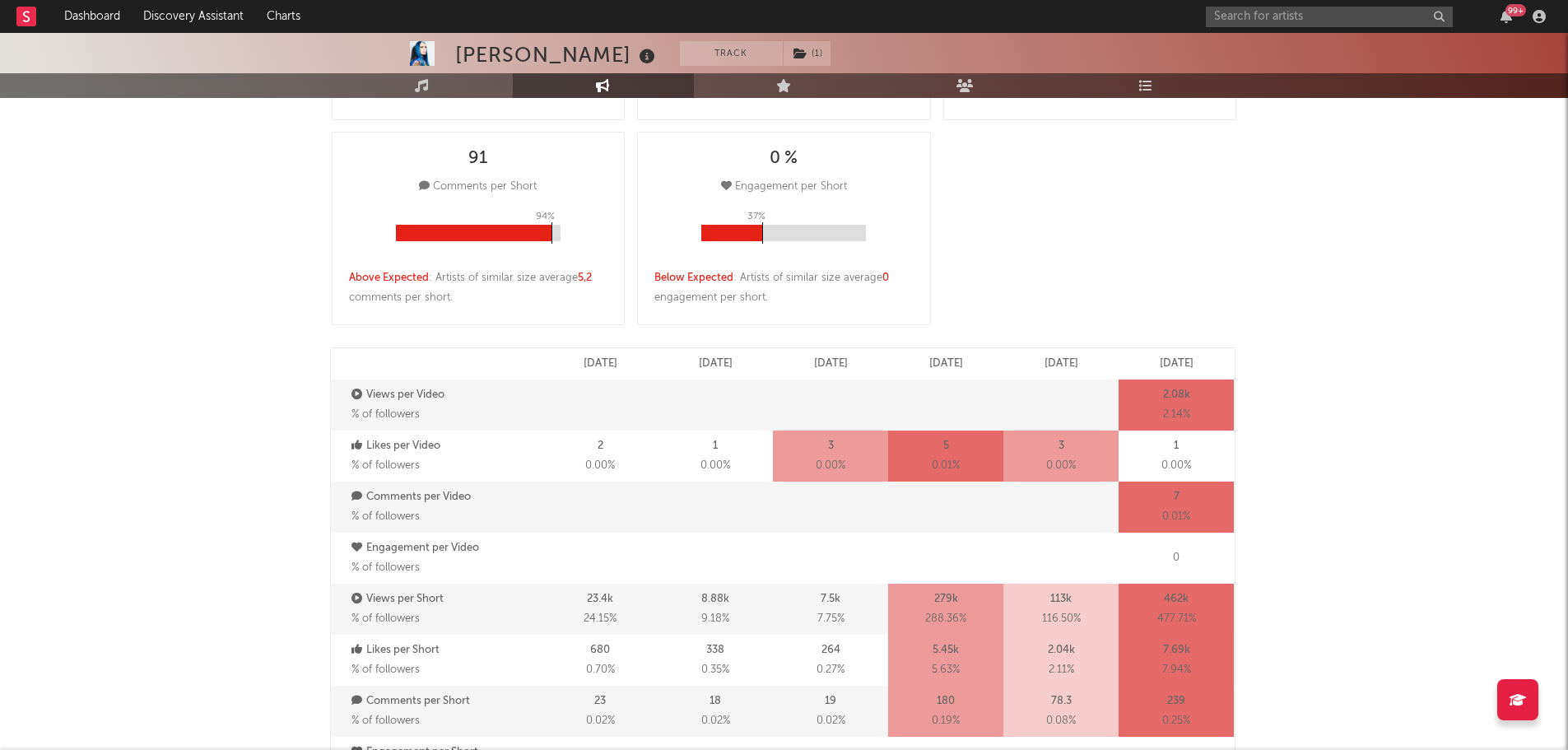
select select "6m"
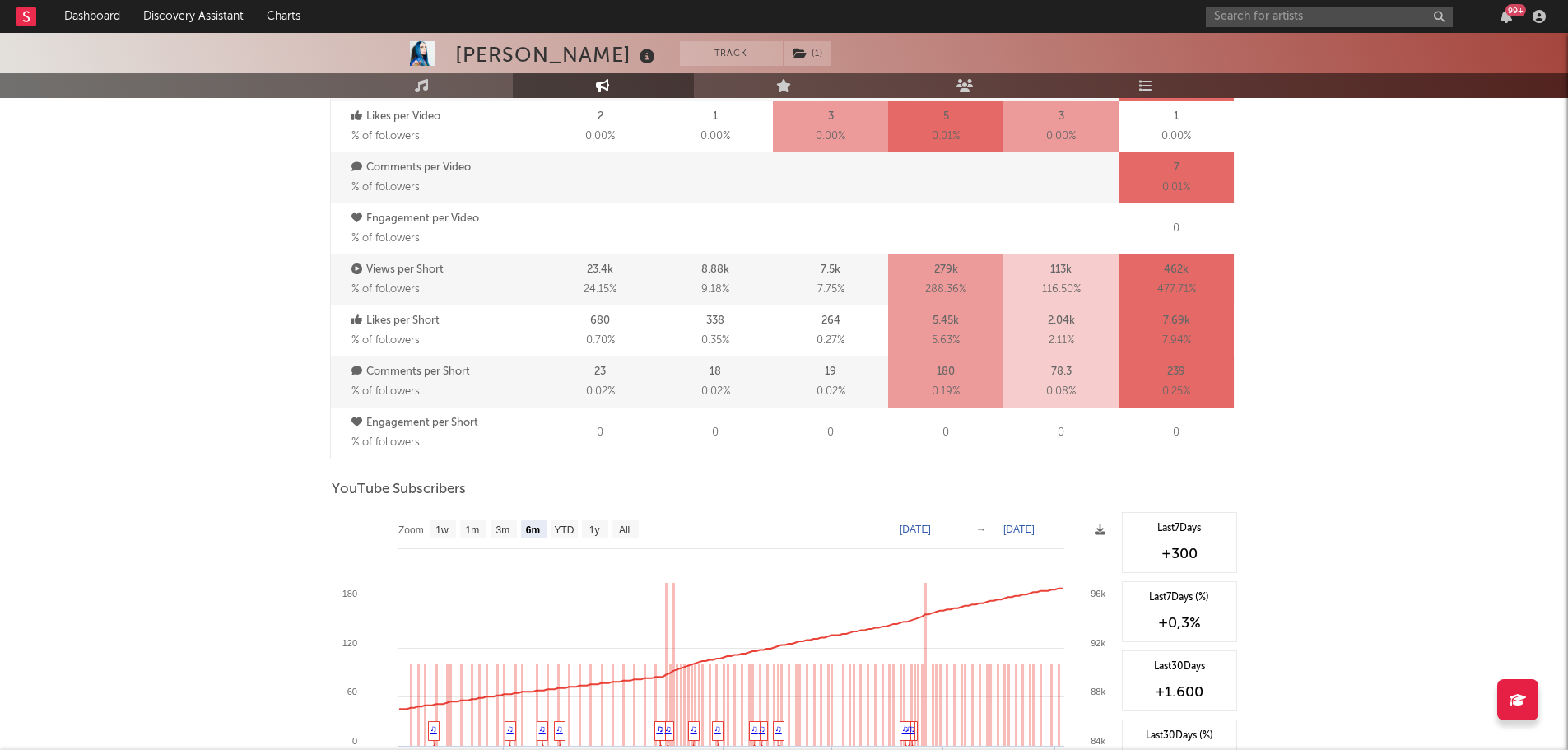
scroll to position [1316, 0]
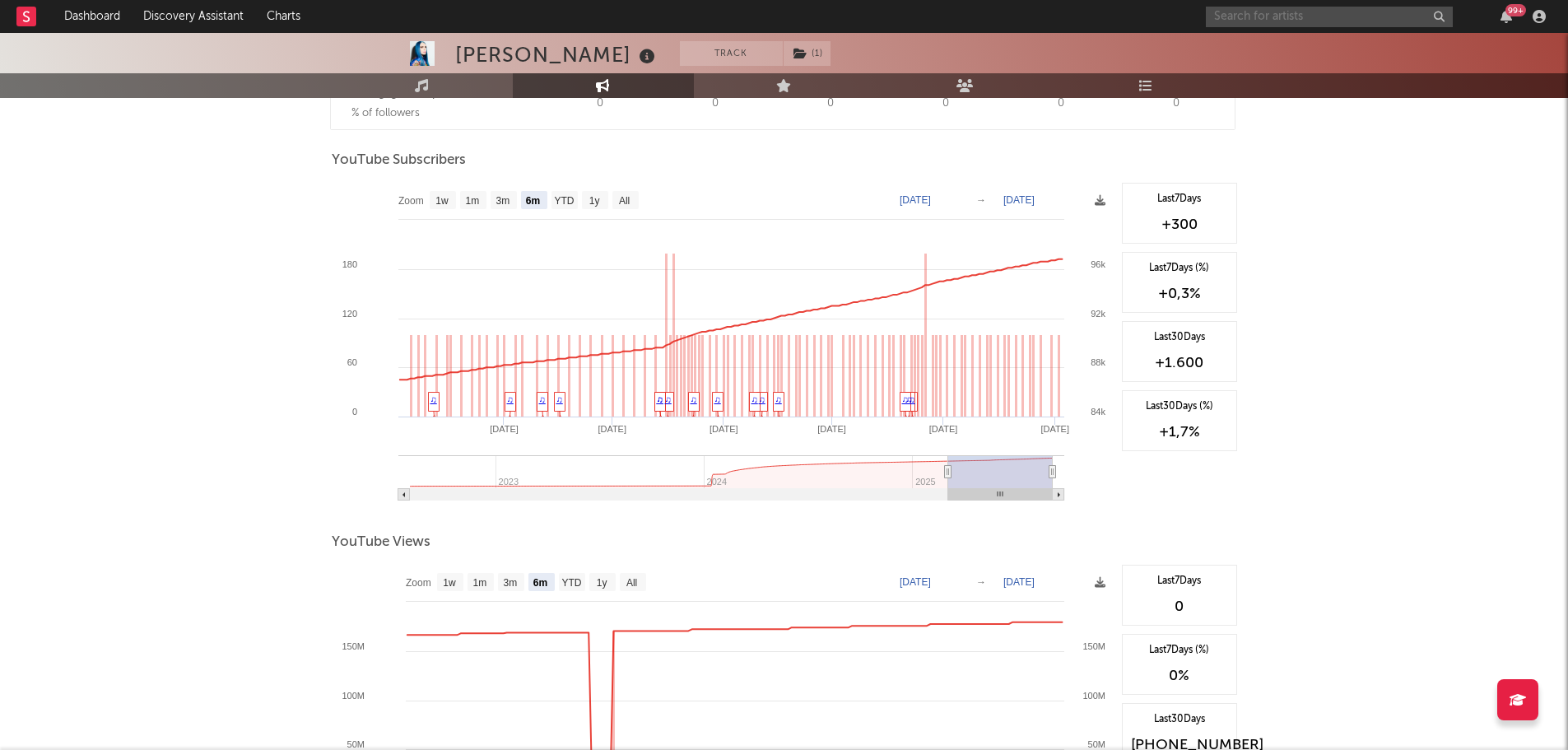
click at [1227, 19] on input "text" at bounding box center [1330, 17] width 246 height 21
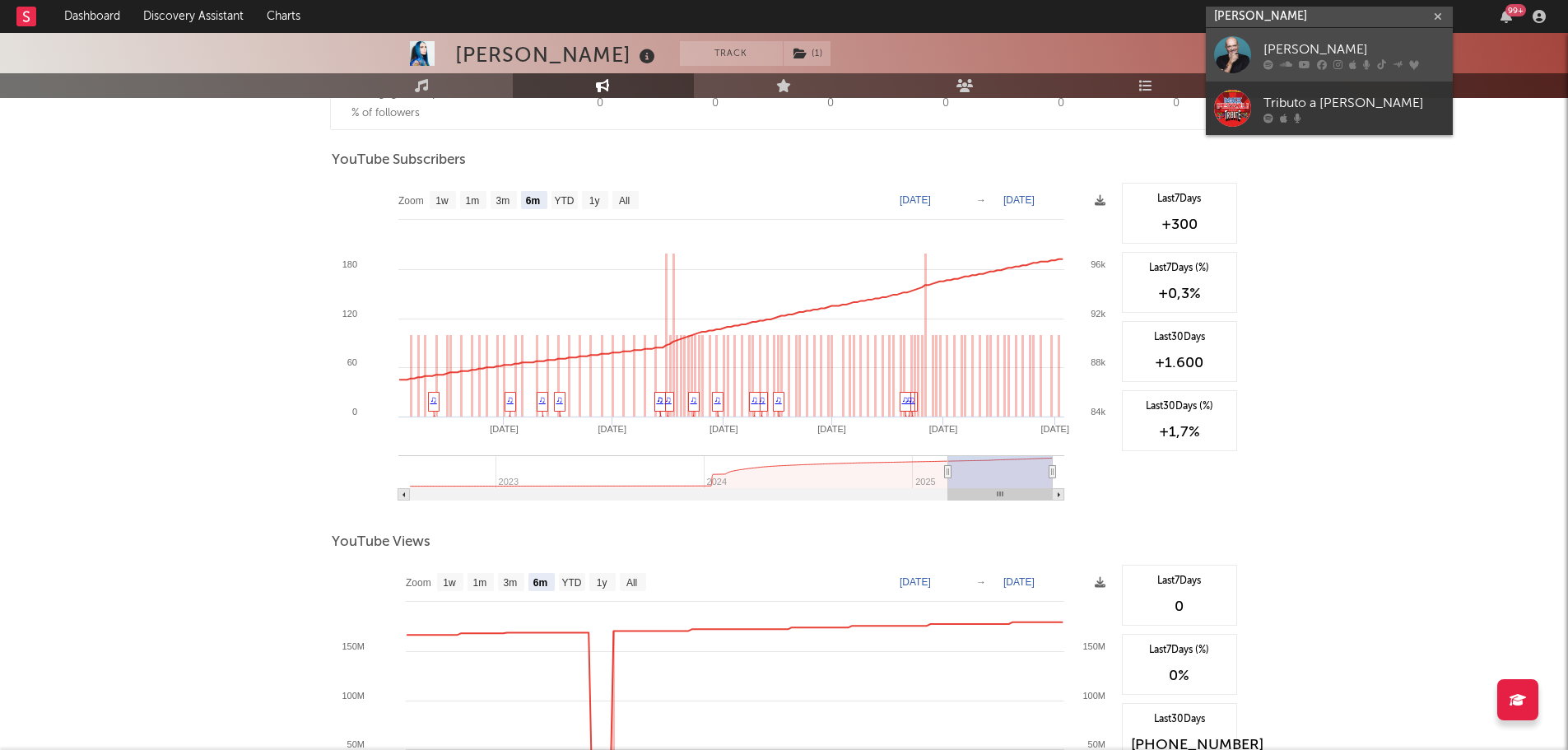
type input "max pezzal"
click at [1283, 47] on div "[PERSON_NAME]" at bounding box center [1353, 50] width 181 height 20
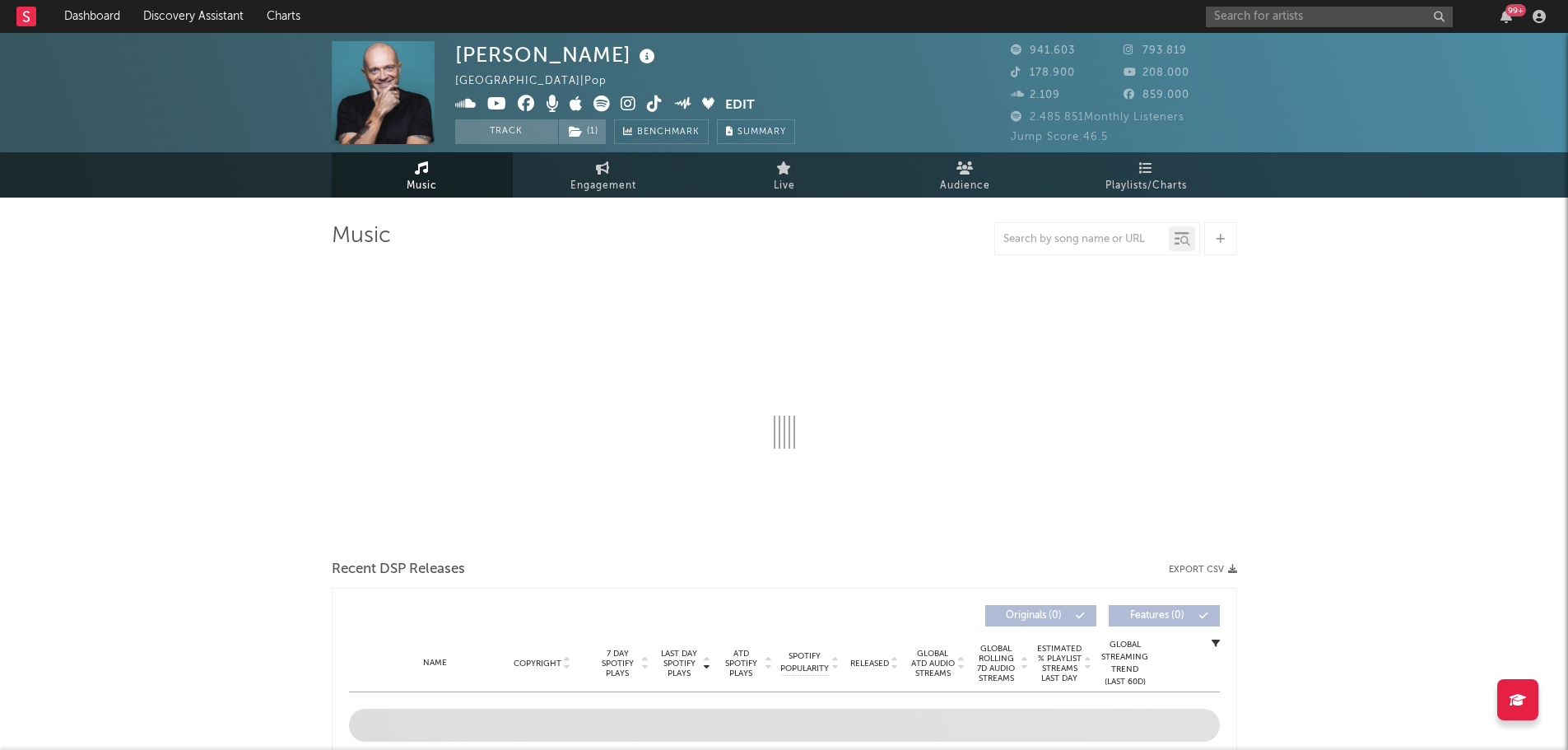
select select "6m"
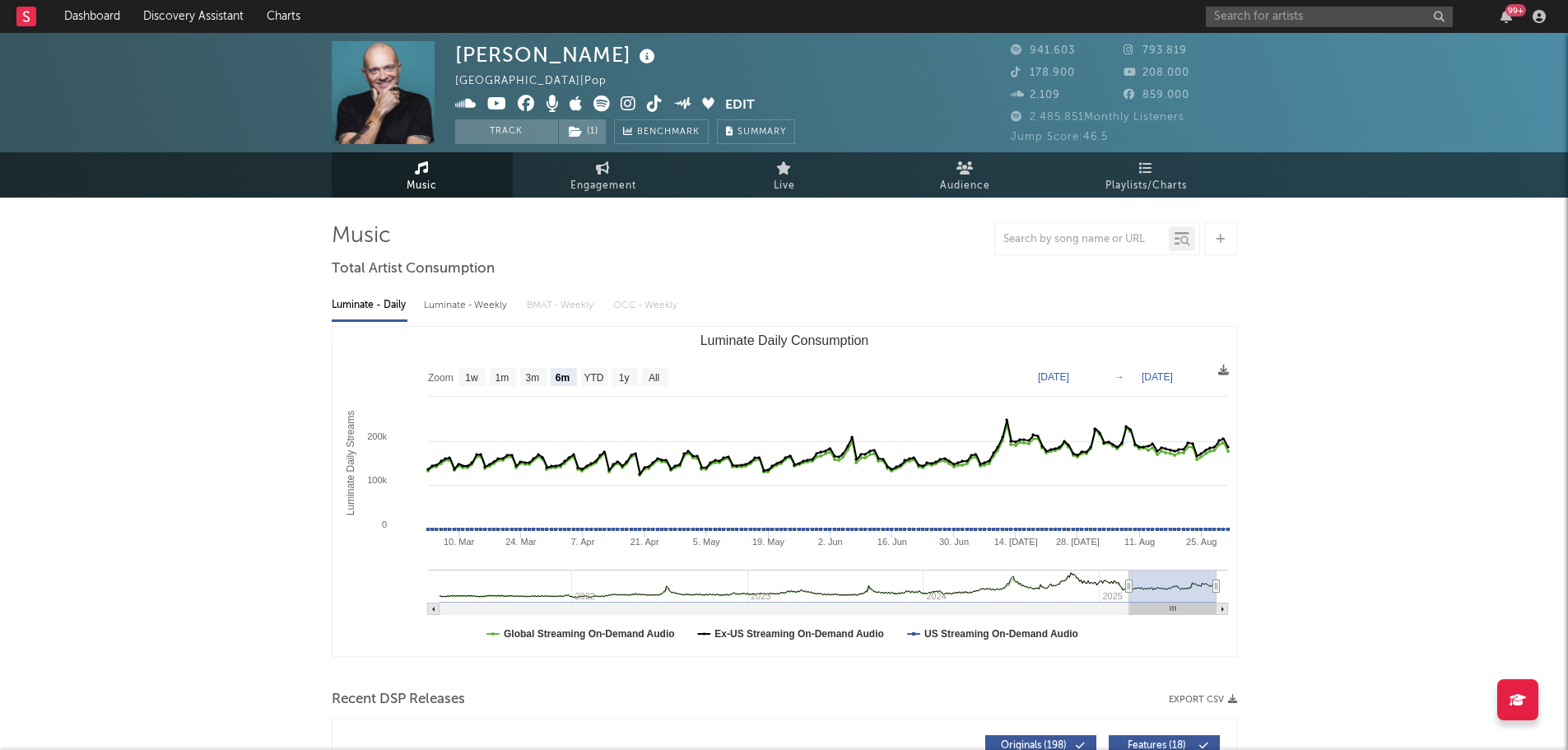
select select "6m"
click at [634, 184] on span "Engagement" at bounding box center [603, 186] width 66 height 20
select select "1w"
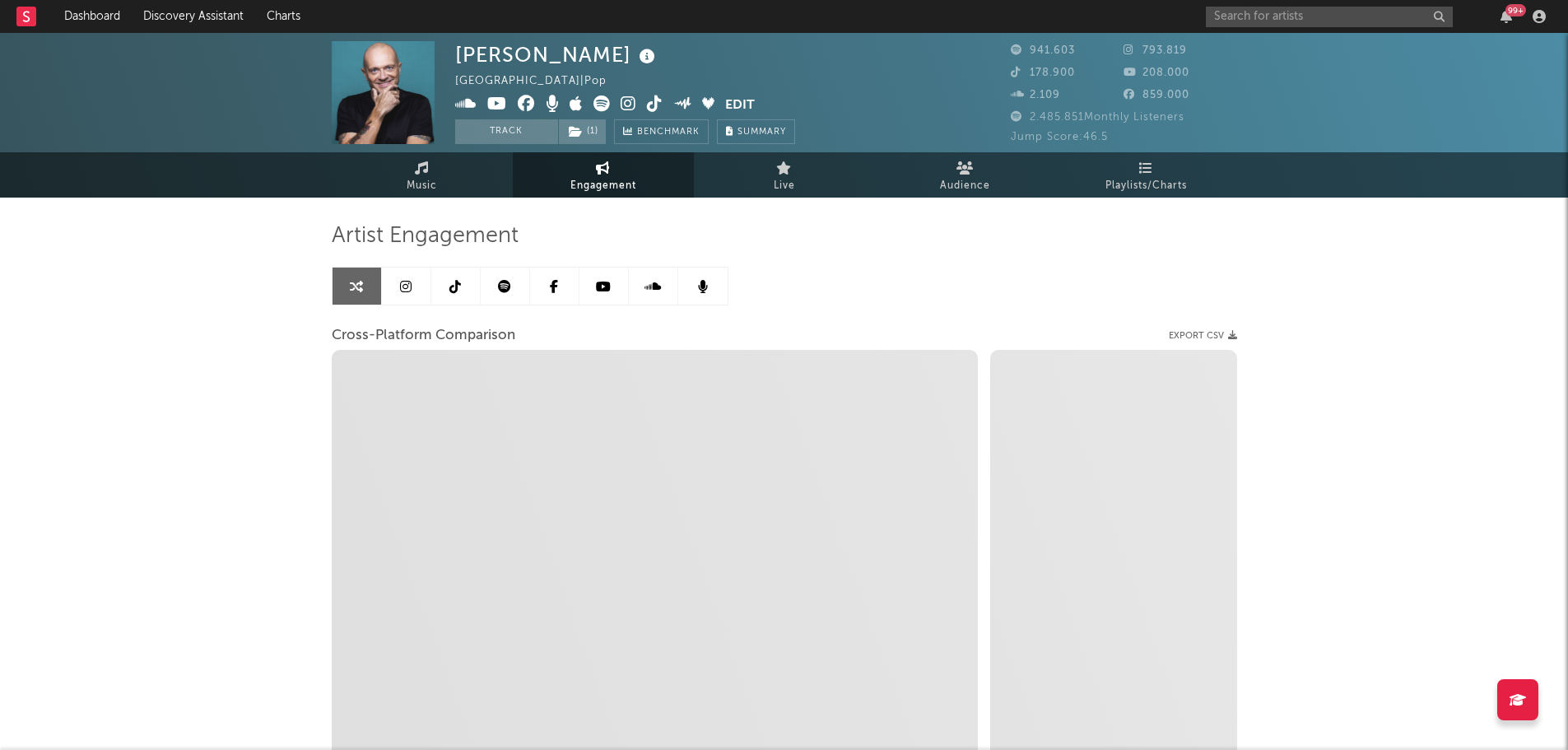
select select "1m"
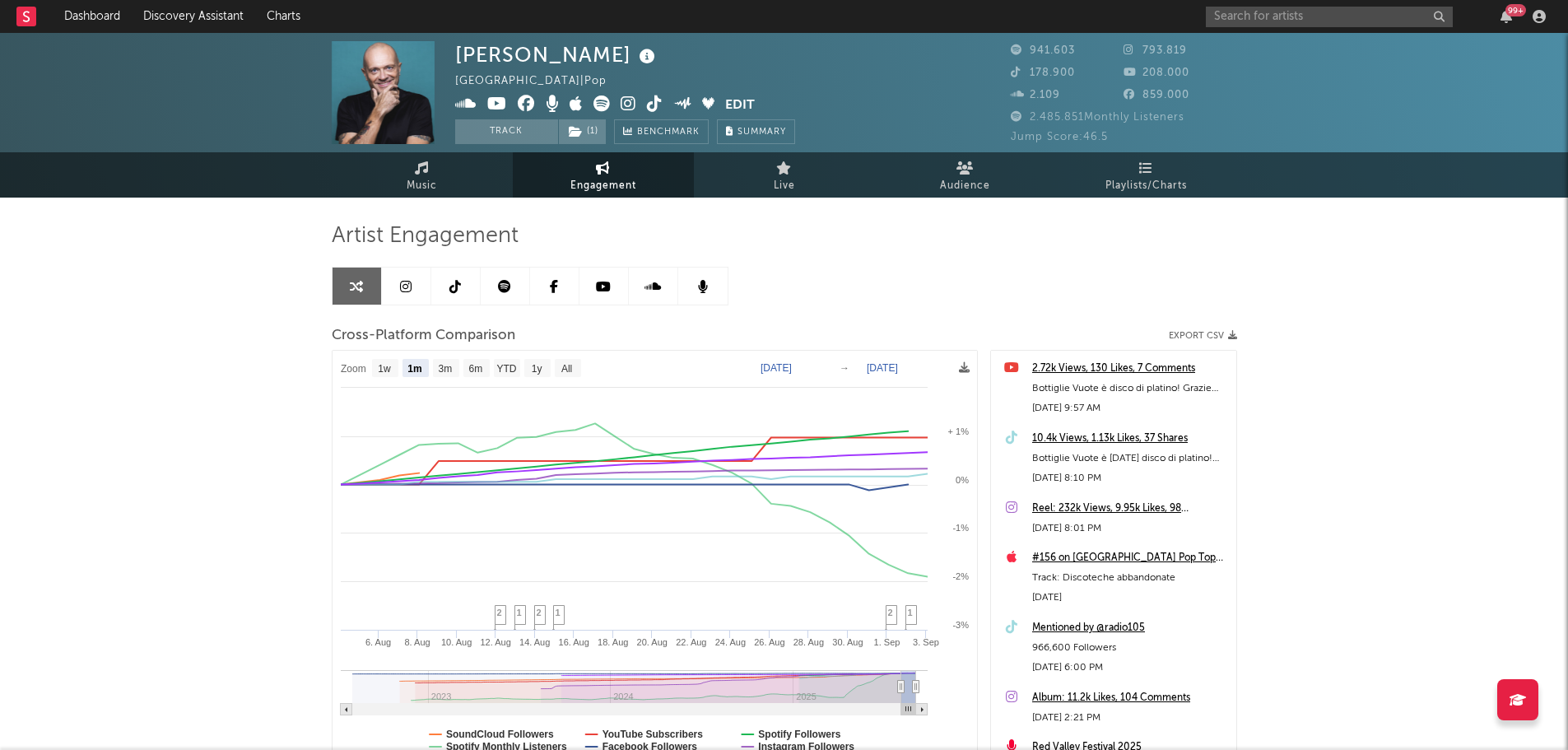
click at [413, 290] on link at bounding box center [406, 285] width 50 height 37
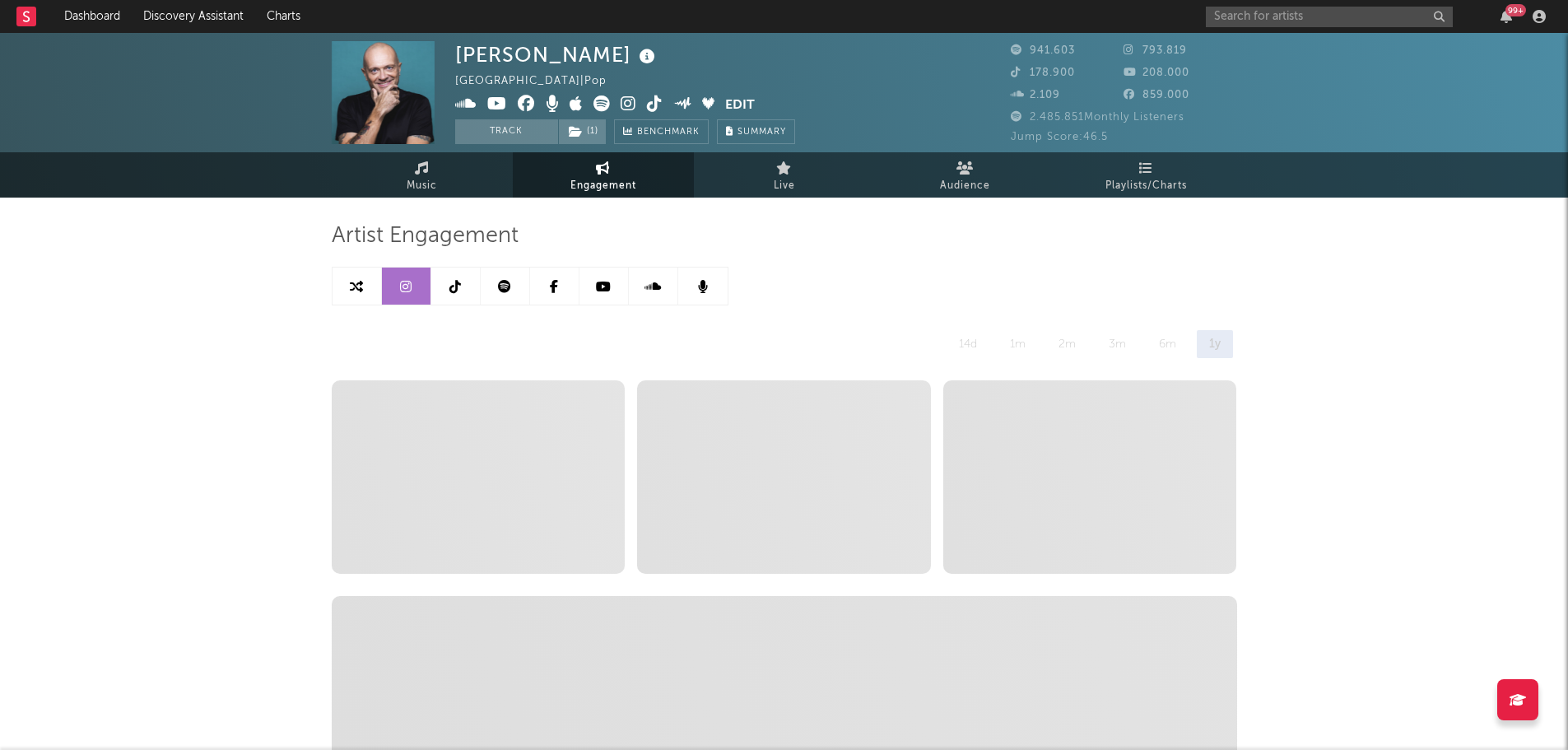
select select "6m"
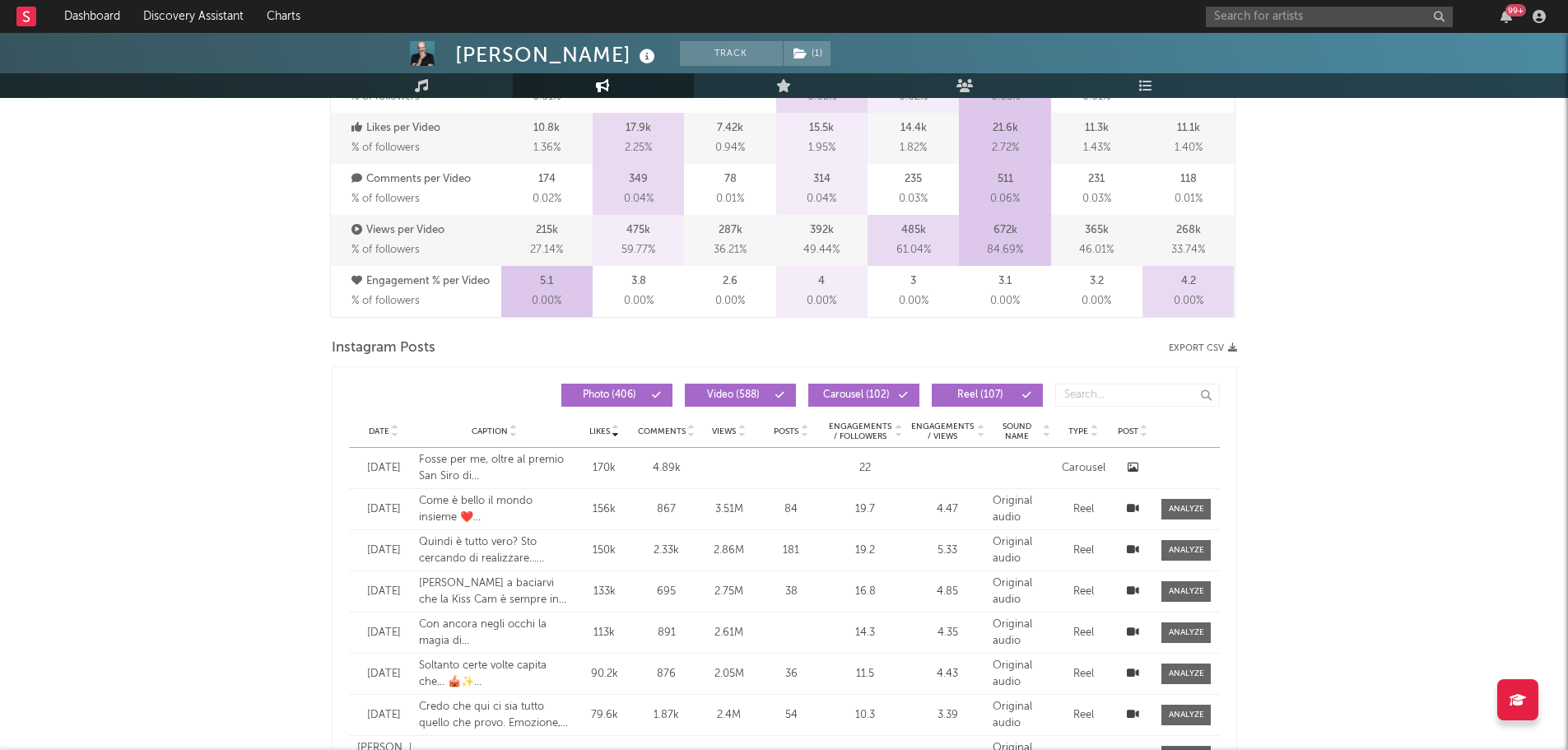
scroll to position [1234, 0]
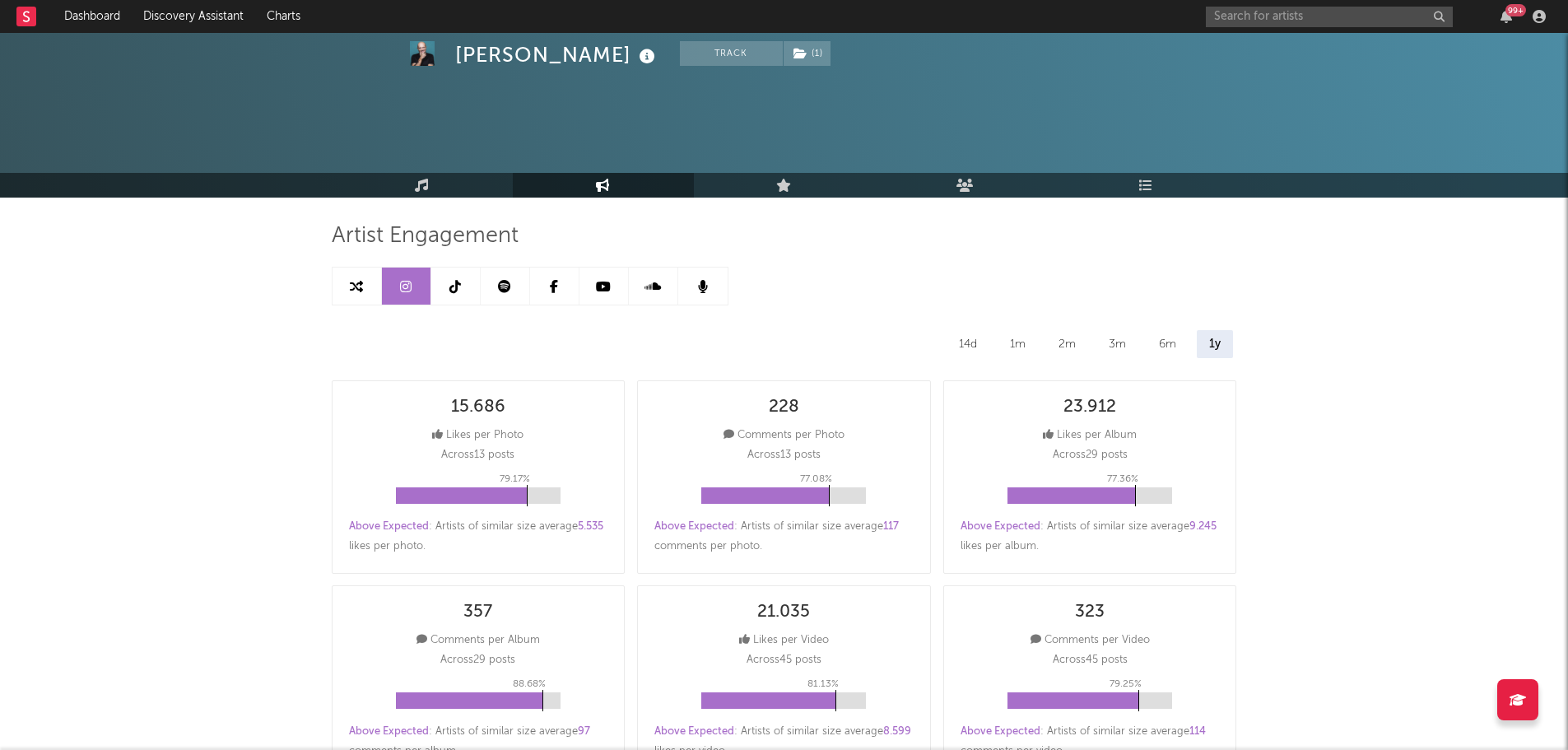
select select "6m"
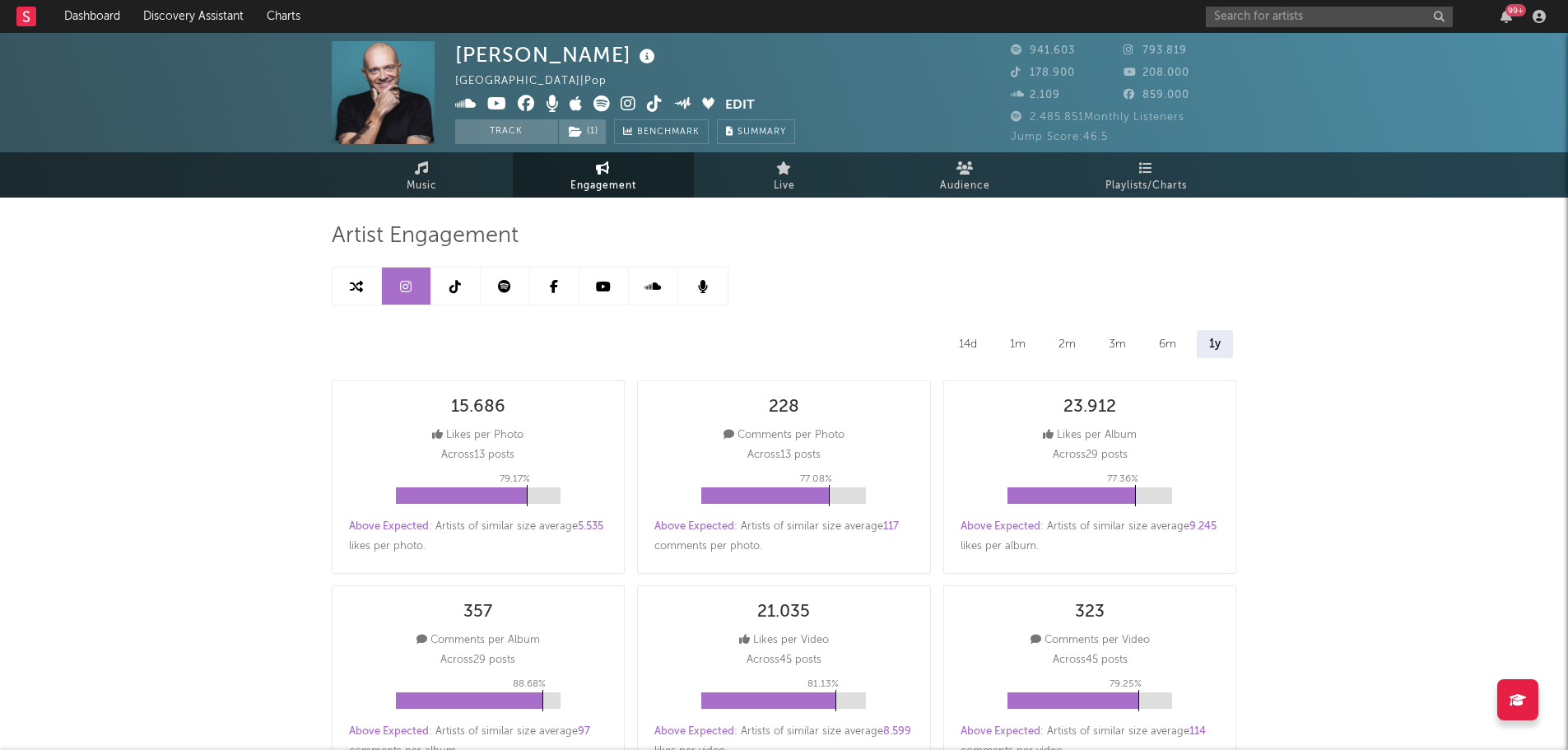
click at [458, 293] on link at bounding box center [456, 285] width 50 height 37
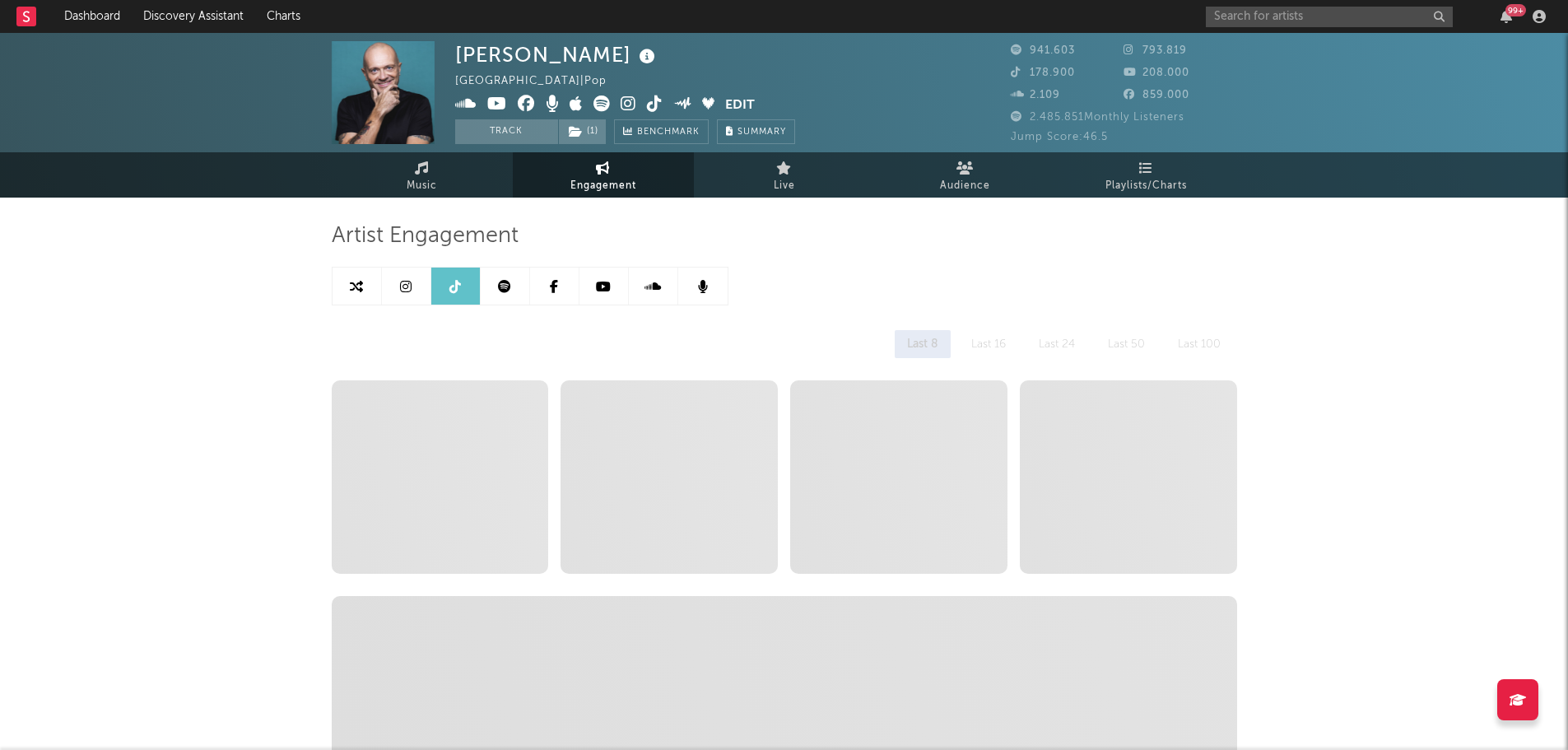
select select "6m"
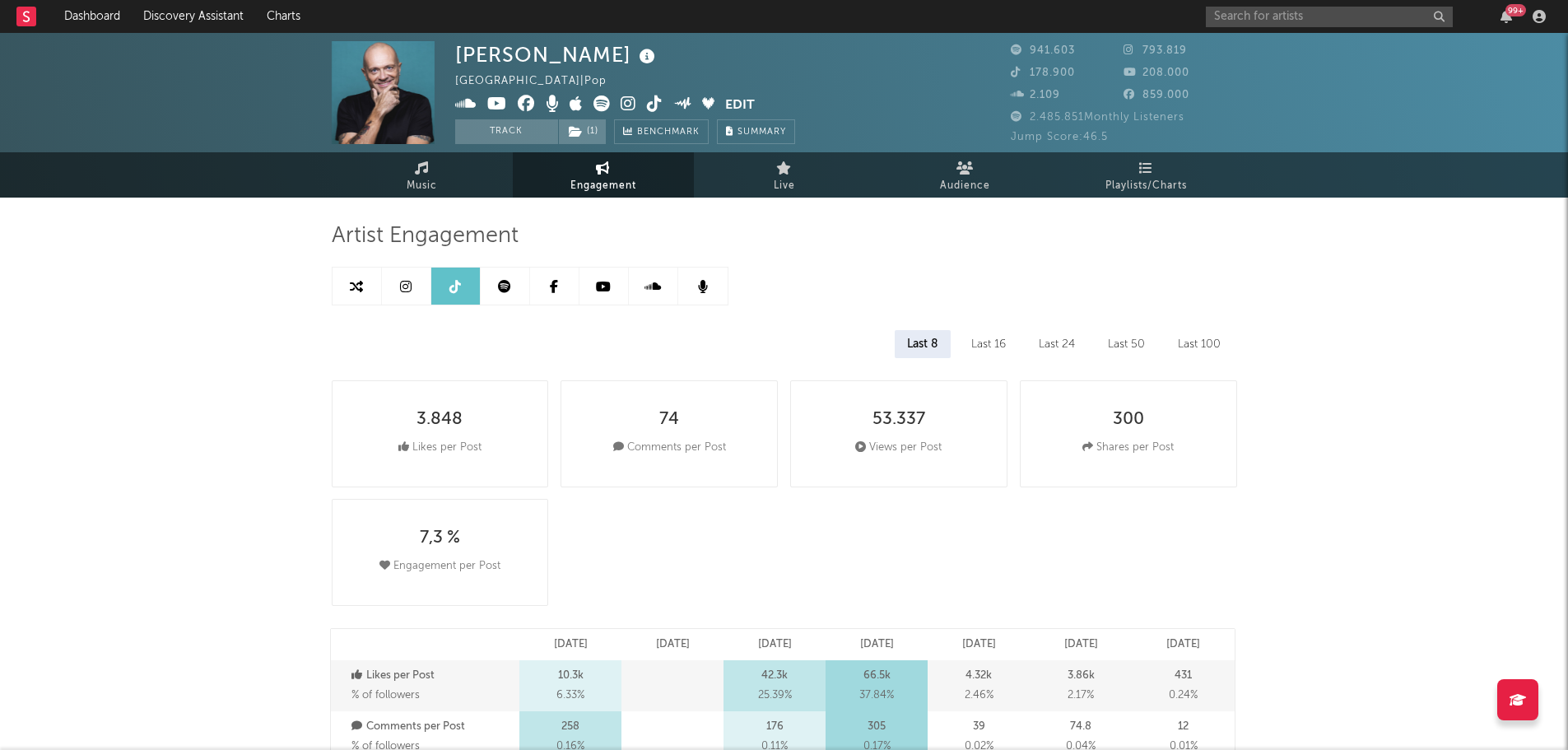
click at [496, 297] on link at bounding box center [506, 285] width 50 height 37
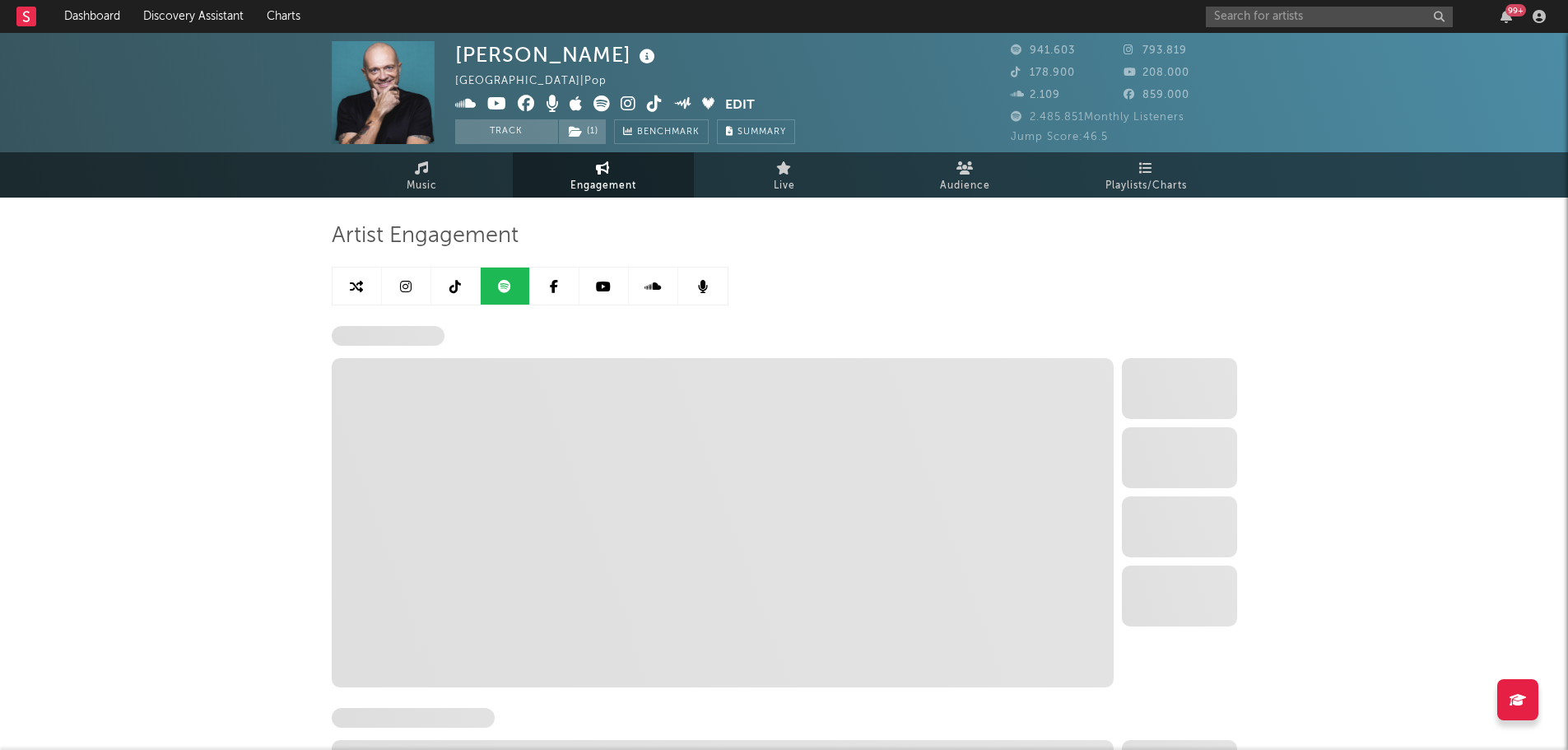
select select "6m"
select select "1w"
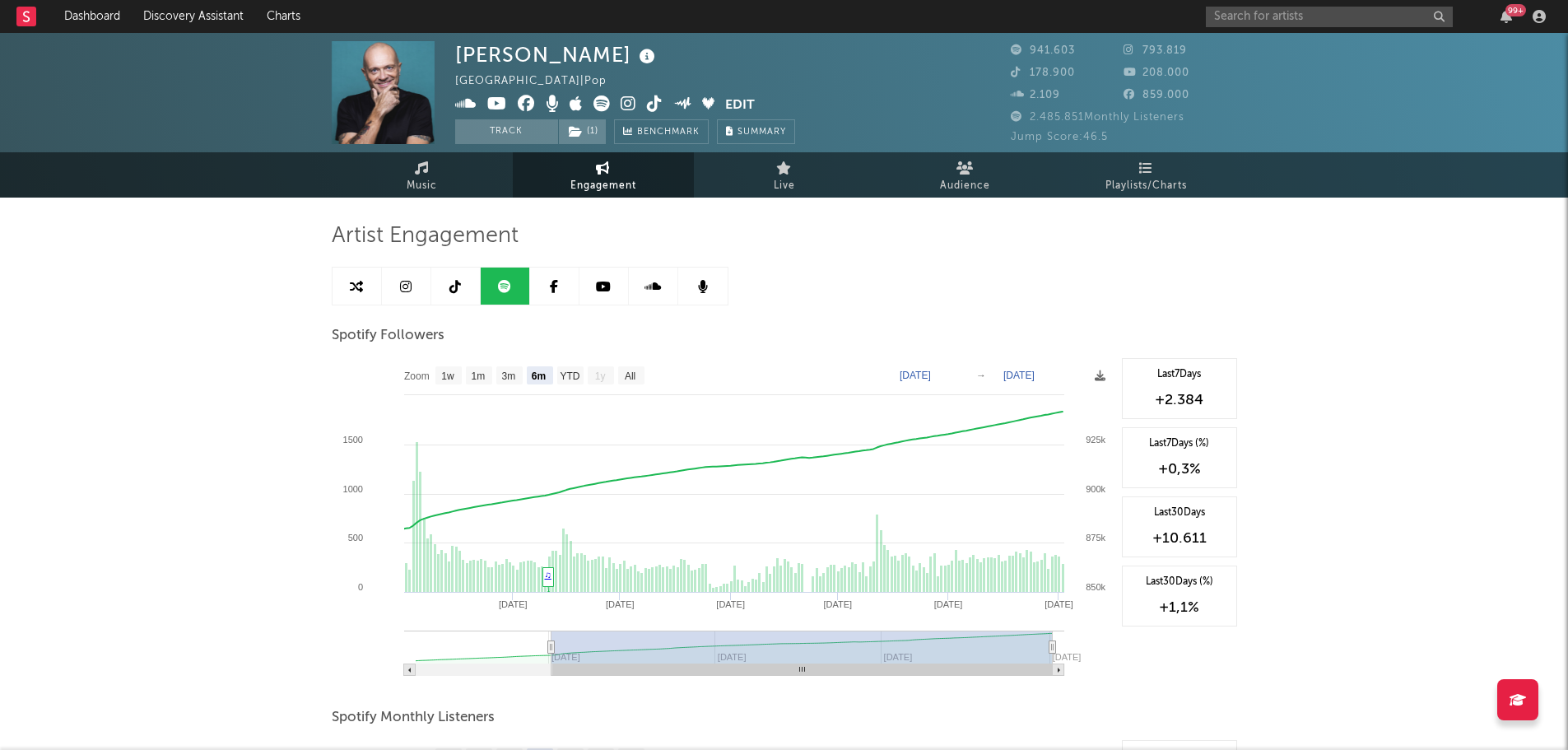
click at [606, 289] on icon at bounding box center [603, 286] width 15 height 13
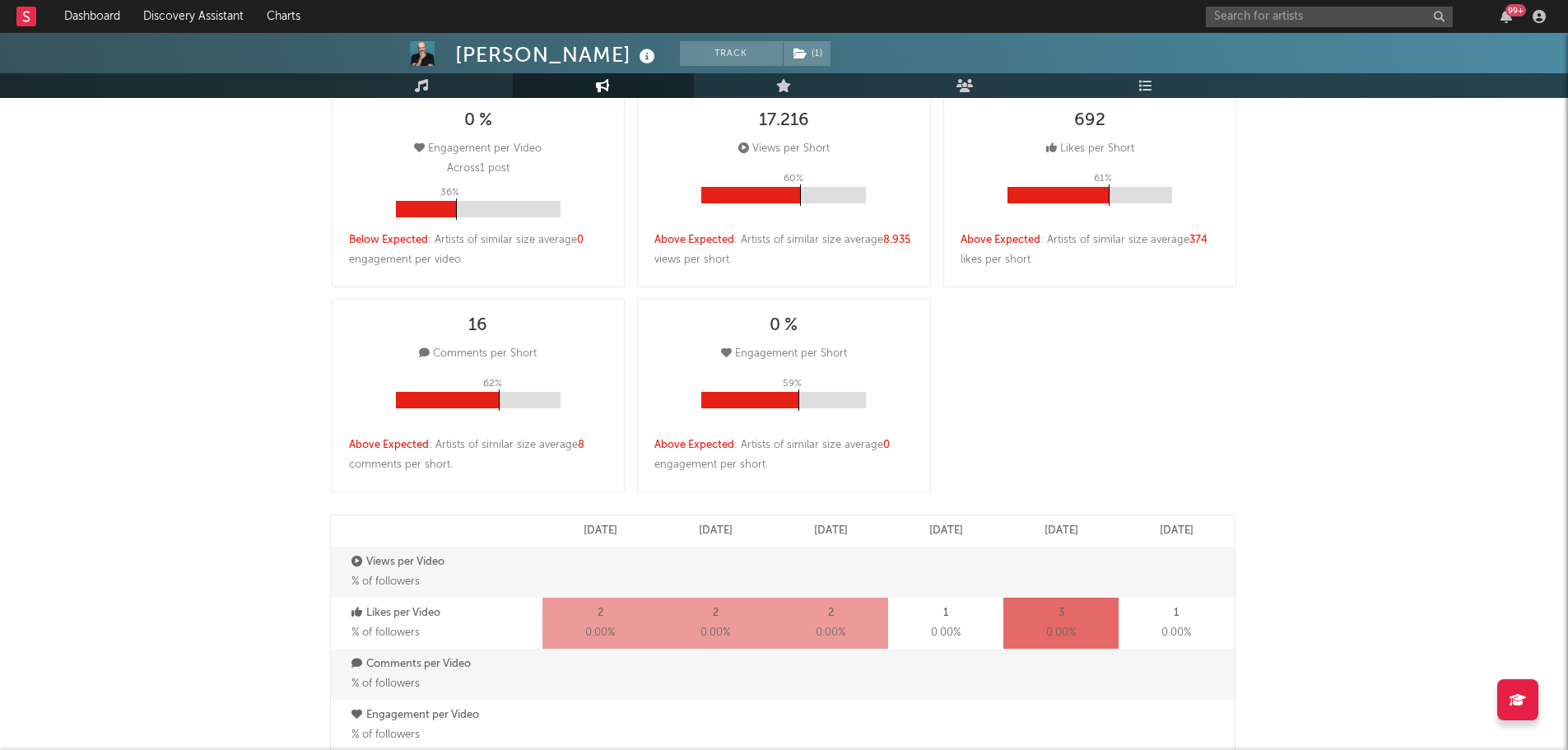
select select "6m"
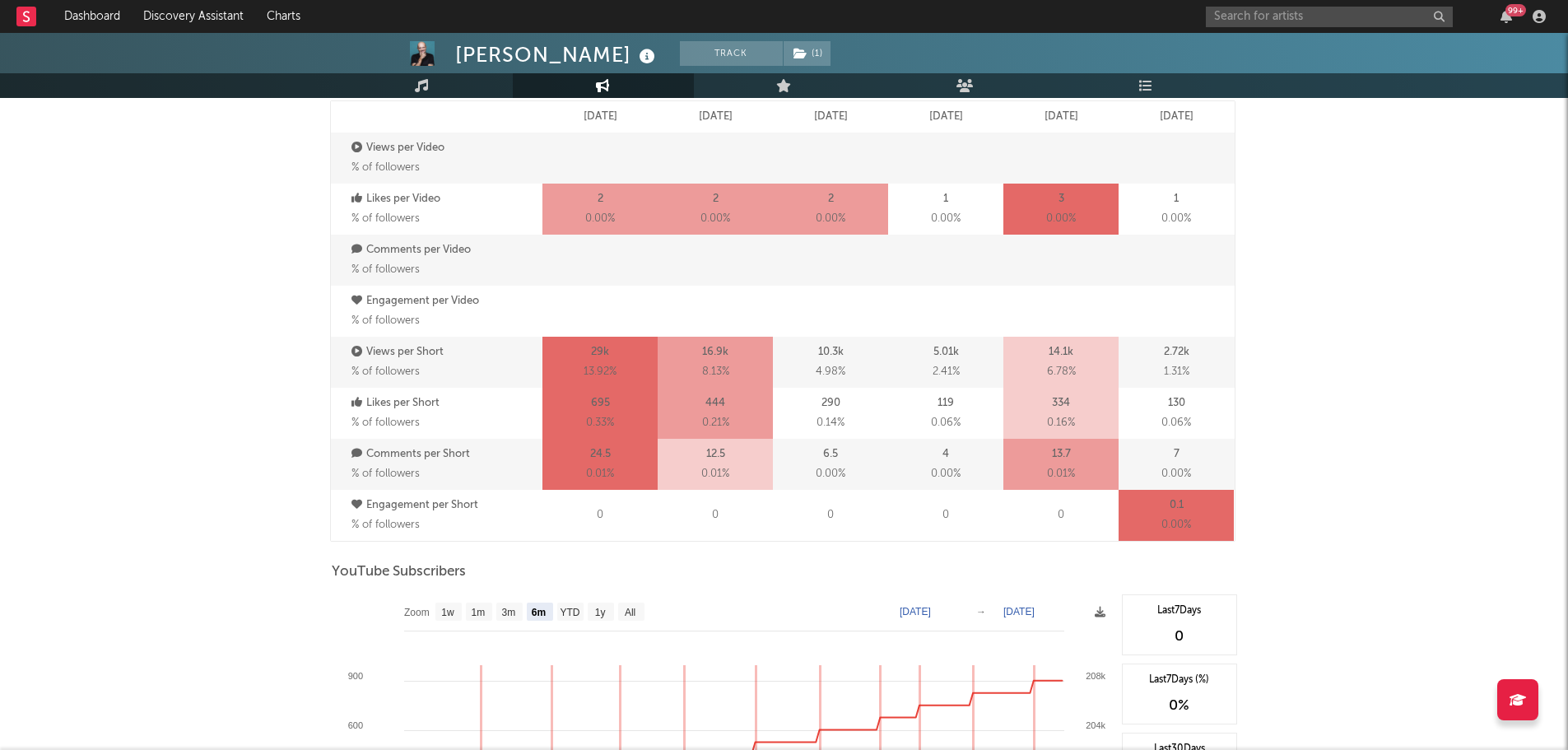
scroll to position [1152, 0]
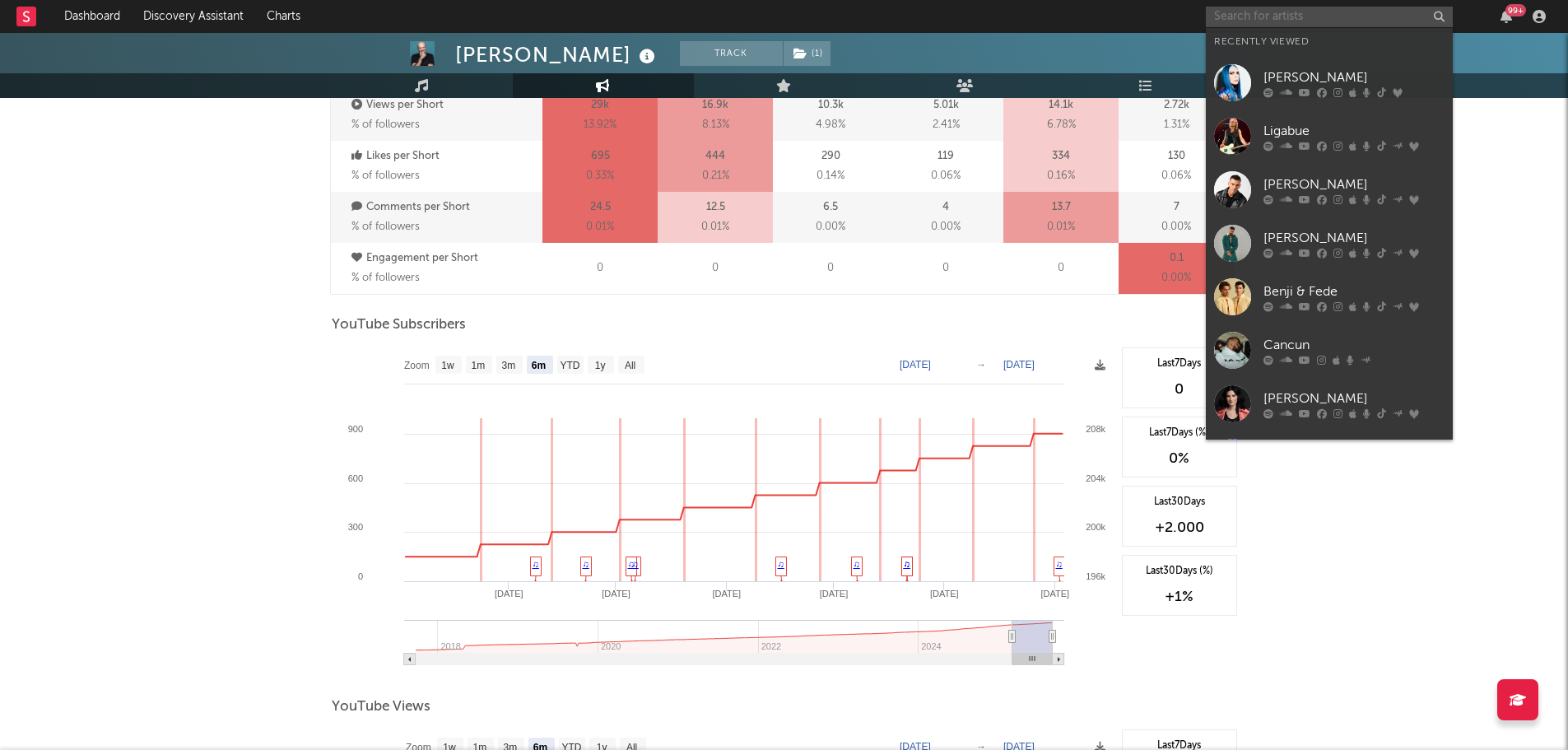
click at [1343, 10] on input "text" at bounding box center [1330, 17] width 246 height 21
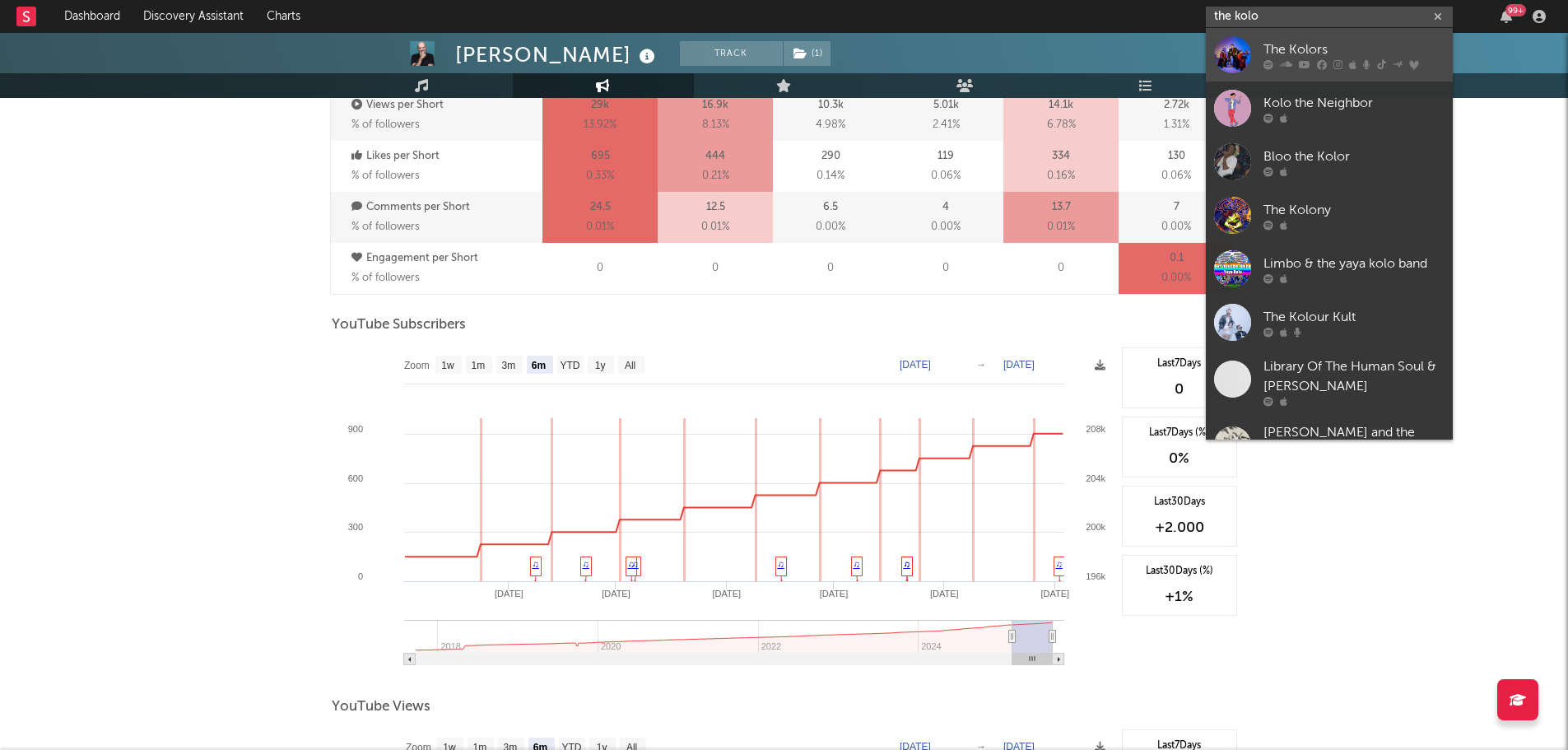
type input "the kolo"
click at [1343, 32] on link "The Kolors" at bounding box center [1330, 55] width 246 height 54
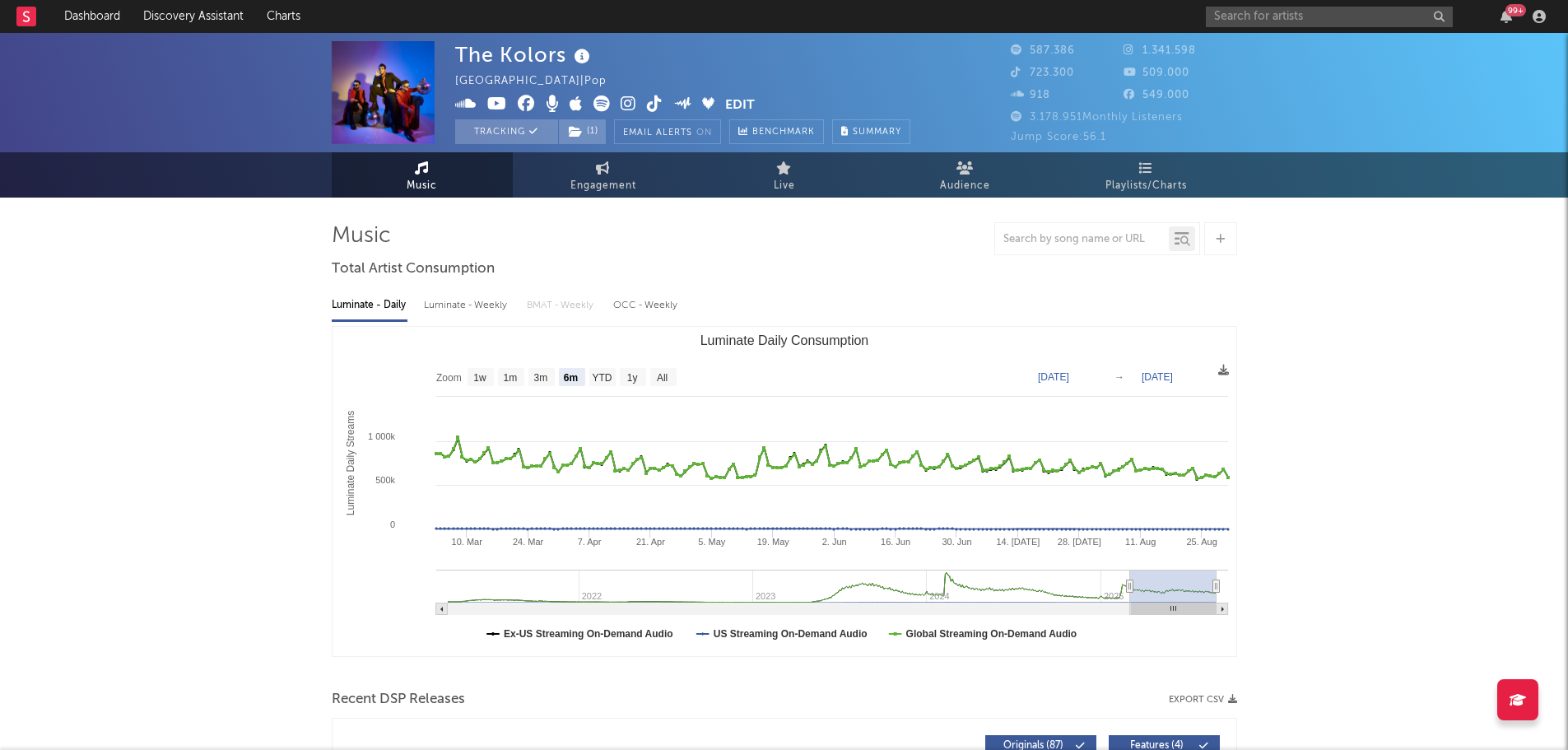
select select "6m"
click at [579, 183] on span "Engagement" at bounding box center [603, 186] width 66 height 20
select select "1w"
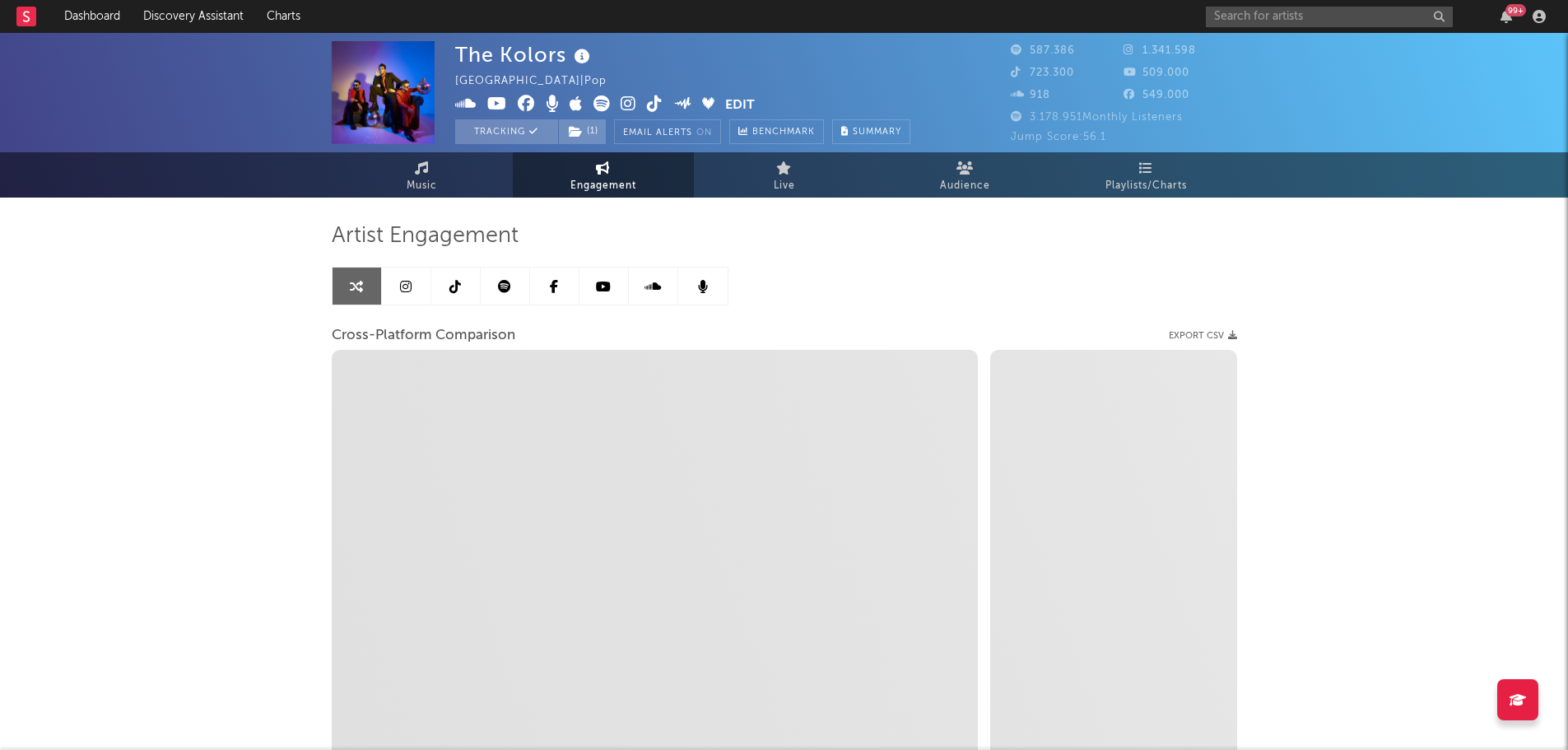
select select "1m"
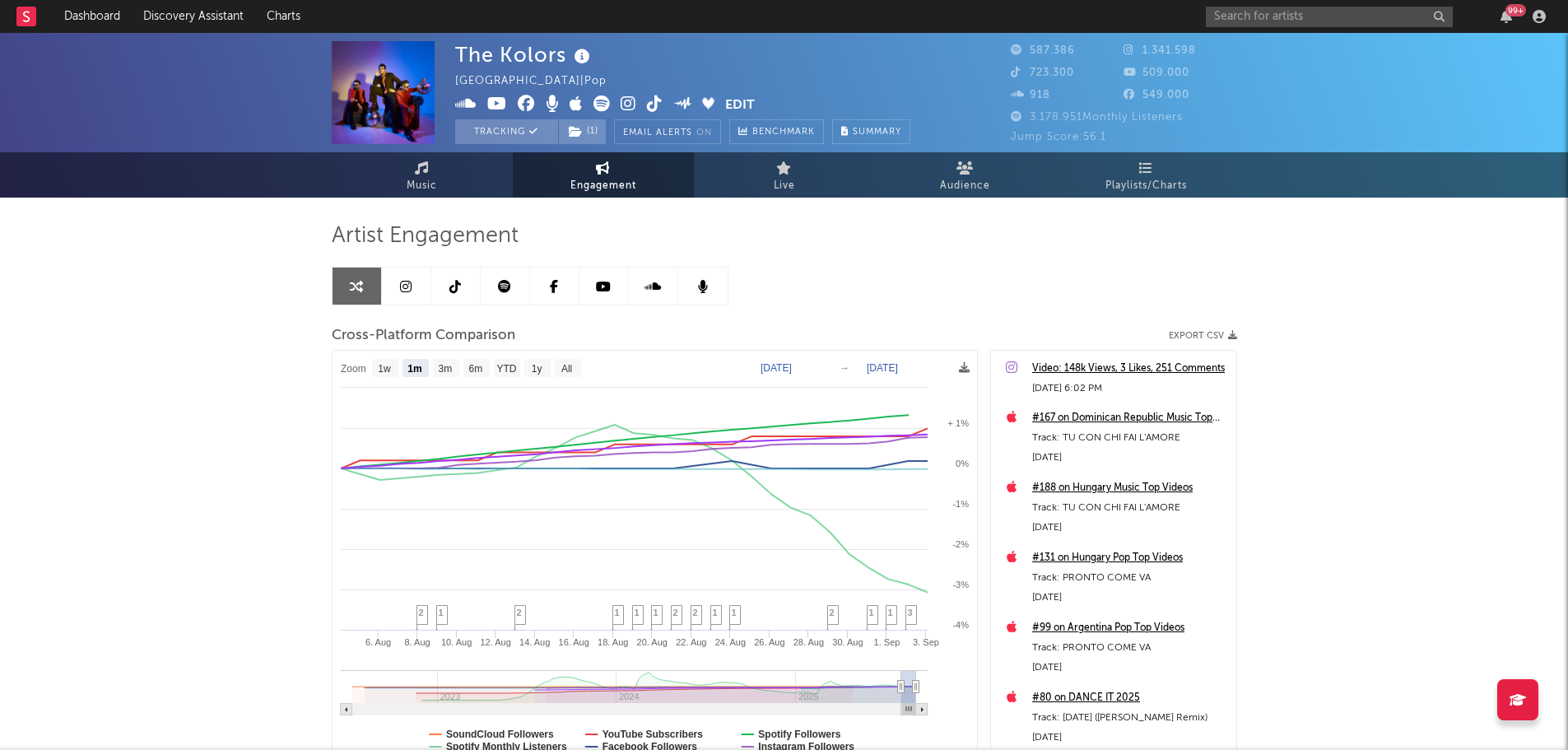
click at [400, 287] on icon at bounding box center [406, 286] width 12 height 13
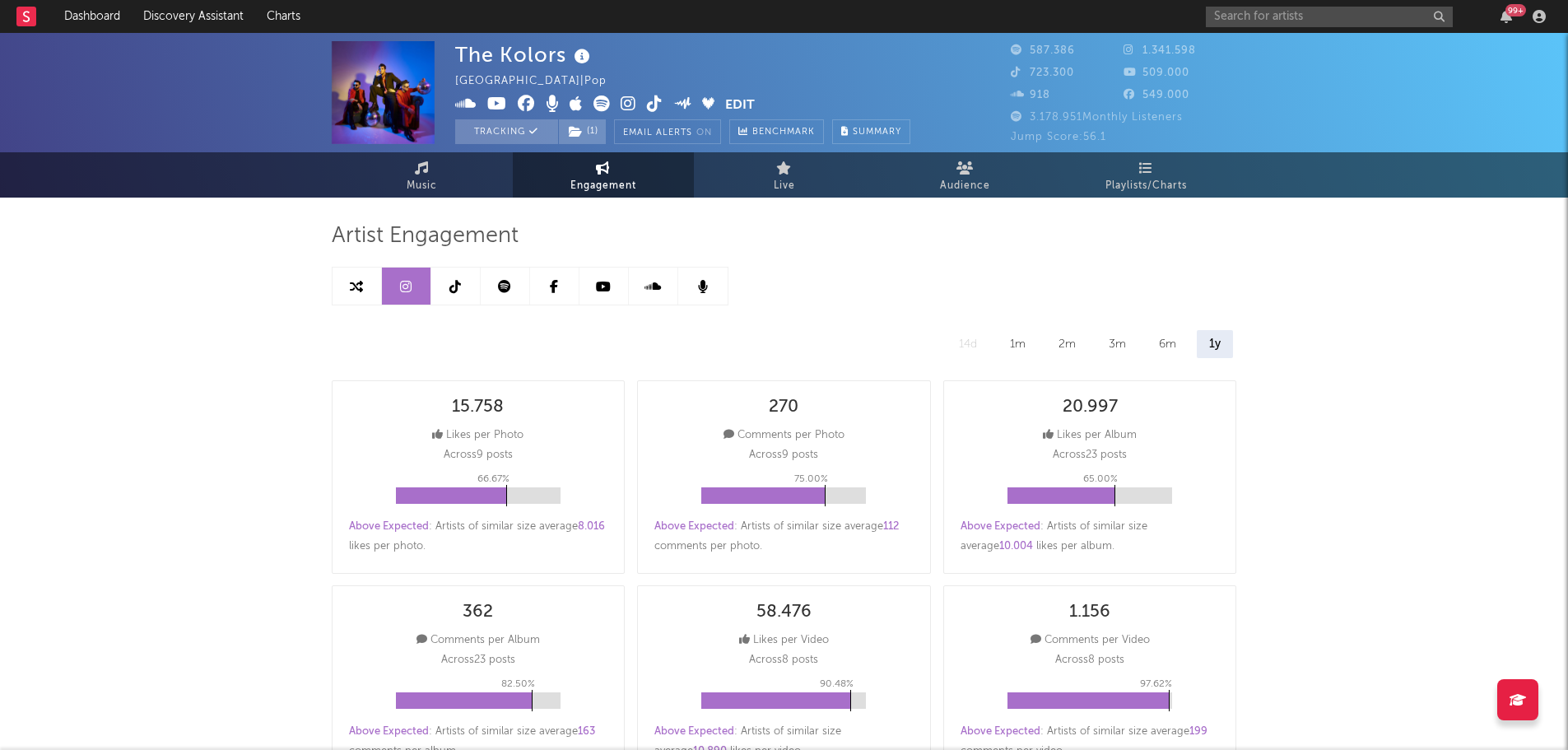
select select "6m"
click at [447, 290] on link at bounding box center [456, 285] width 50 height 37
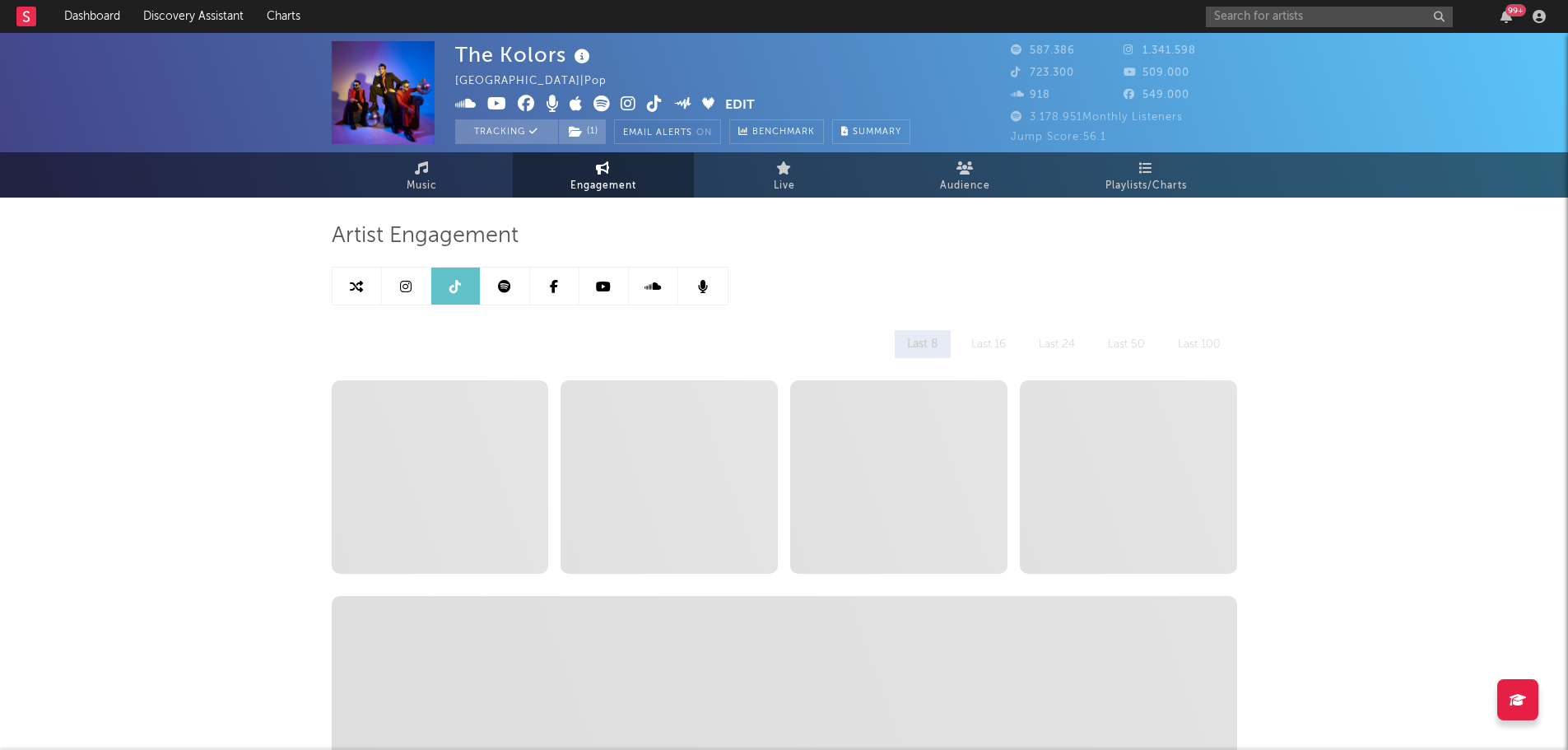
select select "6m"
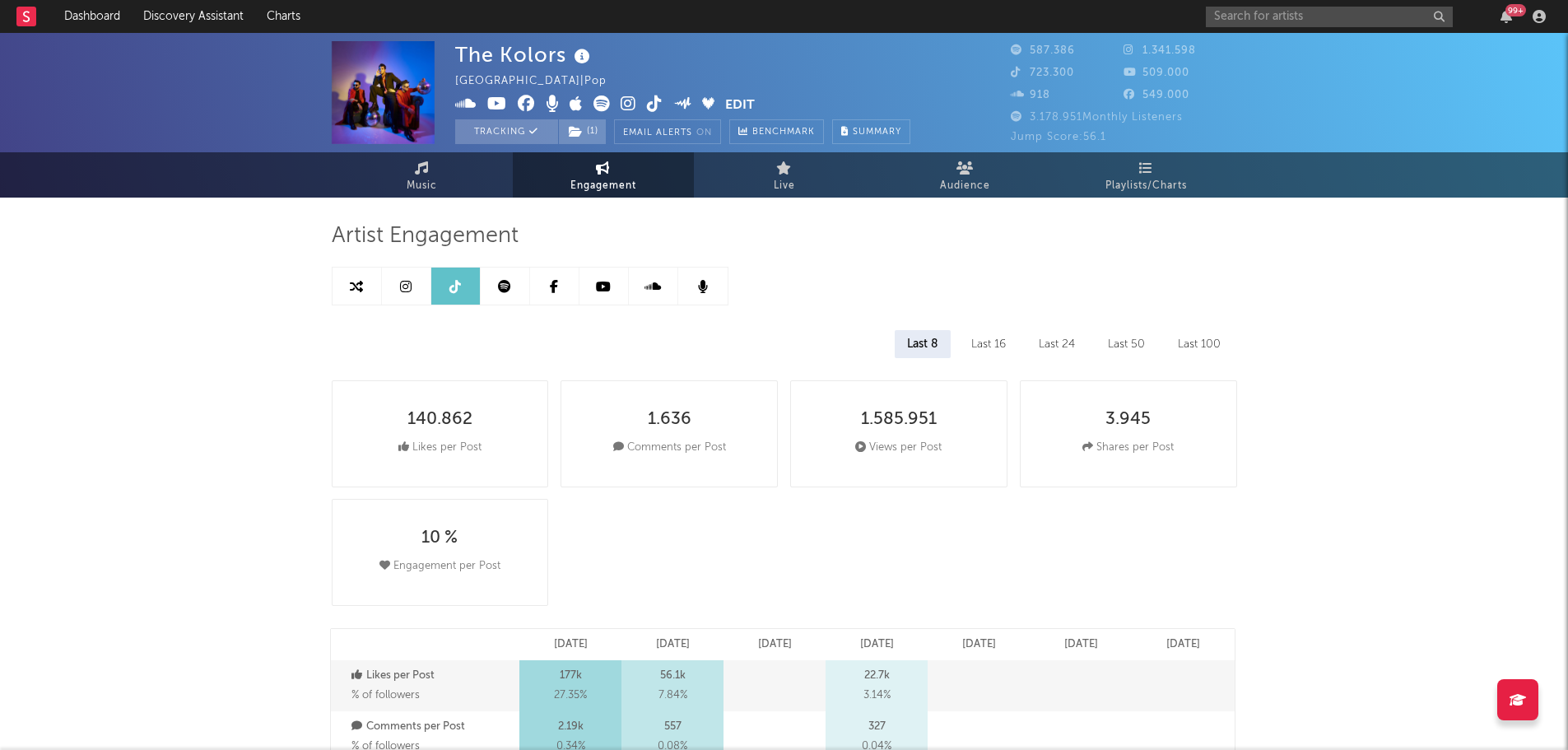
click at [513, 288] on link at bounding box center [506, 285] width 50 height 37
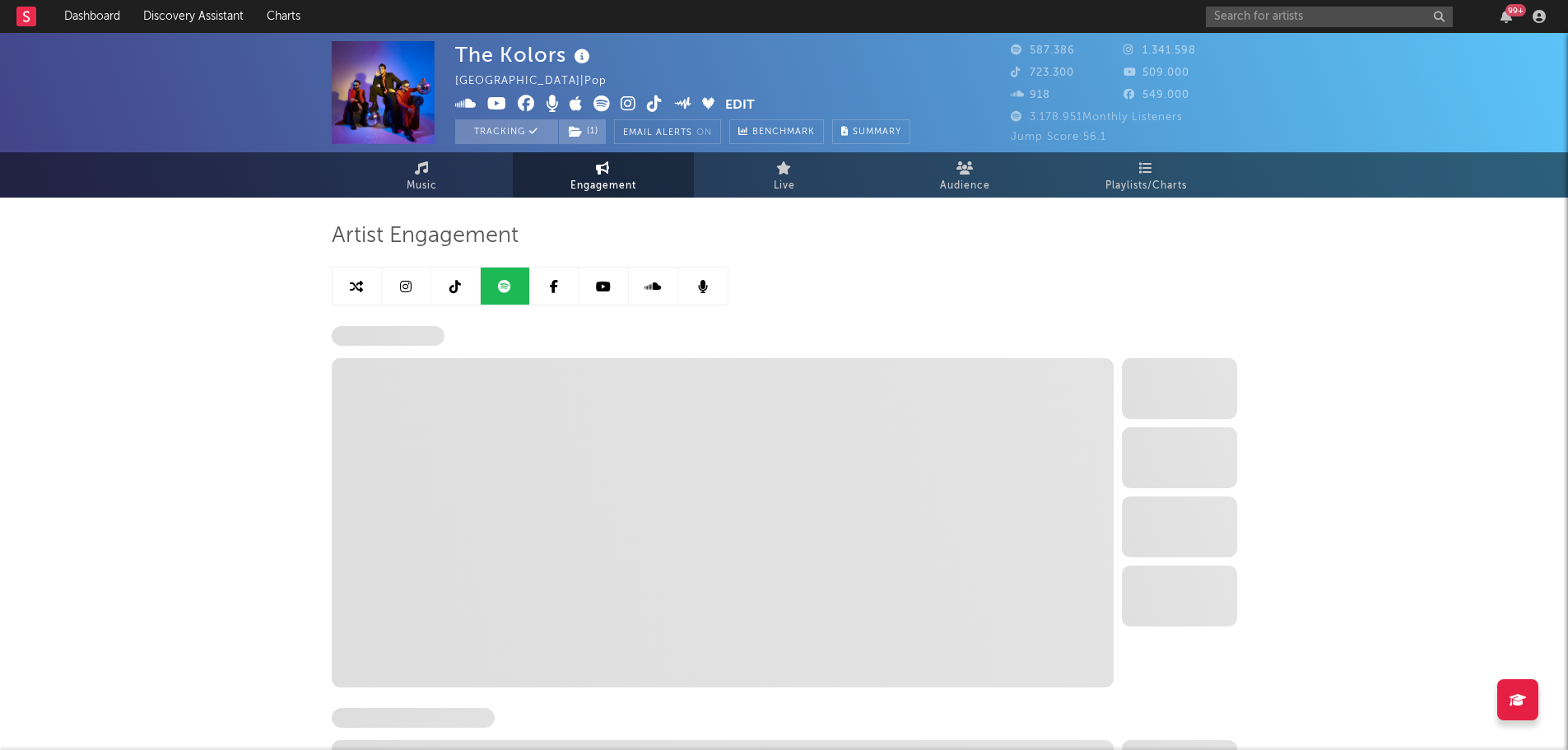
select select "6m"
select select "1w"
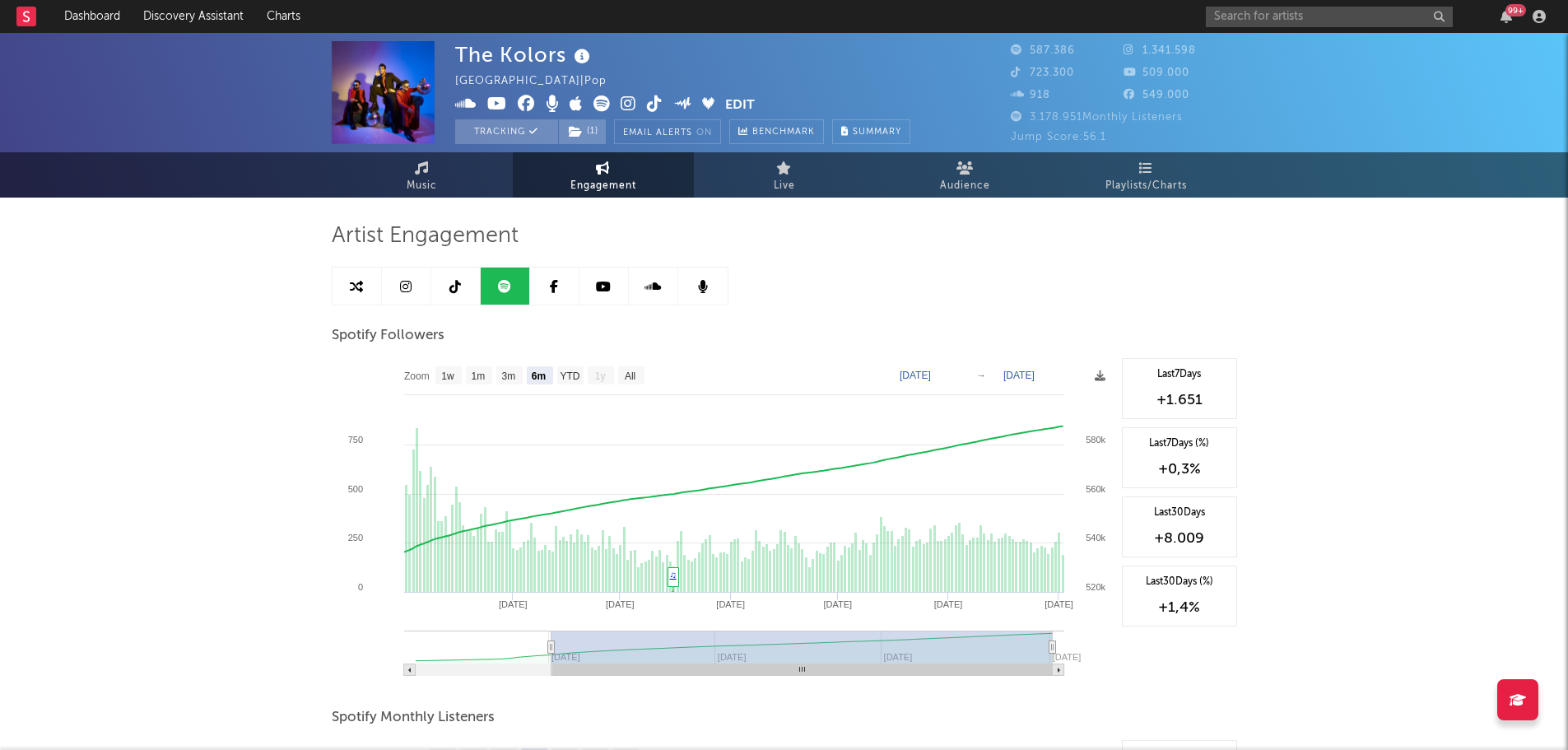
click at [606, 287] on icon at bounding box center [603, 286] width 15 height 13
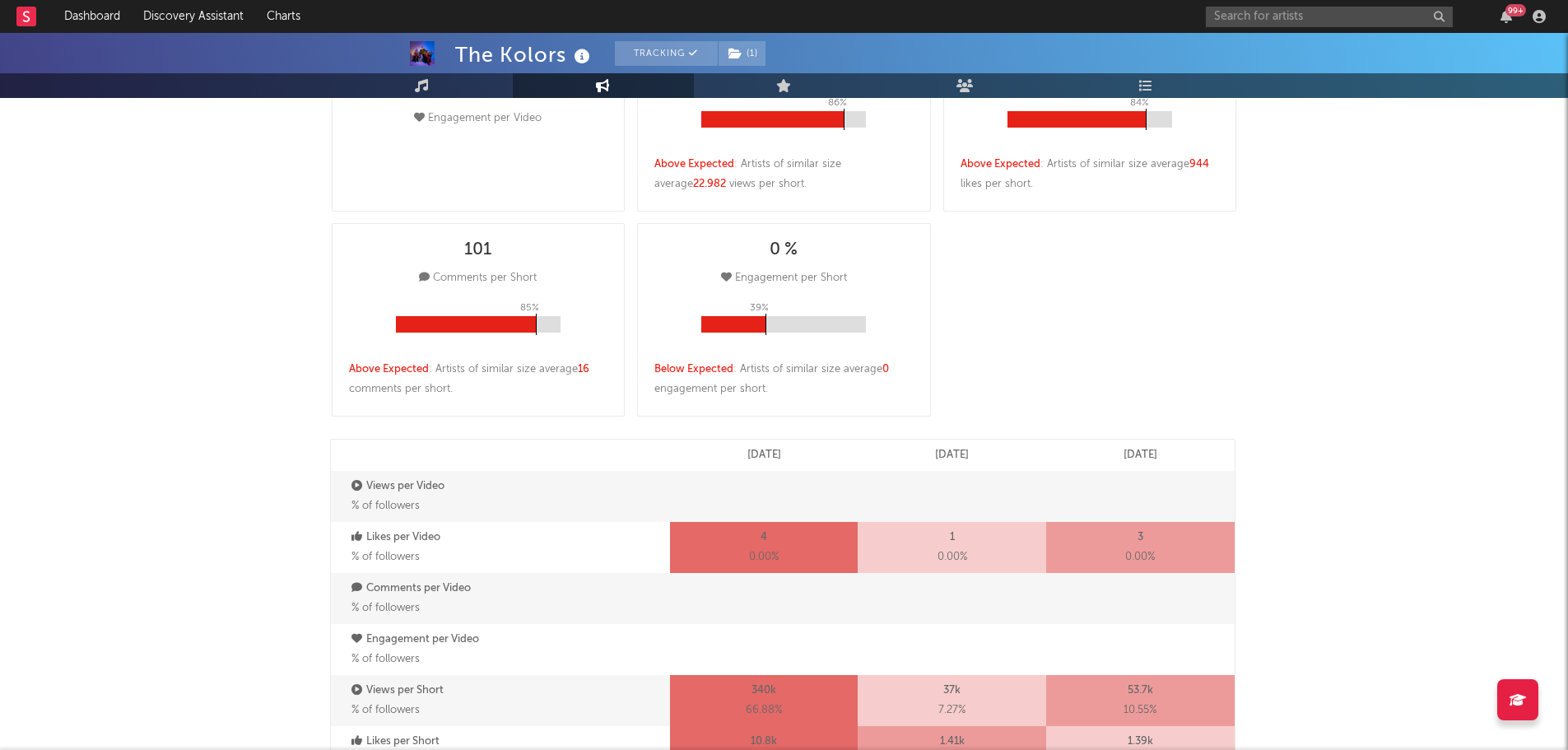
select select "6m"
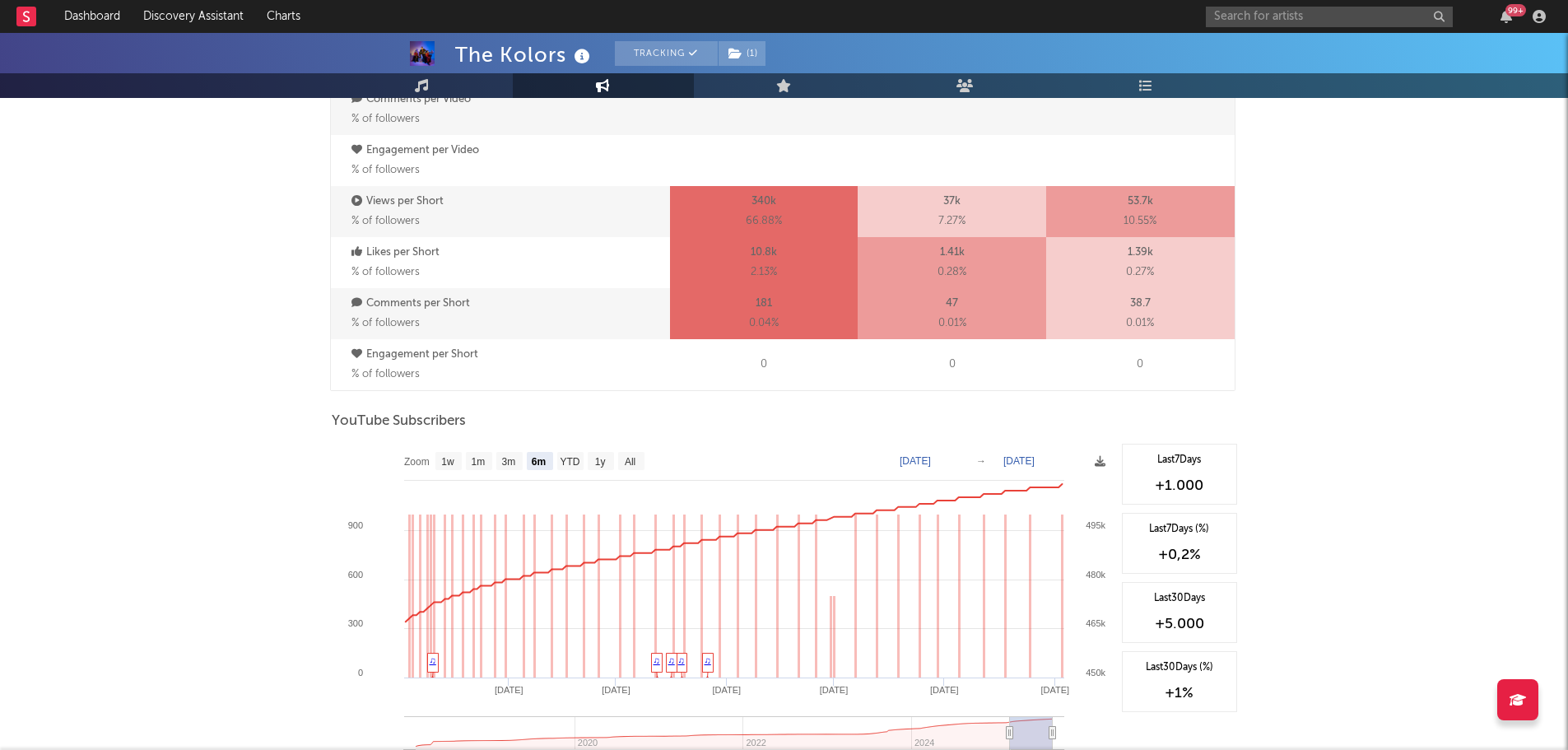
scroll to position [1234, 0]
